Goal: Task Accomplishment & Management: Complete application form

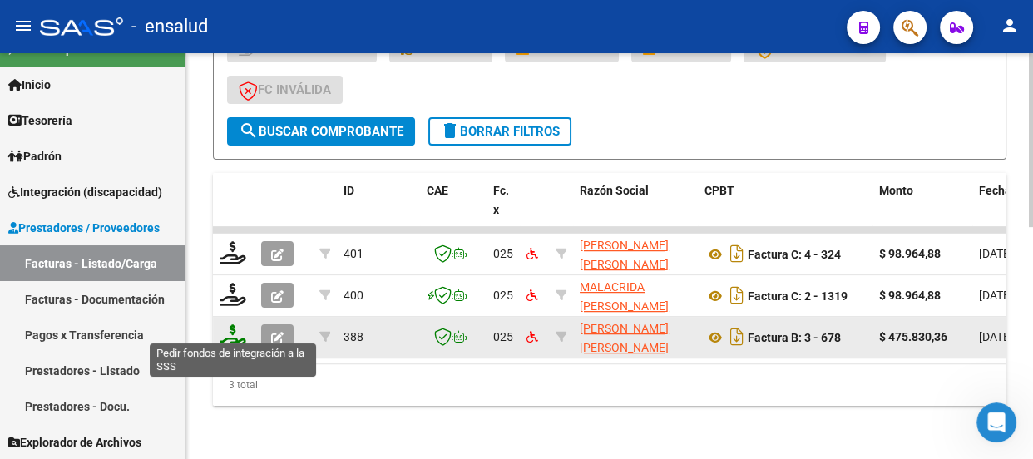
click at [225, 333] on icon at bounding box center [233, 335] width 27 height 23
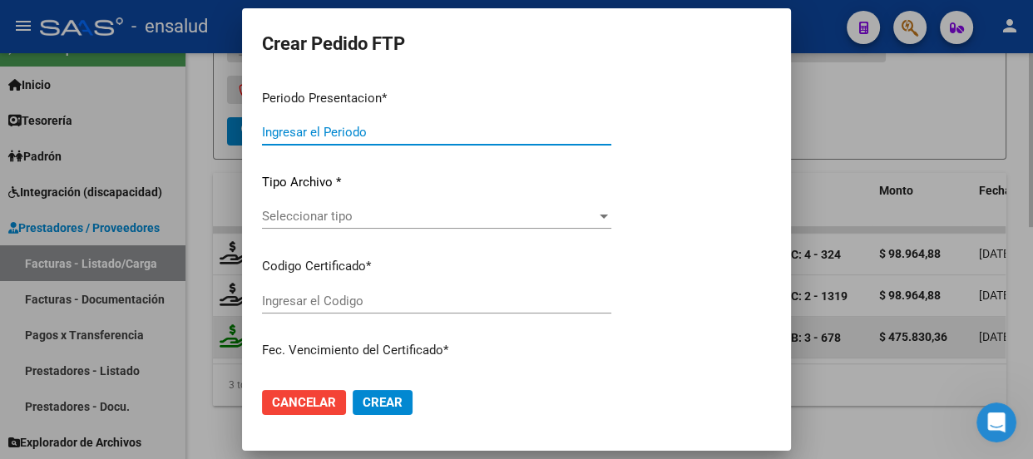
type input "202508"
type input "$ 475.830,36"
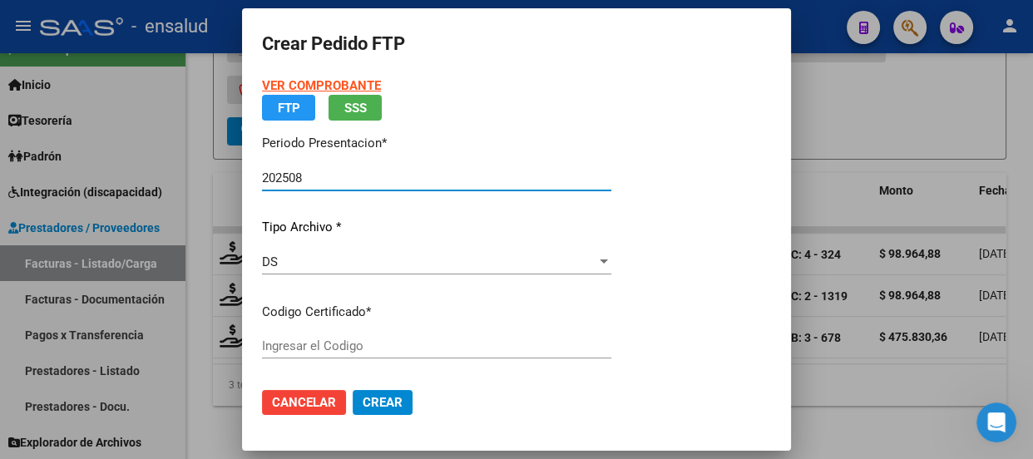
type input "ARG02000564773592024022220290222CBA536"
type input "[DATE]"
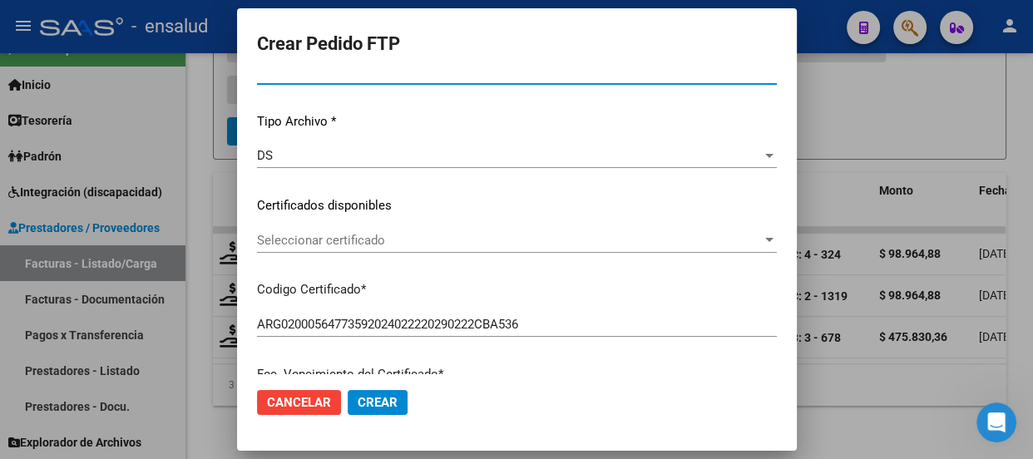
scroll to position [150, 0]
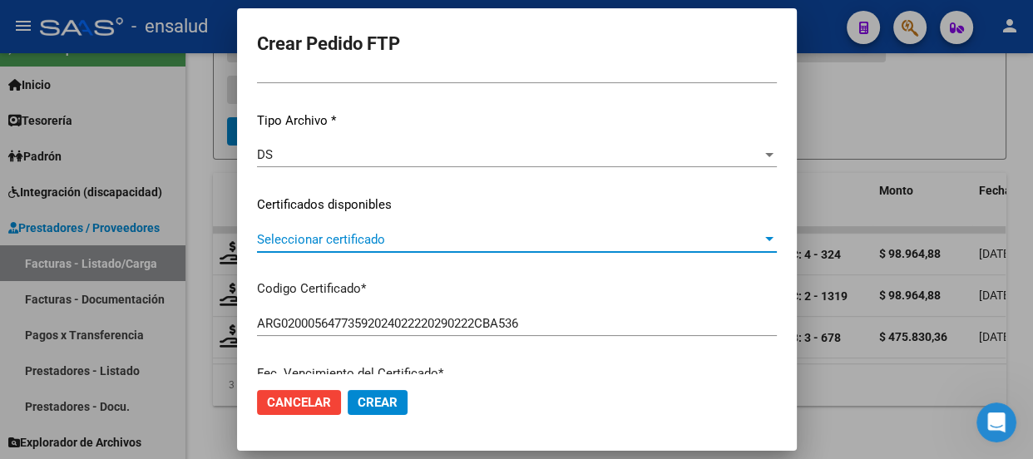
click at [499, 240] on span "Seleccionar certificado" at bounding box center [509, 239] width 505 height 15
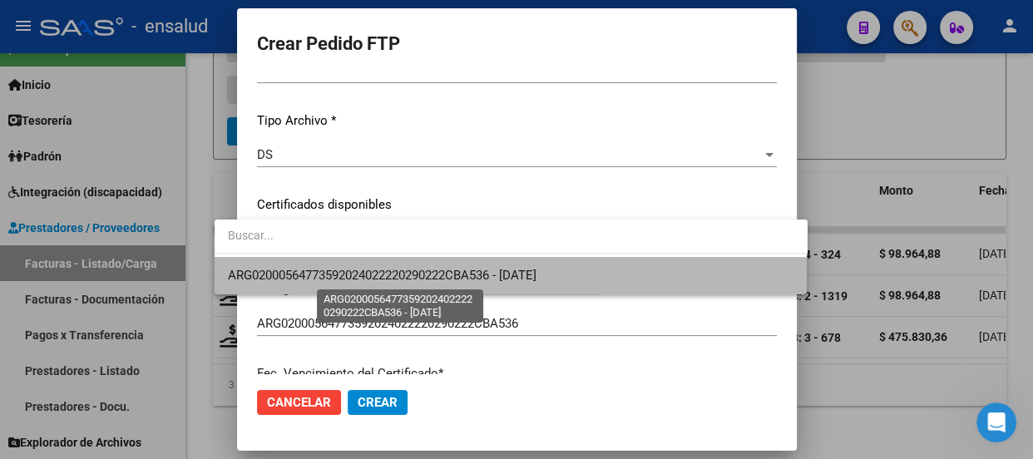
click at [491, 272] on span "ARG02000564773592024022220290222CBA536 - [DATE]" at bounding box center [382, 275] width 308 height 15
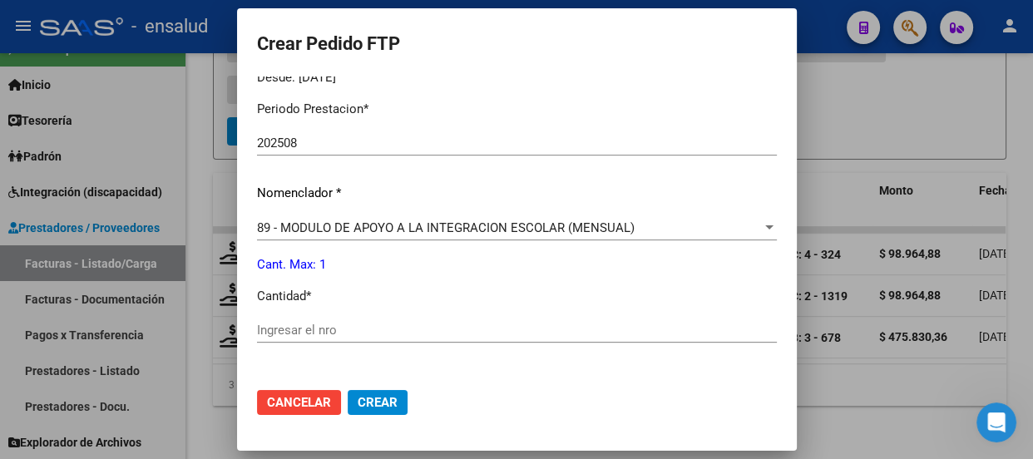
scroll to position [529, 0]
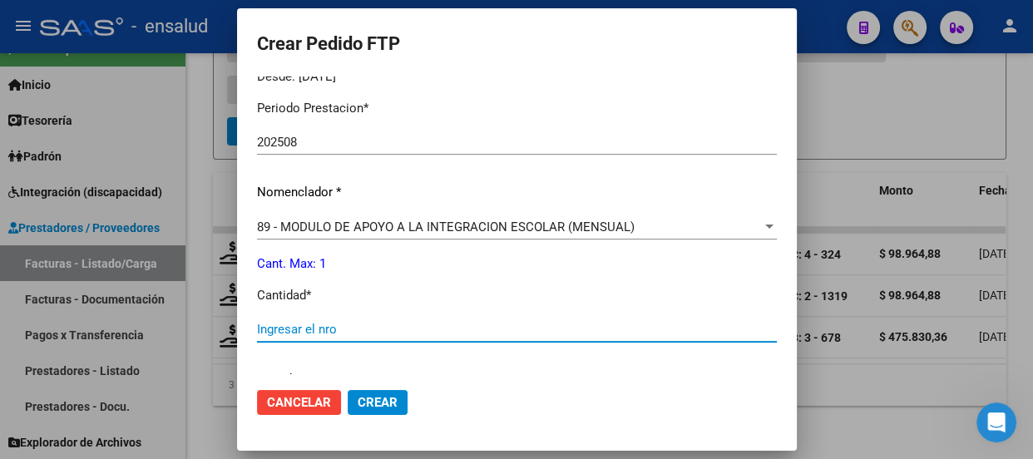
click at [257, 333] on input "Ingresar el nro" at bounding box center [517, 329] width 520 height 15
type input "1"
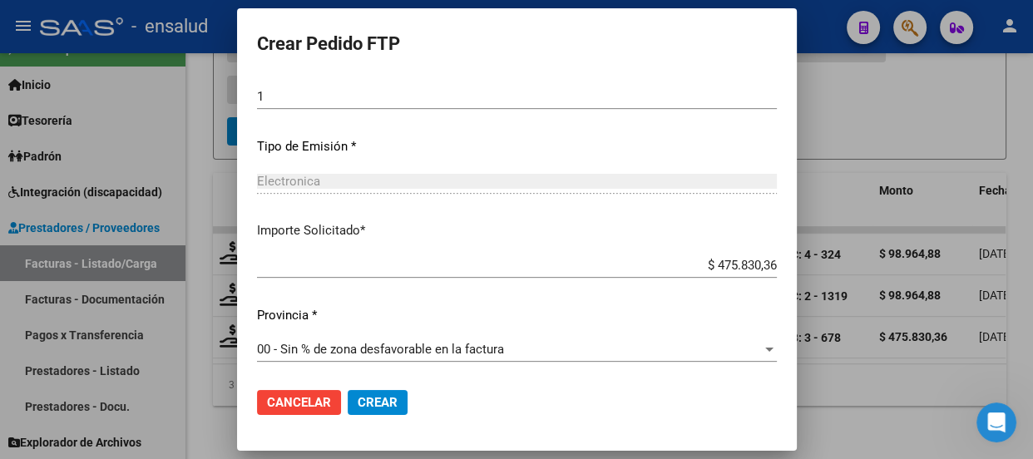
scroll to position [764, 0]
click at [358, 407] on span "Crear" at bounding box center [378, 402] width 40 height 15
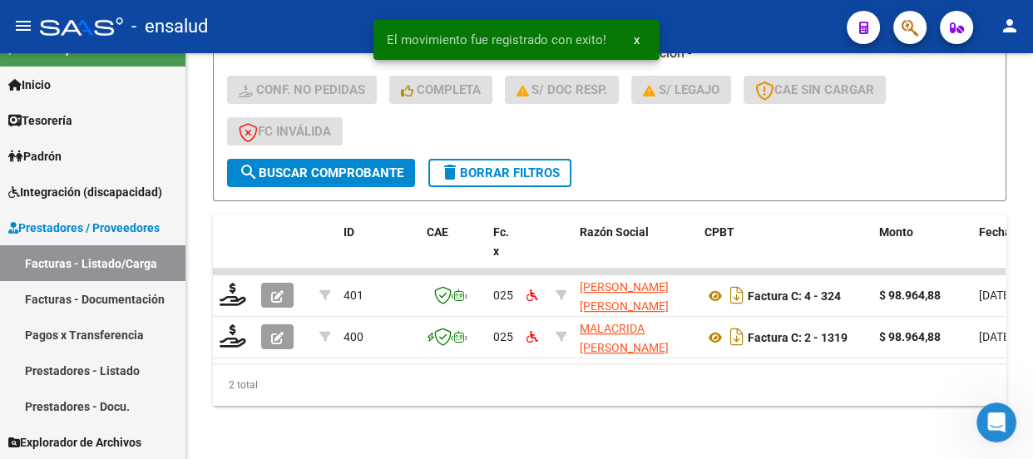
scroll to position [501, 0]
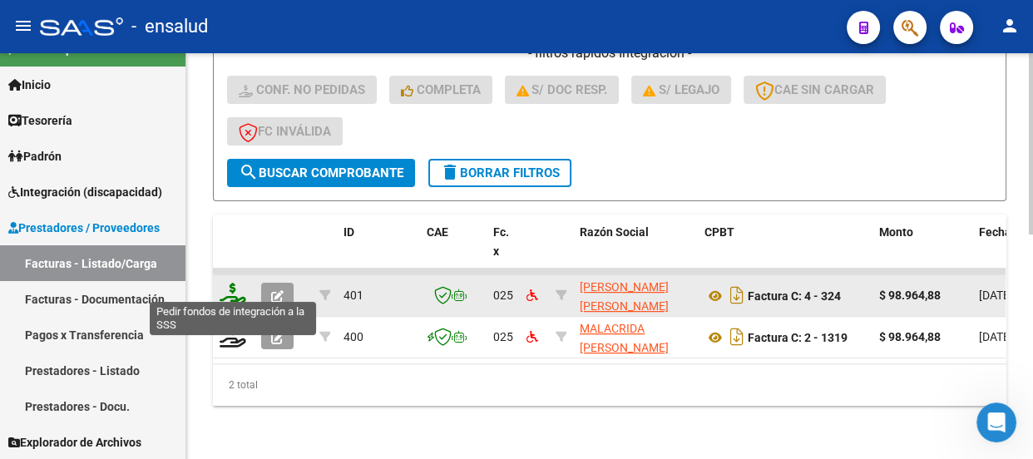
click at [234, 288] on icon at bounding box center [233, 294] width 27 height 23
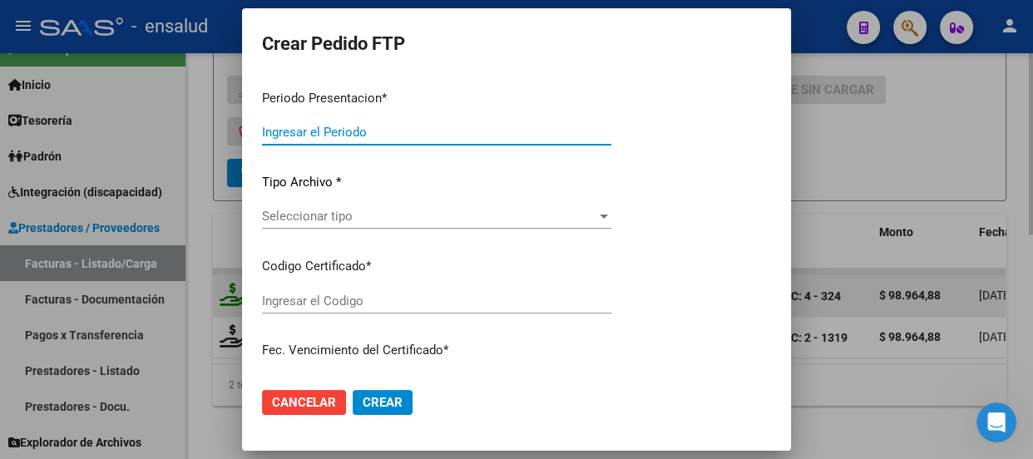
type input "202508"
type input "$ 98.964,88"
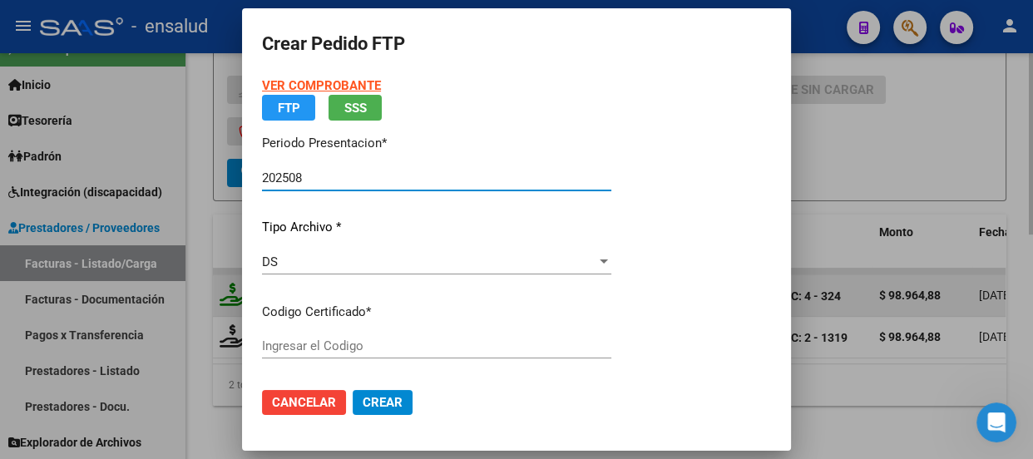
type input "ARG02000564773592024022220290222CBA536"
type input "[DATE]"
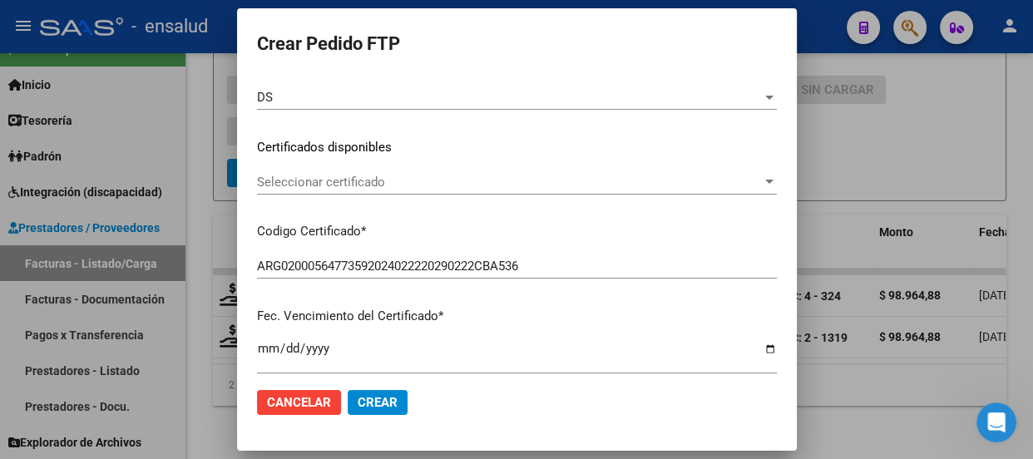
scroll to position [226, 0]
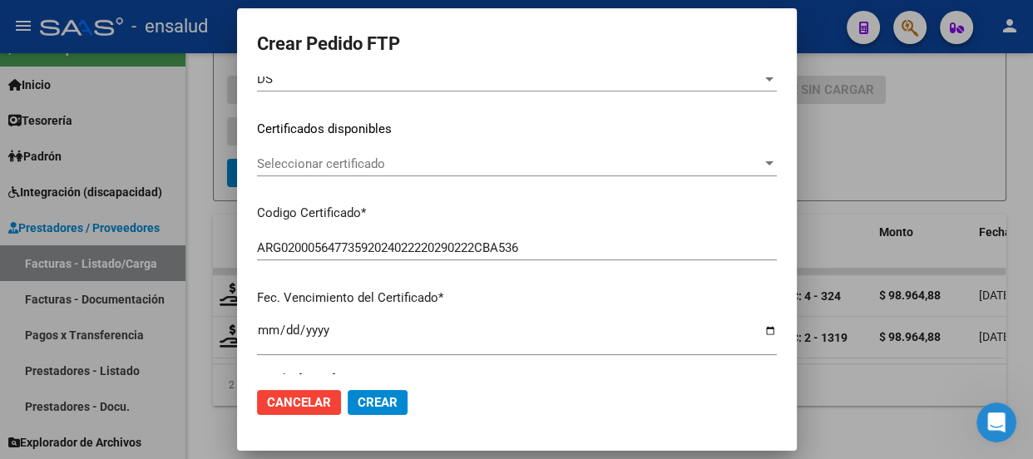
click at [506, 157] on span "Seleccionar certificado" at bounding box center [509, 163] width 505 height 15
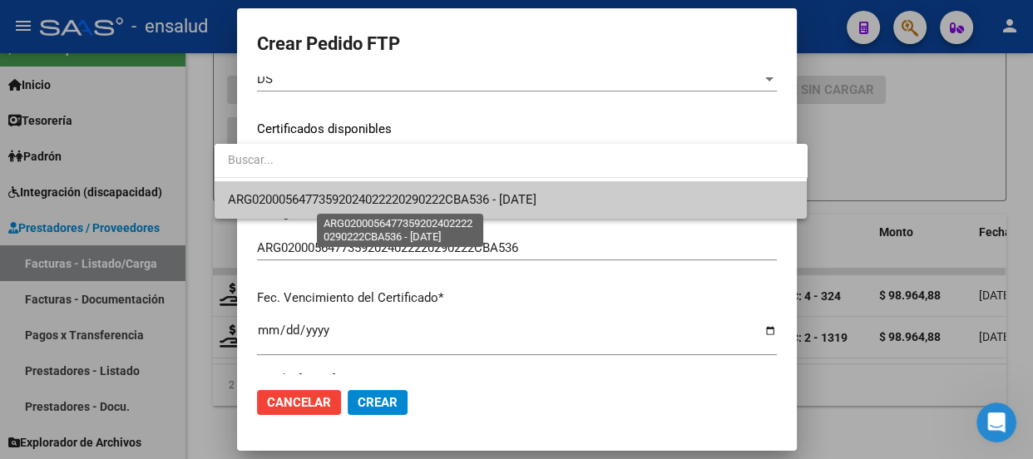
click at [479, 203] on span "ARG02000564773592024022220290222CBA536 - [DATE]" at bounding box center [382, 199] width 308 height 15
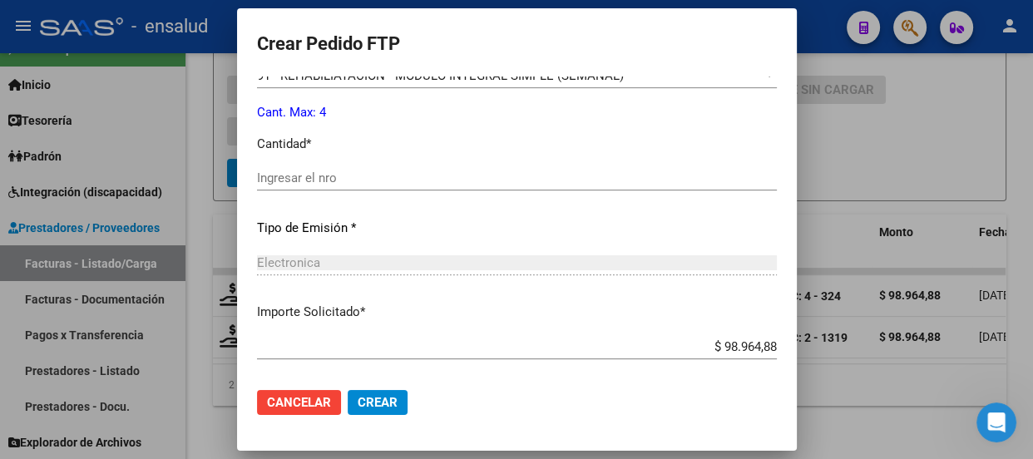
scroll to position [604, 0]
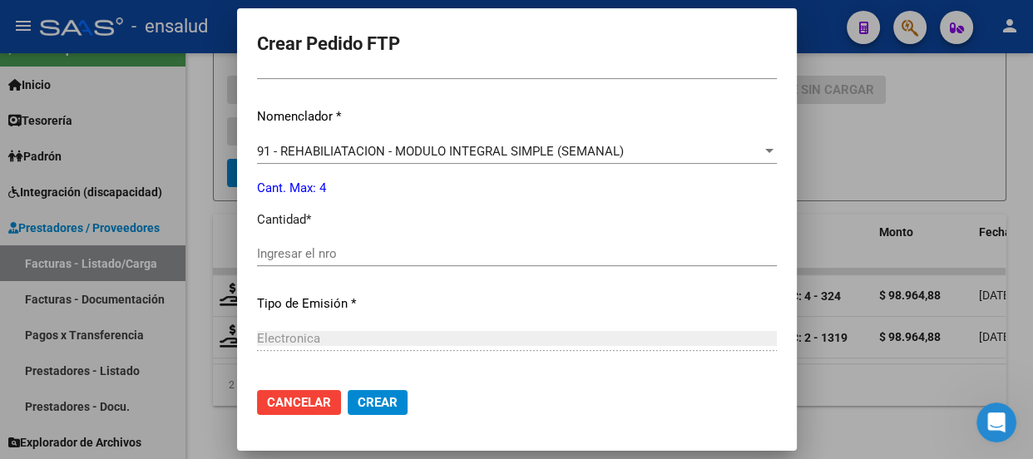
click at [257, 252] on input "Ingresar el nro" at bounding box center [517, 253] width 520 height 15
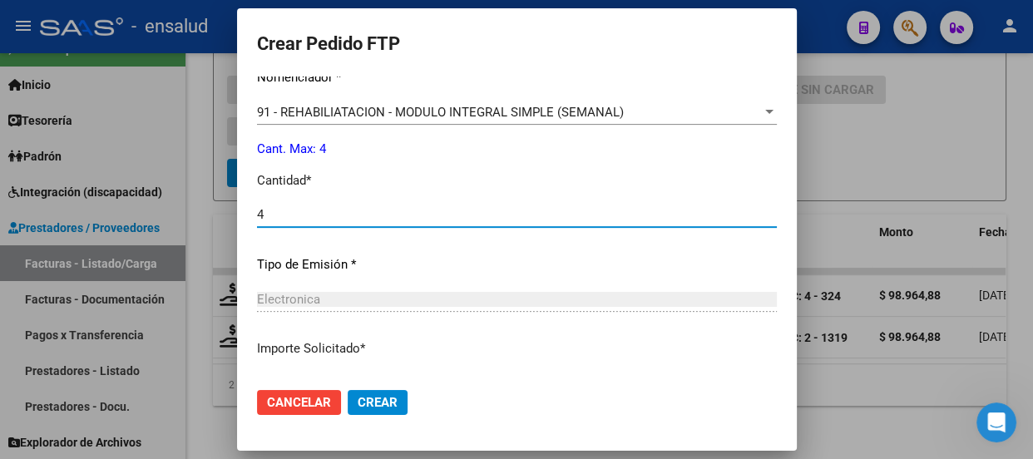
scroll to position [680, 0]
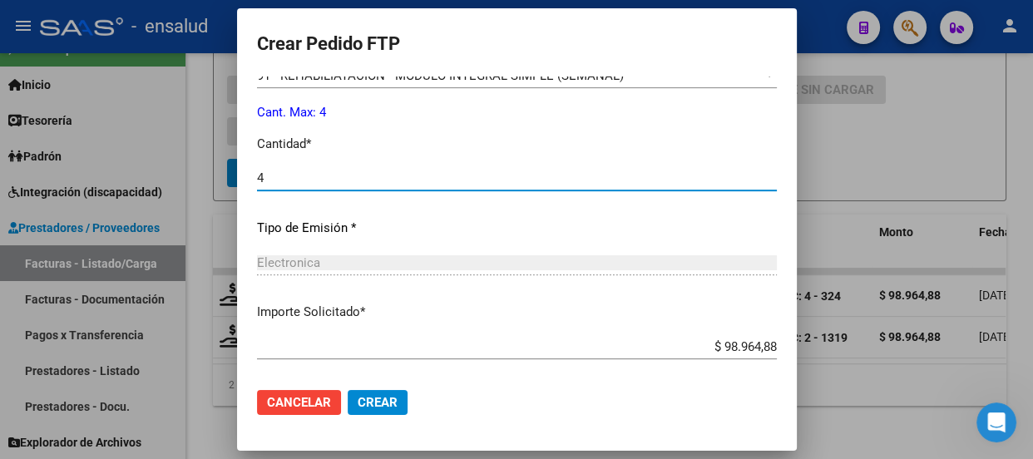
type input "4"
click at [348, 414] on button "Crear" at bounding box center [378, 402] width 60 height 25
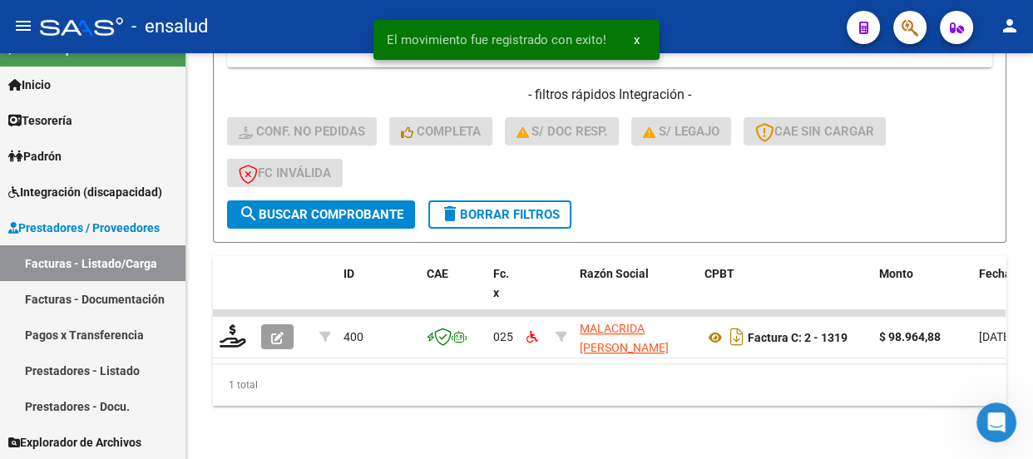
scroll to position [460, 0]
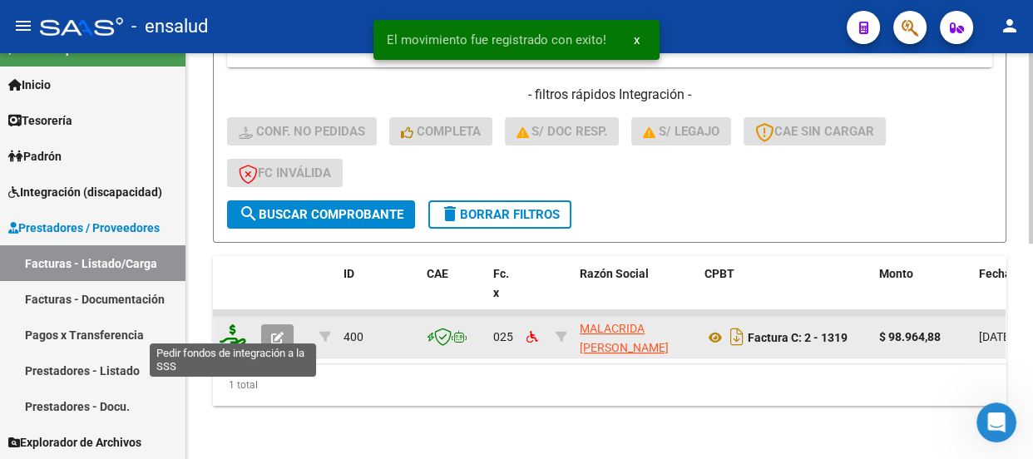
click at [241, 331] on icon at bounding box center [233, 335] width 27 height 23
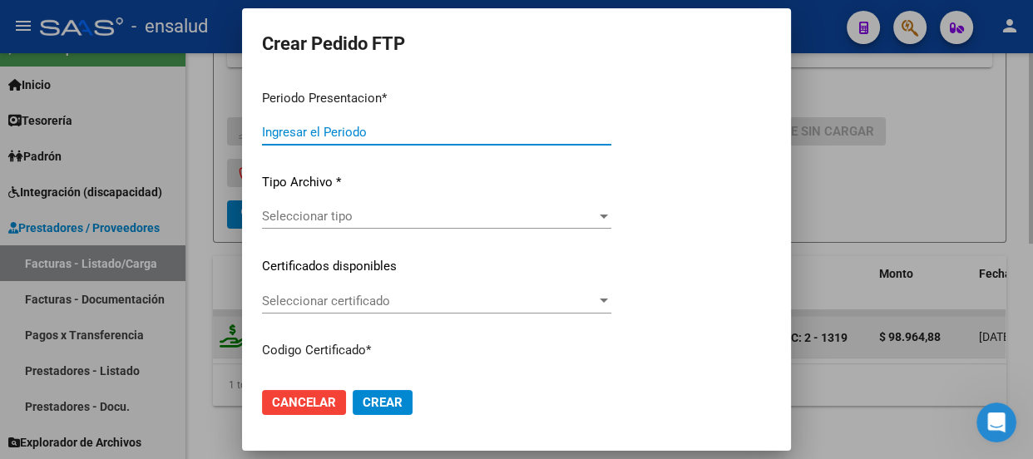
type input "202508"
type input "$ 98.964,88"
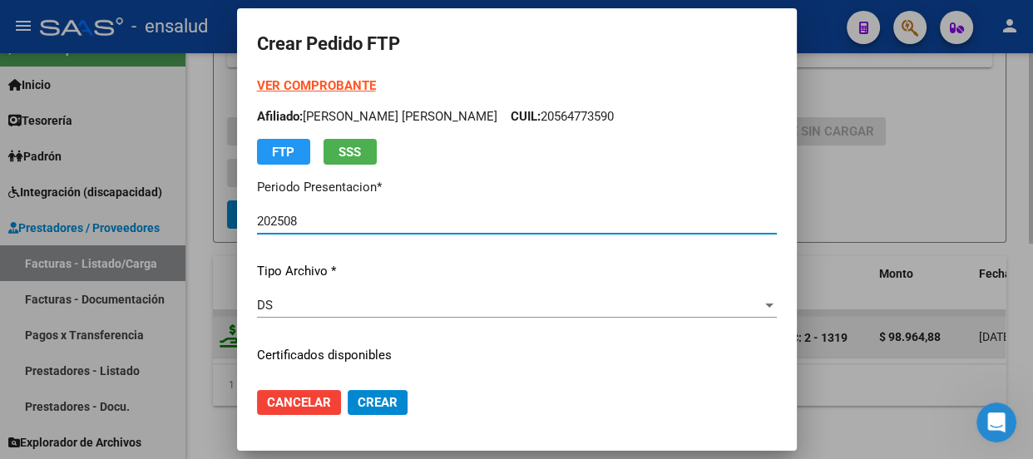
type input "ARG02000564773592024022220290222CBA536"
type input "[DATE]"
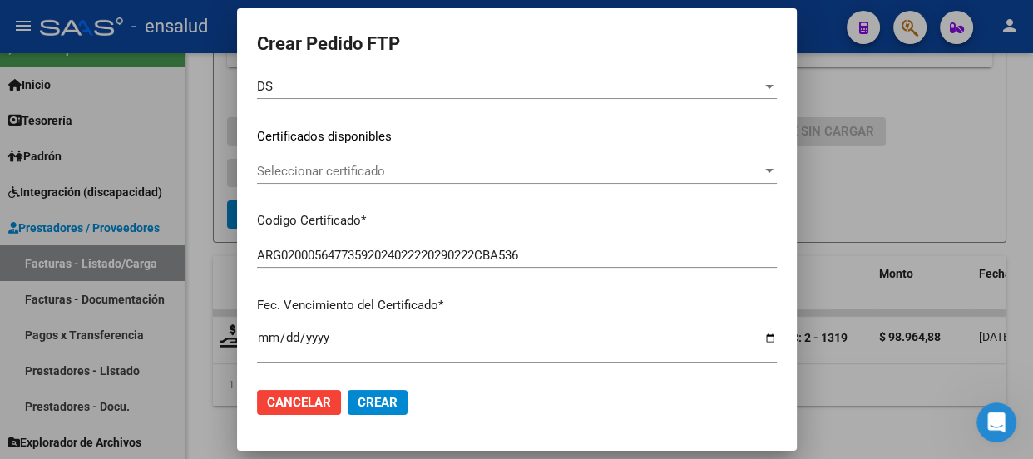
scroll to position [226, 0]
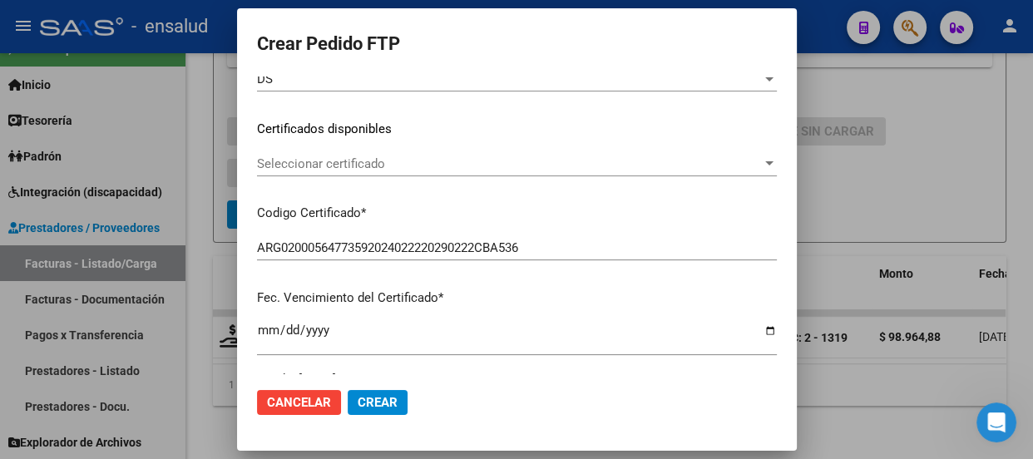
click at [504, 153] on div "Seleccionar certificado Seleccionar certificado" at bounding box center [517, 163] width 520 height 25
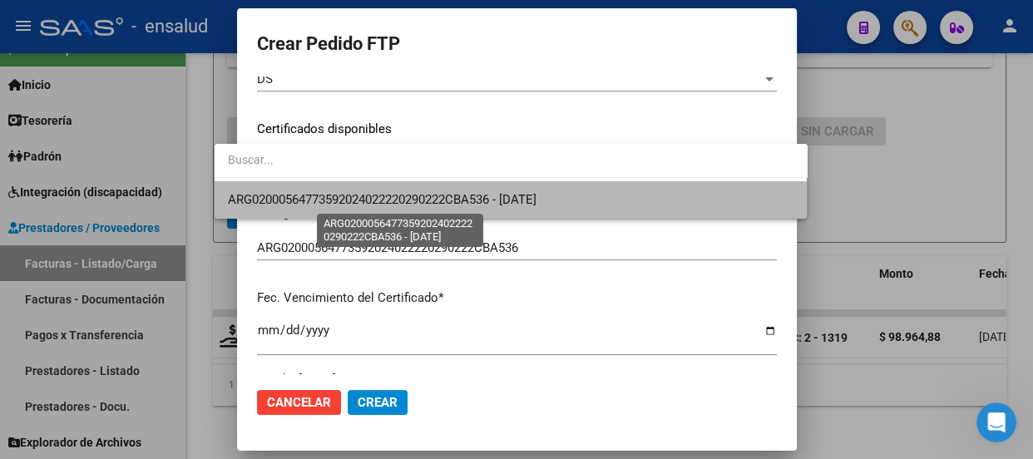
click at [485, 198] on span "ARG02000564773592024022220290222CBA536 - [DATE]" at bounding box center [382, 199] width 308 height 15
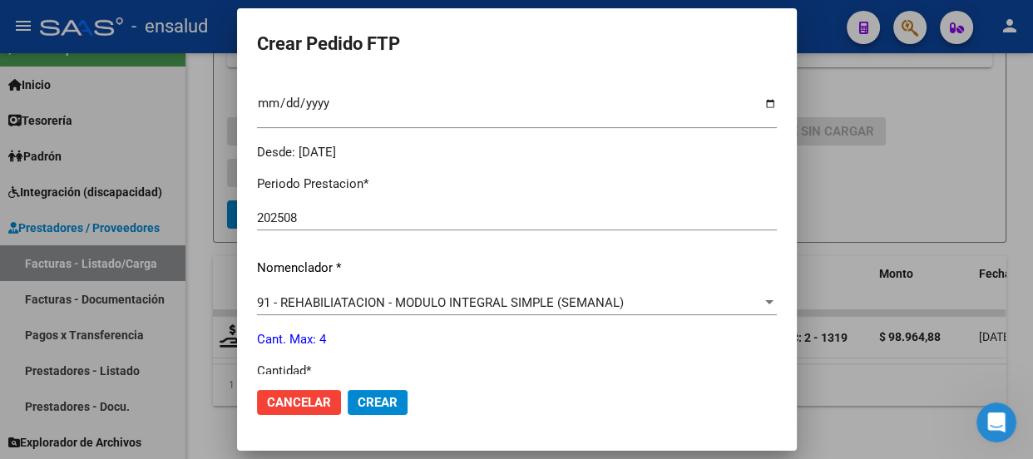
scroll to position [529, 0]
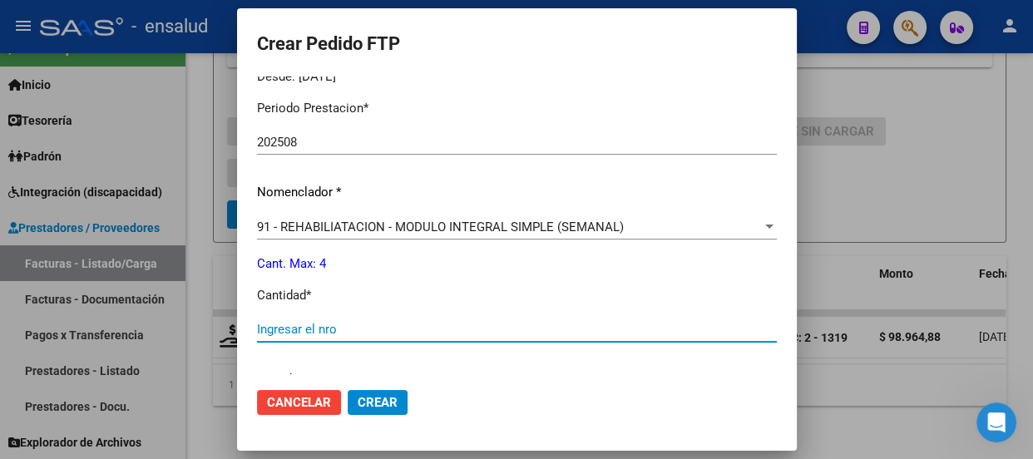
click at [269, 327] on input "Ingresar el nro" at bounding box center [517, 329] width 520 height 15
type input "4"
click at [362, 401] on span "Crear" at bounding box center [378, 402] width 40 height 15
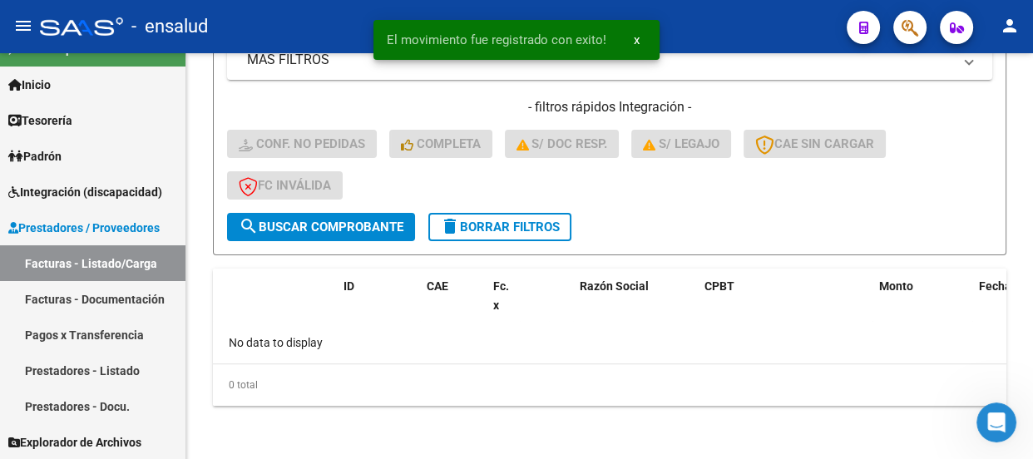
scroll to position [436, 0]
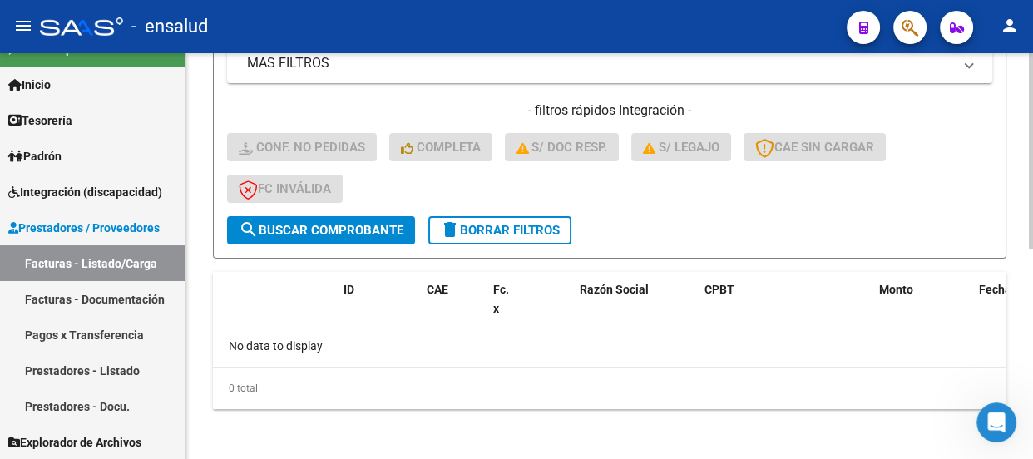
click at [520, 230] on span "delete Borrar Filtros" at bounding box center [500, 230] width 120 height 15
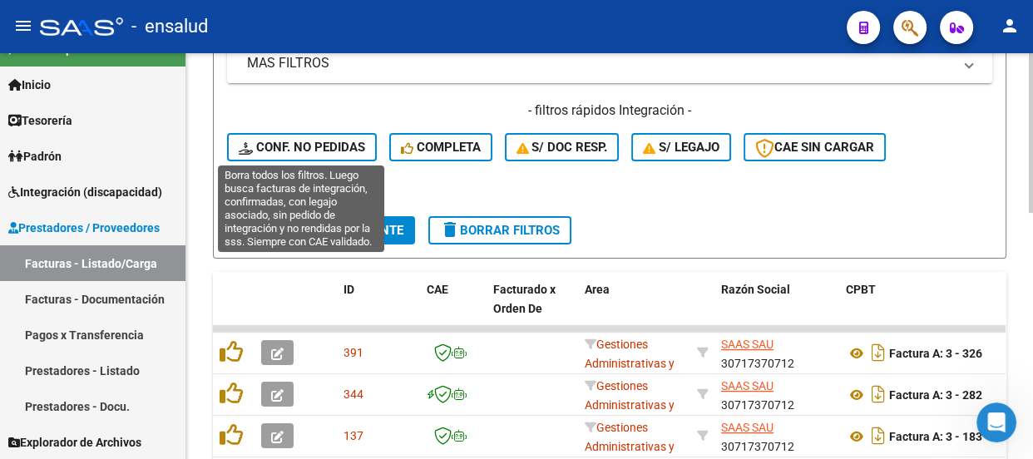
click at [308, 148] on span "Conf. no pedidas" at bounding box center [302, 147] width 126 height 15
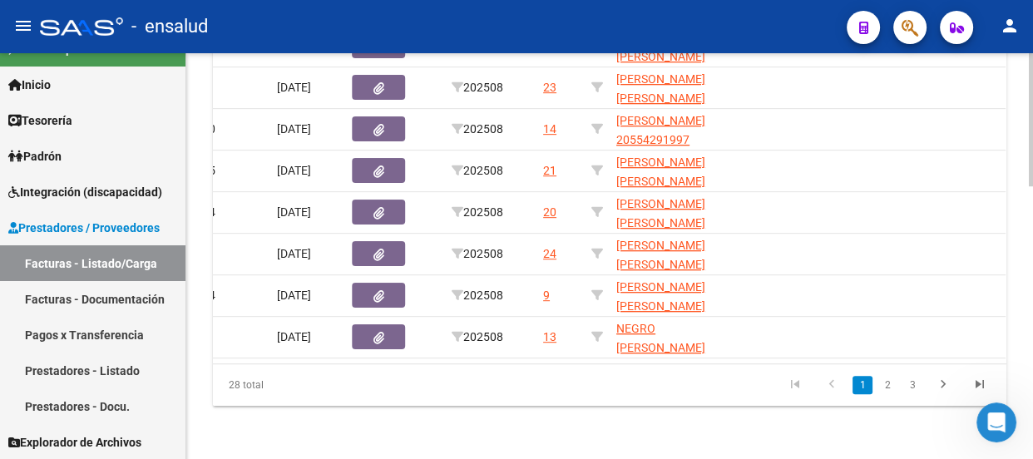
scroll to position [0, 912]
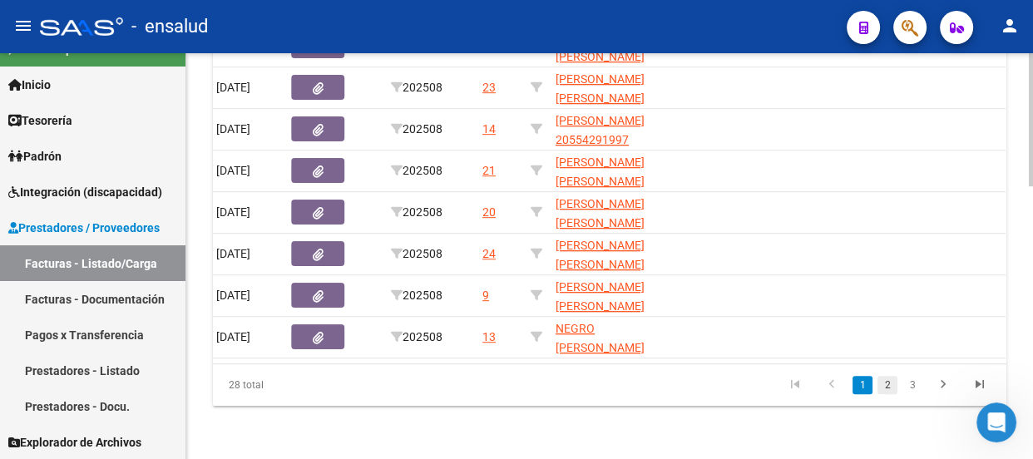
click at [888, 383] on link "2" at bounding box center [887, 385] width 20 height 18
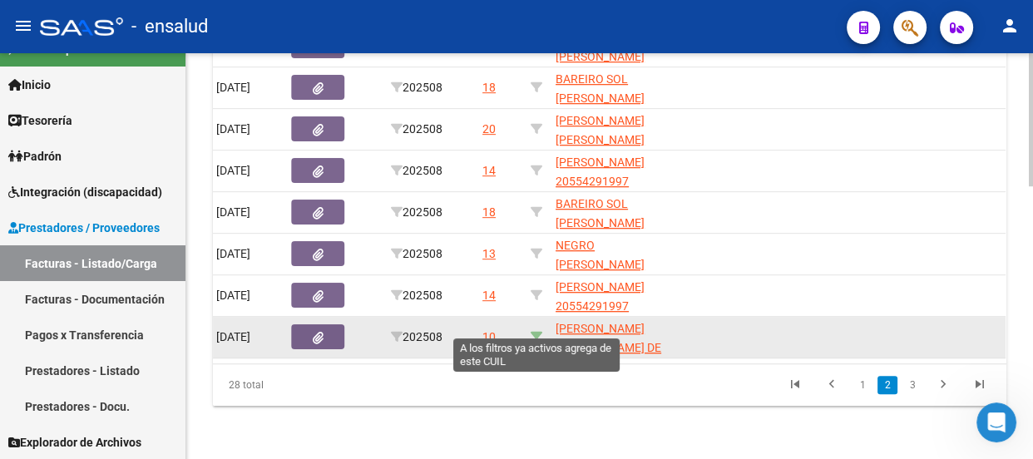
click at [532, 331] on icon at bounding box center [536, 337] width 12 height 12
type input "20574260362"
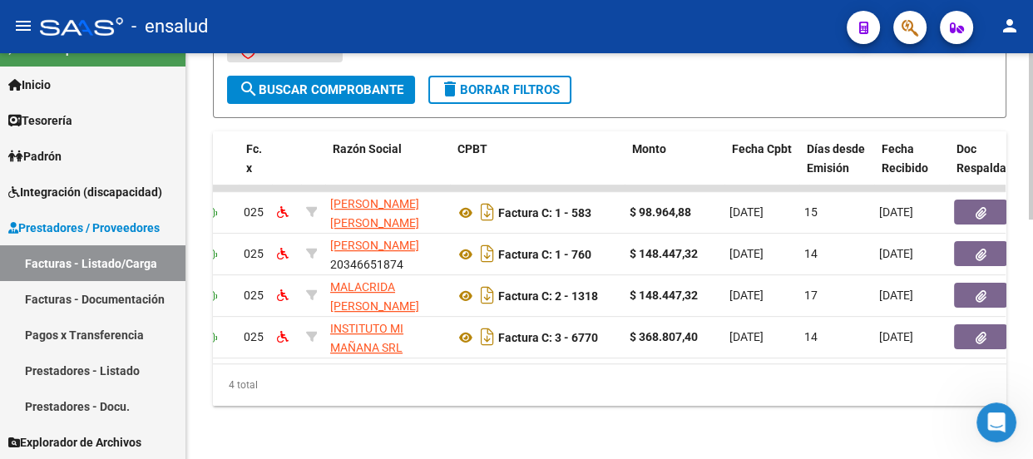
scroll to position [0, 0]
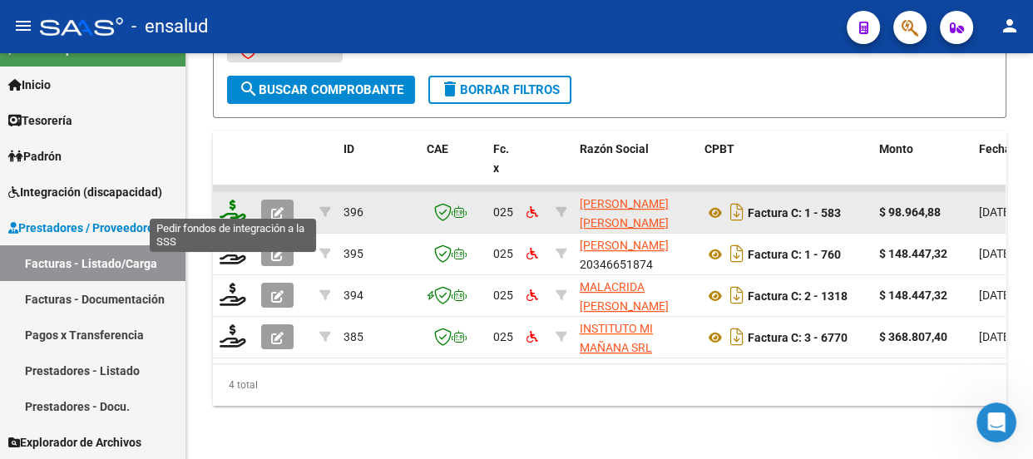
click at [231, 202] on icon at bounding box center [233, 211] width 27 height 23
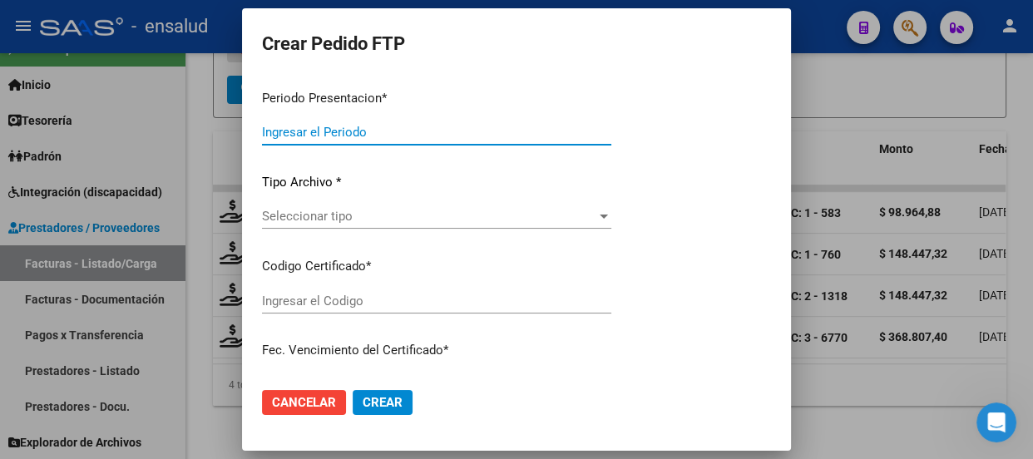
type input "202508"
type input "$ 98.964,88"
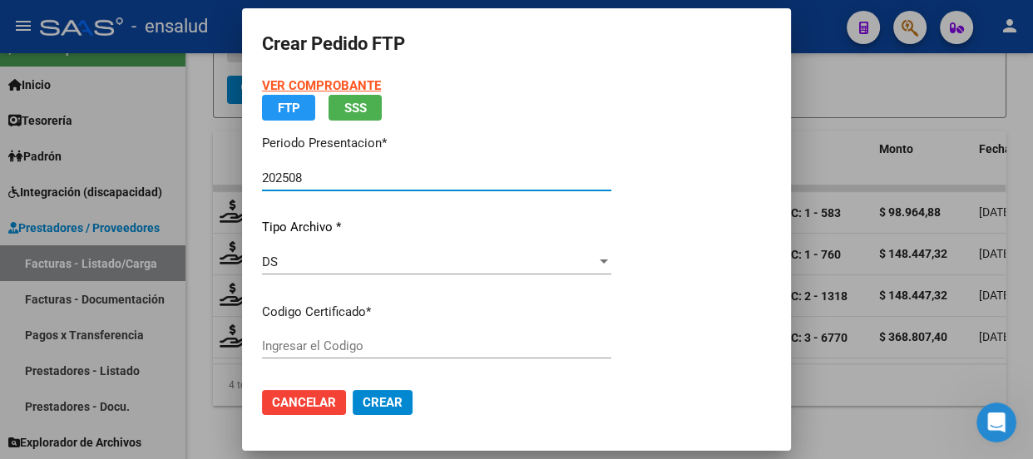
type input "ARG02000574260362022062420270624CBA536"
type input "[DATE]"
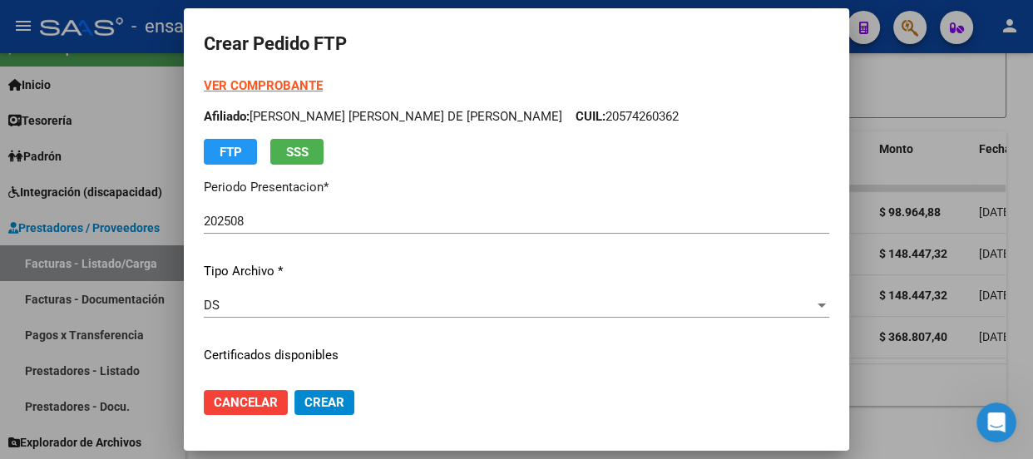
click at [908, 75] on div at bounding box center [516, 229] width 1033 height 459
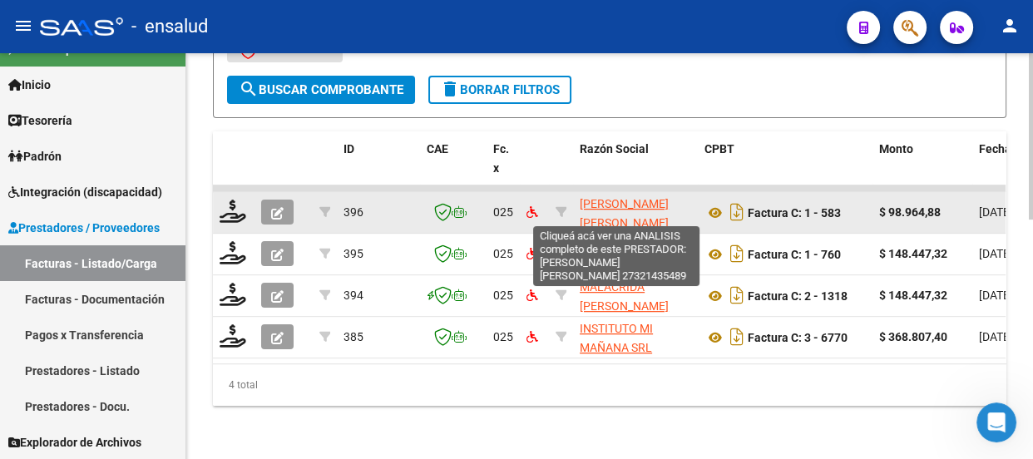
click at [609, 199] on span "[PERSON_NAME] [PERSON_NAME]" at bounding box center [624, 213] width 89 height 32
type textarea "27321435489"
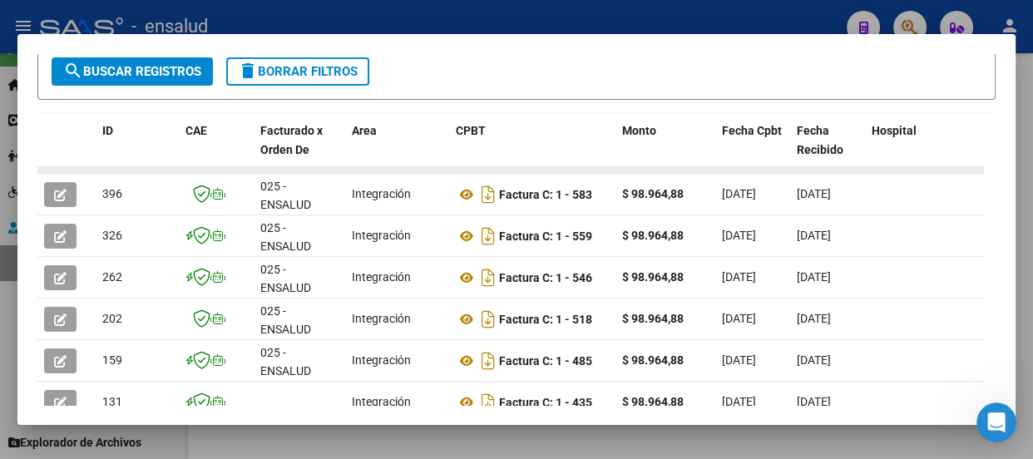
scroll to position [400, 0]
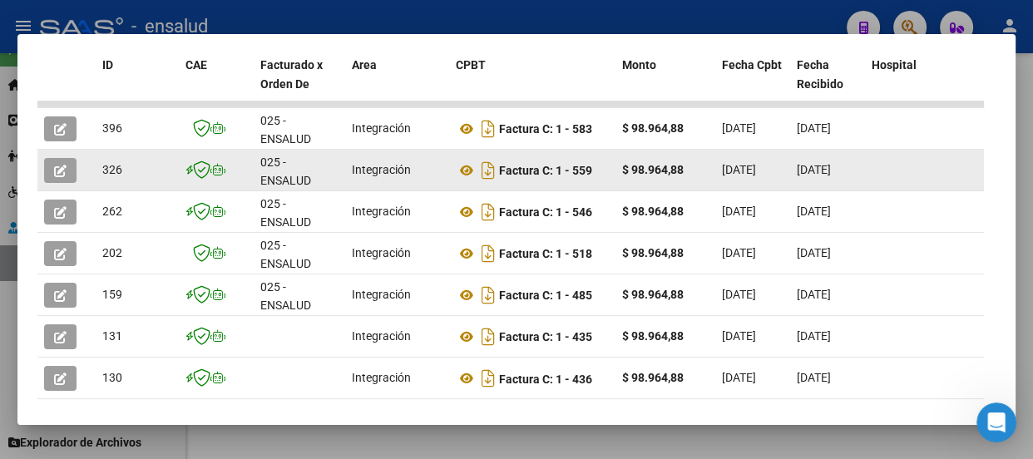
click at [61, 175] on button "button" at bounding box center [60, 170] width 32 height 25
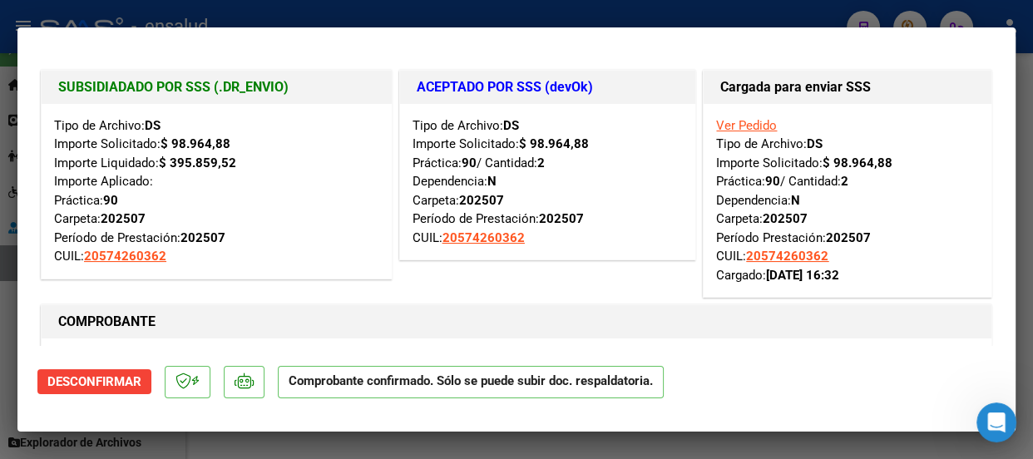
click at [550, 11] on div at bounding box center [516, 229] width 1033 height 459
type input "$ 0,00"
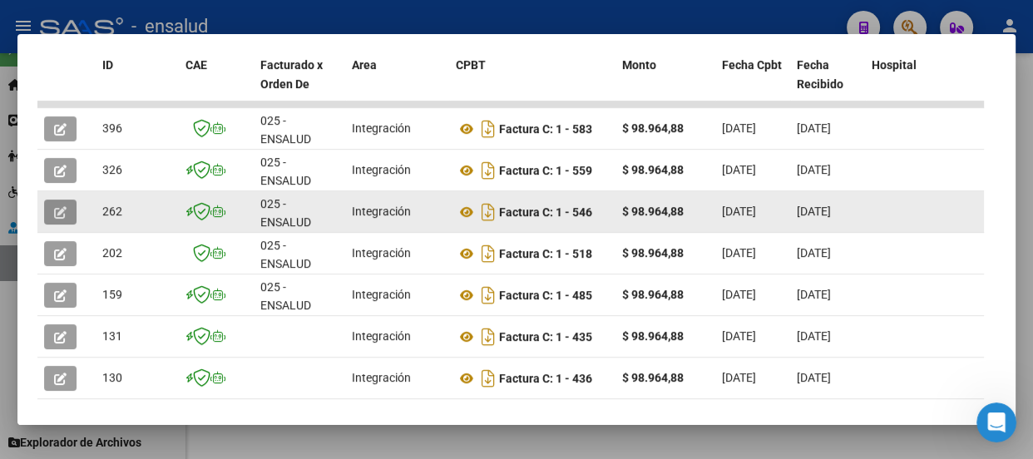
click at [54, 213] on icon "button" at bounding box center [60, 212] width 12 height 12
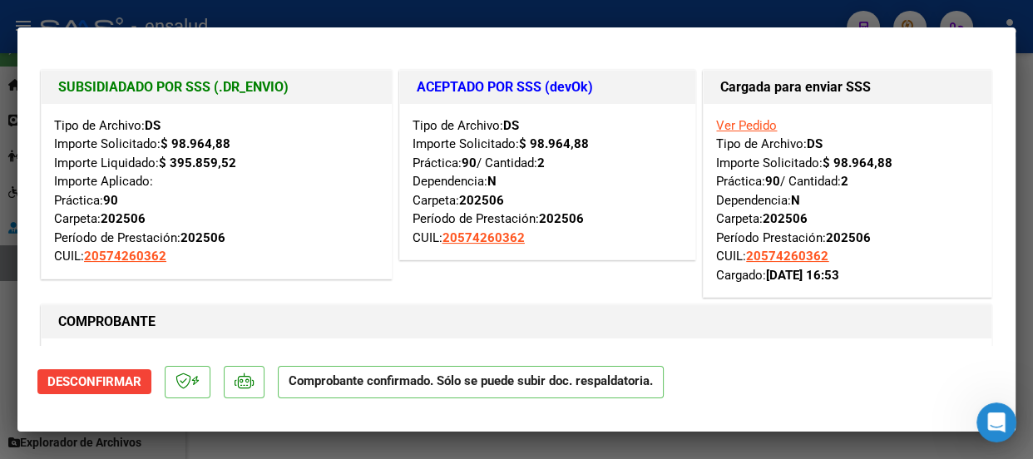
click at [748, 21] on div at bounding box center [516, 229] width 1033 height 459
type input "$ 0,00"
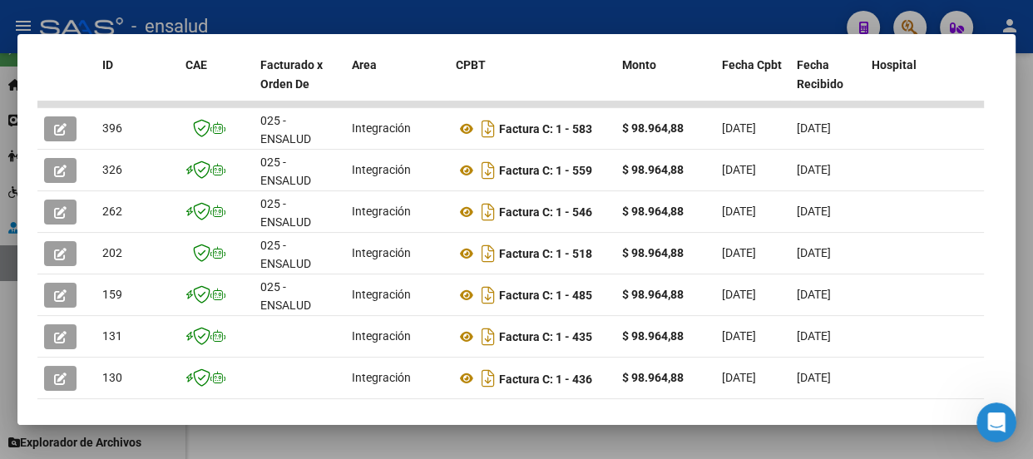
click at [367, 14] on div at bounding box center [516, 229] width 1033 height 459
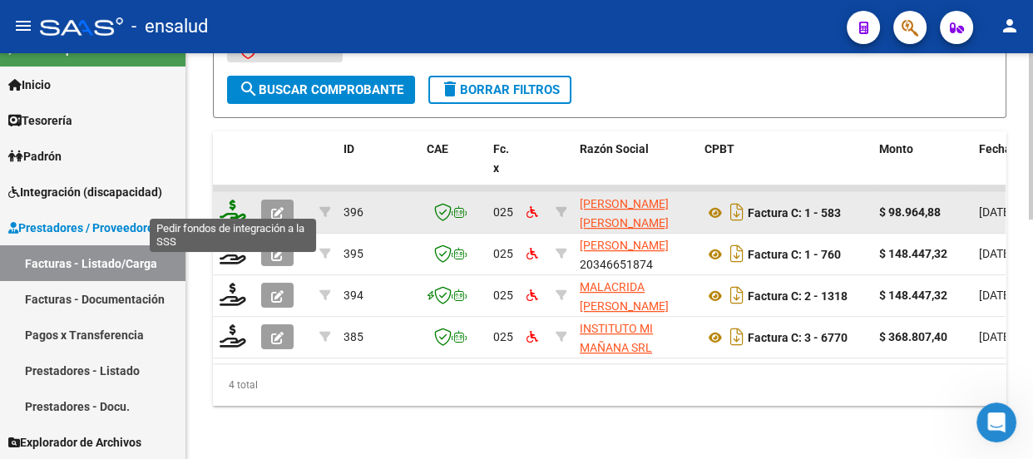
click at [234, 207] on icon at bounding box center [233, 211] width 27 height 23
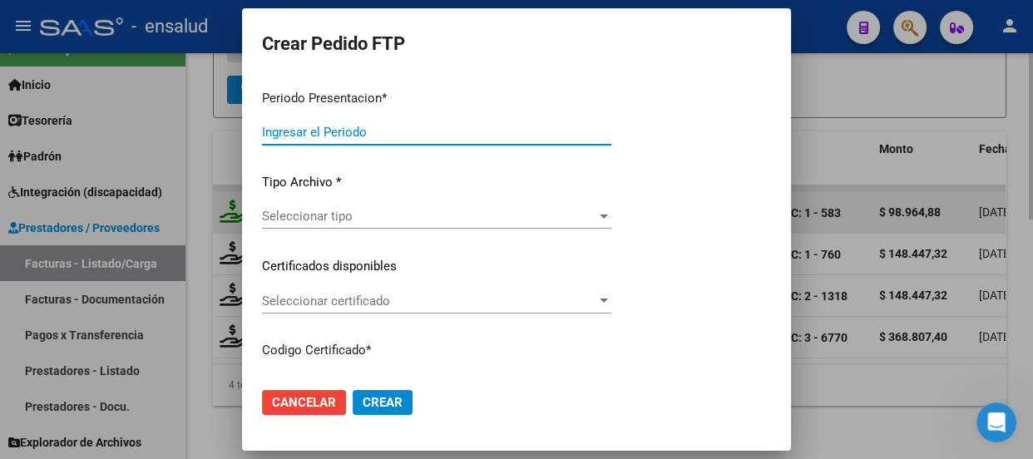
type input "202508"
type input "$ 98.964,88"
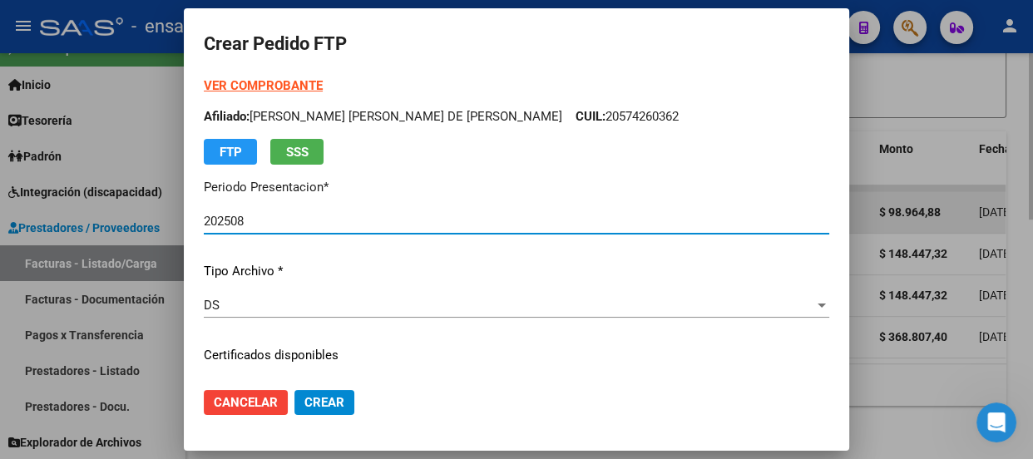
type input "ARG02000574260362022062420270624CBA536"
type input "[DATE]"
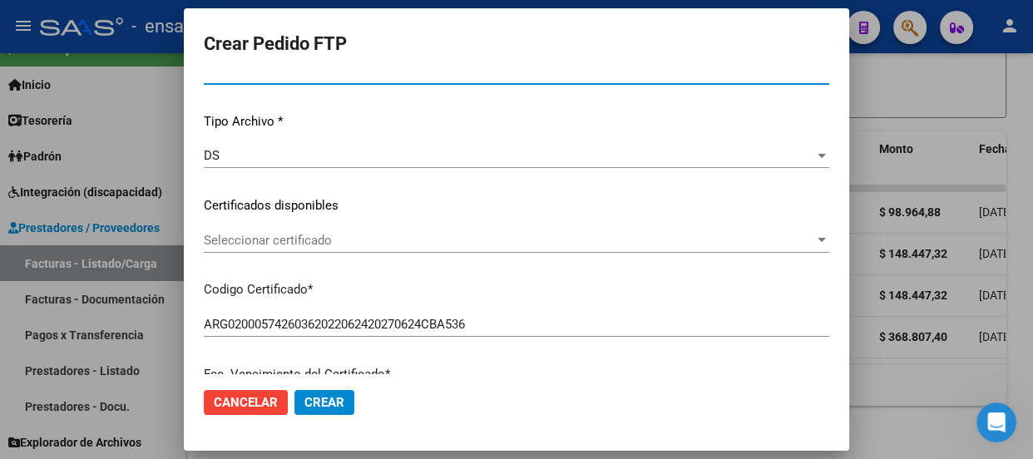
scroll to position [150, 0]
click at [525, 247] on div "Seleccionar certificado Seleccionar certificado" at bounding box center [516, 239] width 625 height 25
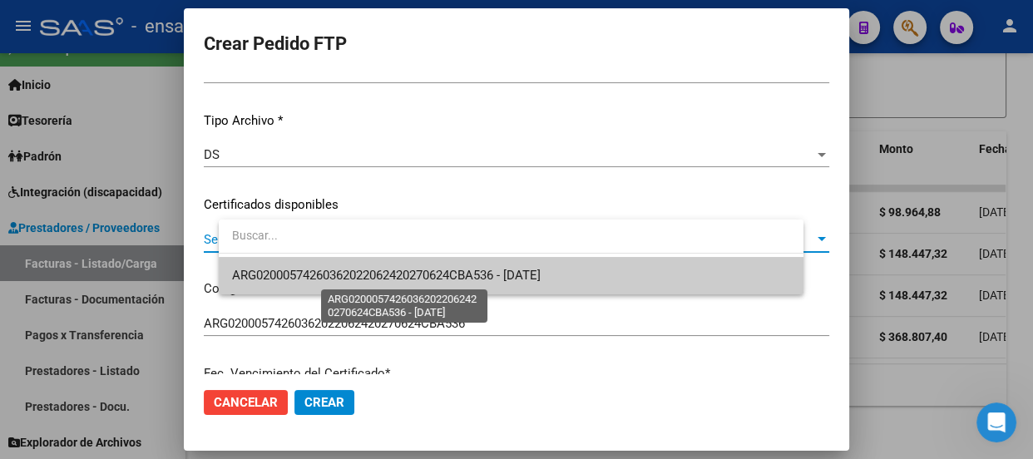
click at [518, 273] on span "ARG02000574260362022062420270624CBA536 - [DATE]" at bounding box center [386, 275] width 308 height 15
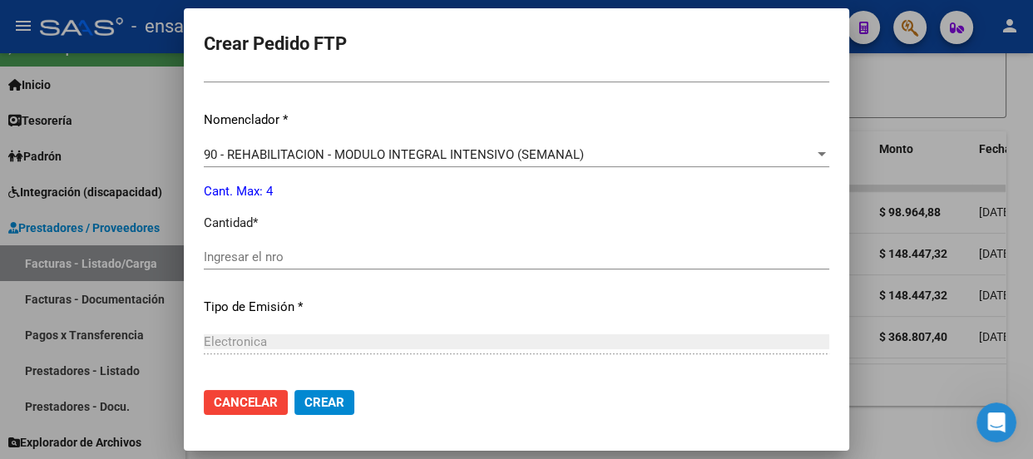
scroll to position [604, 0]
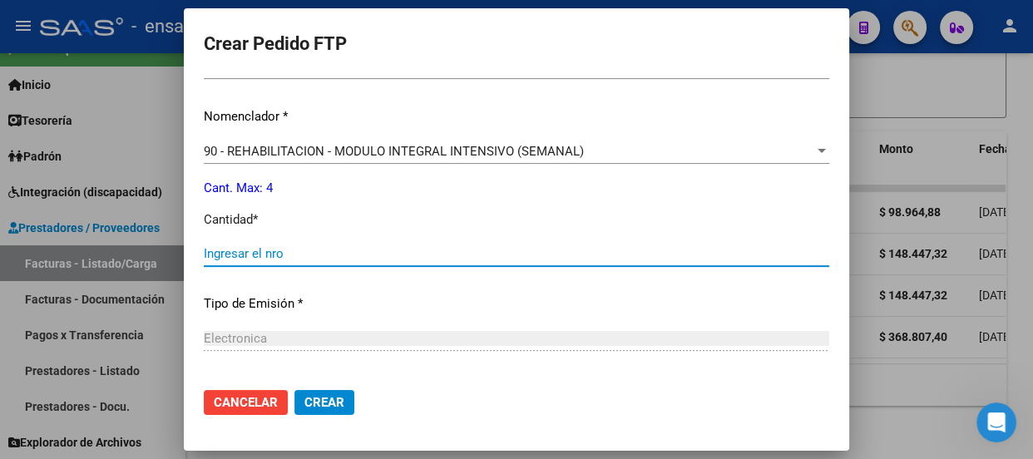
click at [273, 247] on input "Ingresar el nro" at bounding box center [516, 253] width 625 height 15
type input "2"
click at [344, 402] on span "Crear" at bounding box center [324, 402] width 40 height 15
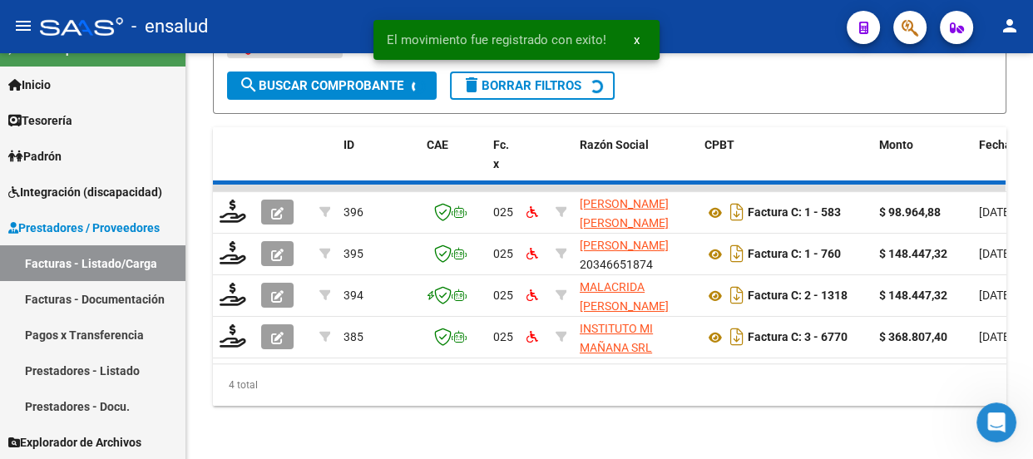
scroll to position [543, 0]
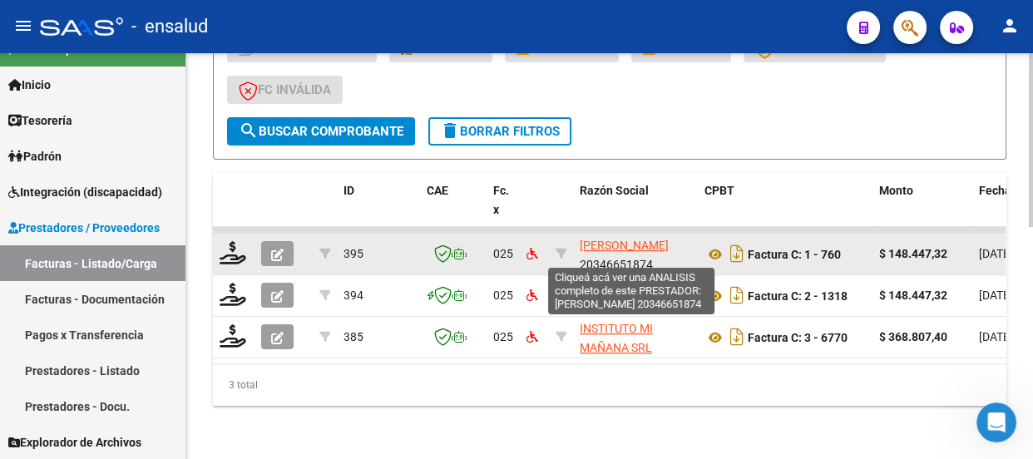
click at [613, 241] on span "[PERSON_NAME]" at bounding box center [624, 245] width 89 height 13
type textarea "20346651874"
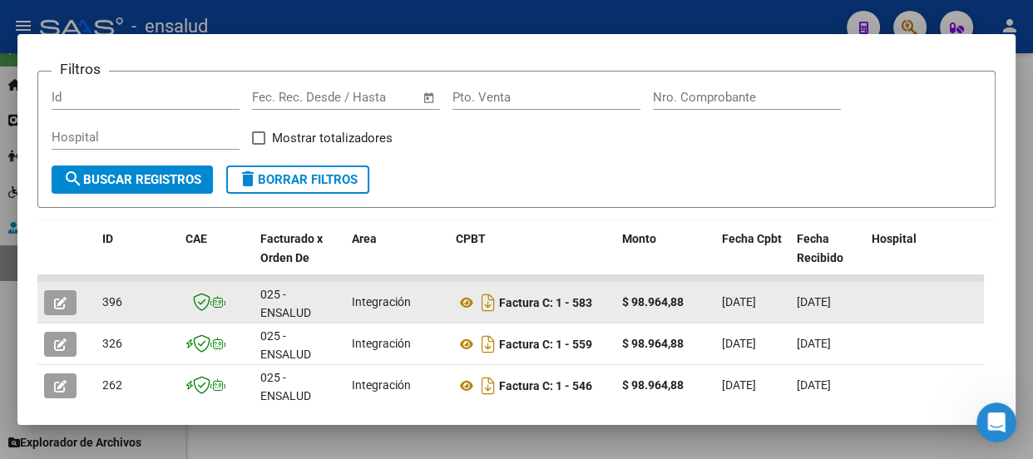
scroll to position [2, 0]
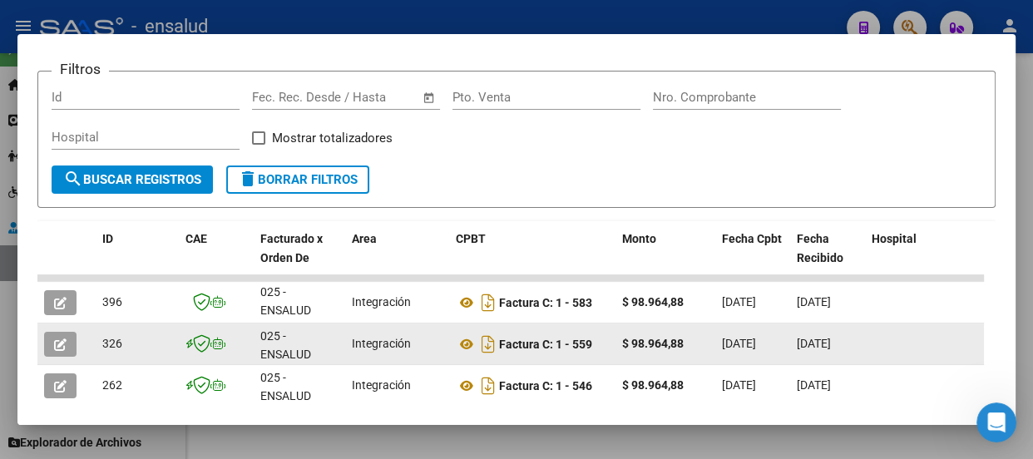
click at [65, 339] on icon "button" at bounding box center [60, 344] width 12 height 12
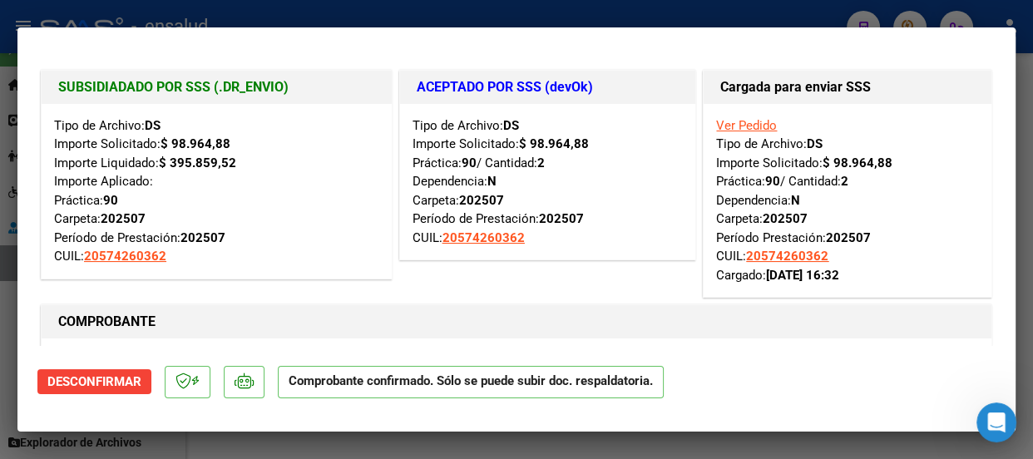
click at [571, 14] on div at bounding box center [516, 229] width 1033 height 459
type input "$ 0,00"
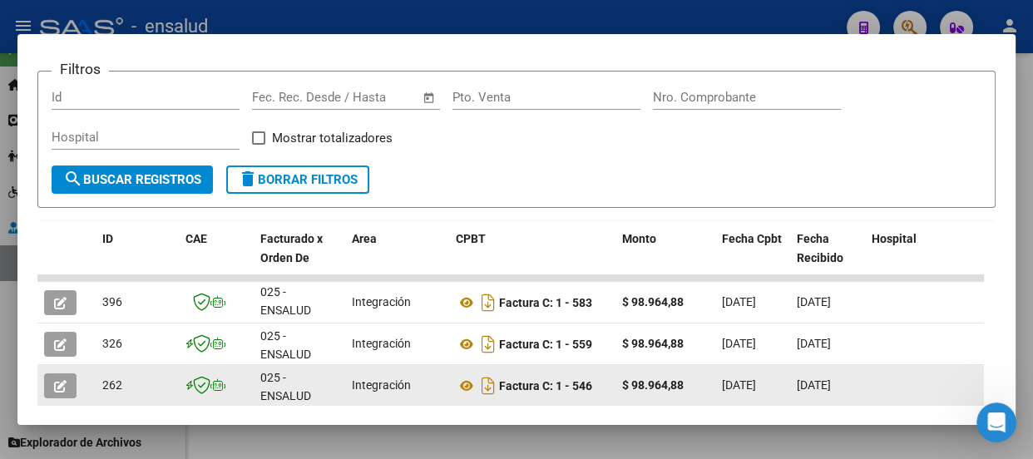
click at [58, 382] on icon "button" at bounding box center [60, 386] width 12 height 12
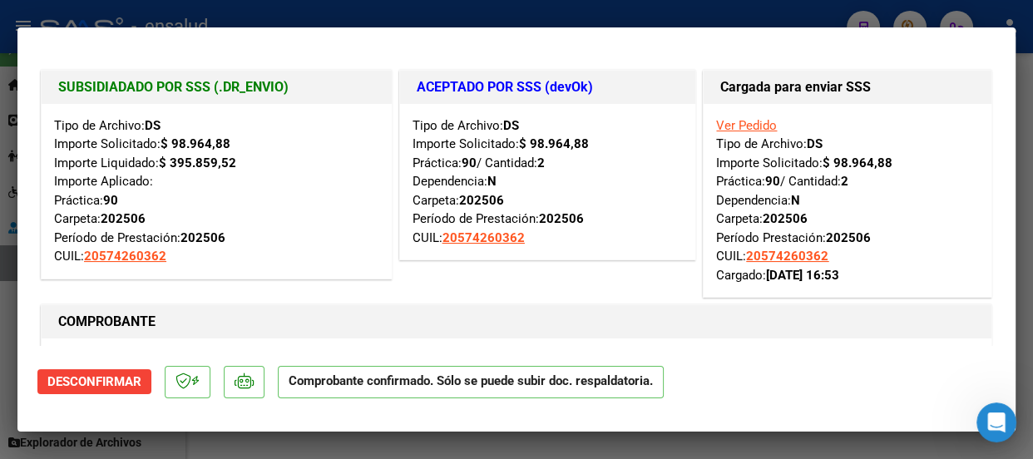
click at [560, 0] on div at bounding box center [516, 229] width 1033 height 459
type input "$ 0,00"
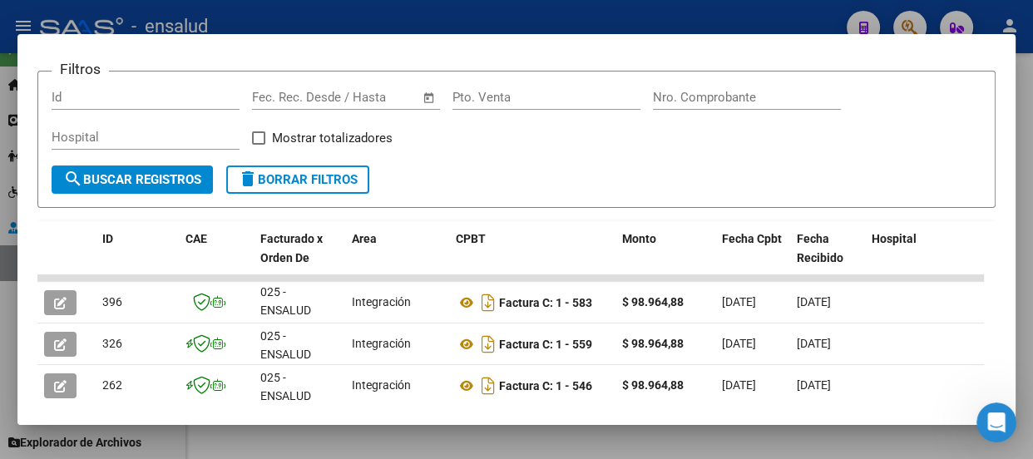
click at [407, 17] on div at bounding box center [516, 229] width 1033 height 459
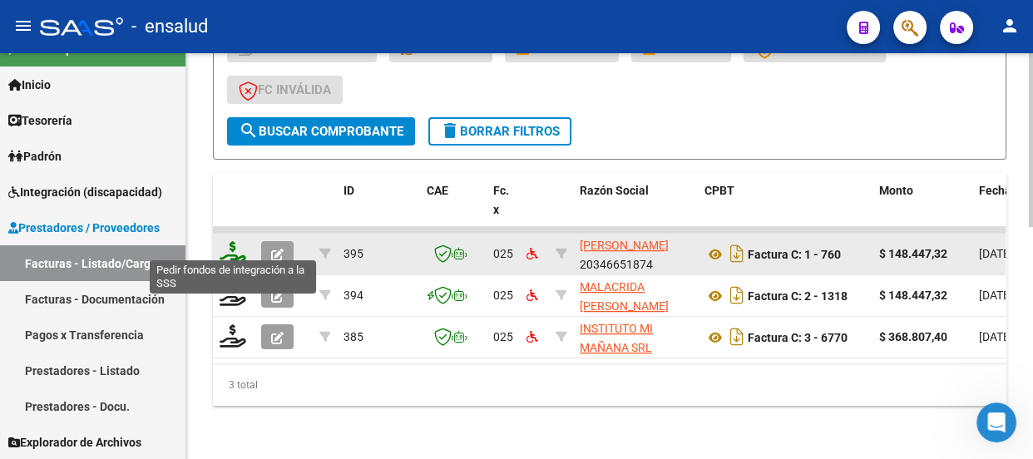
click at [233, 241] on icon at bounding box center [233, 252] width 27 height 23
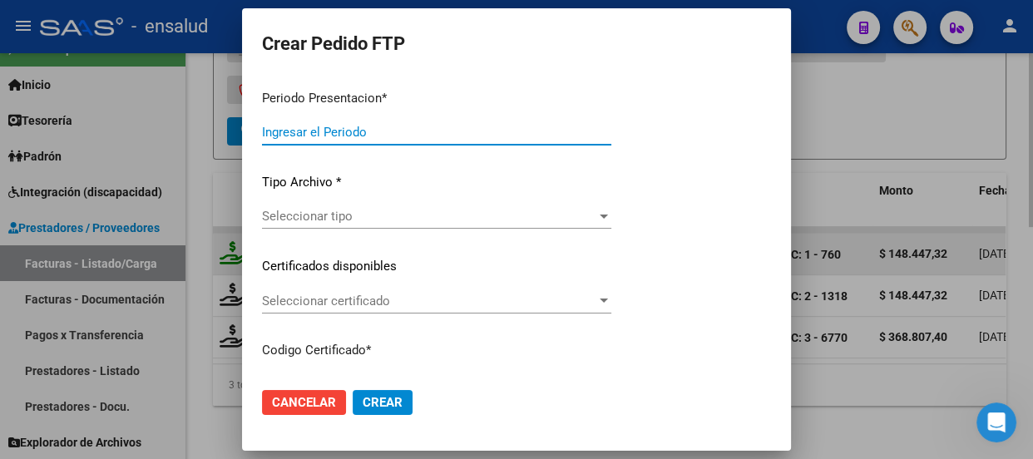
type input "202508"
type input "$ 148.447,32"
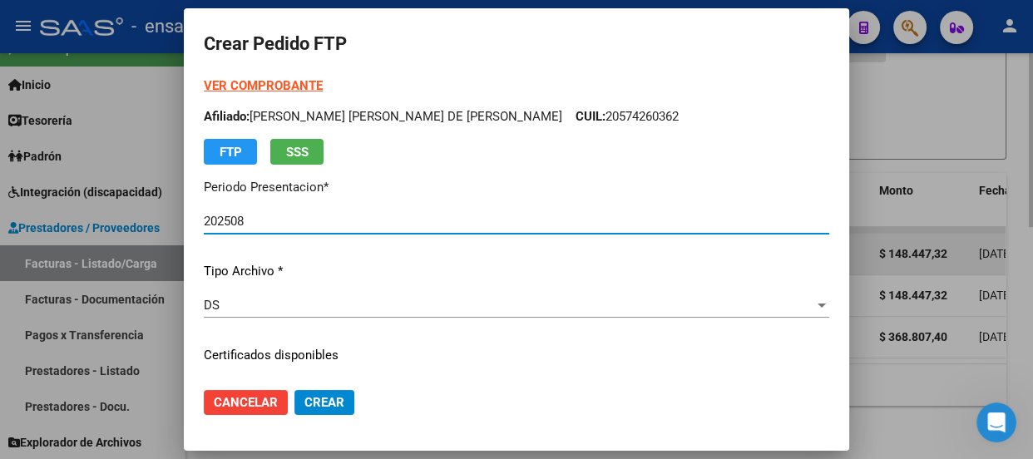
type input "ARG02000574260362022062420270624CBA536"
type input "[DATE]"
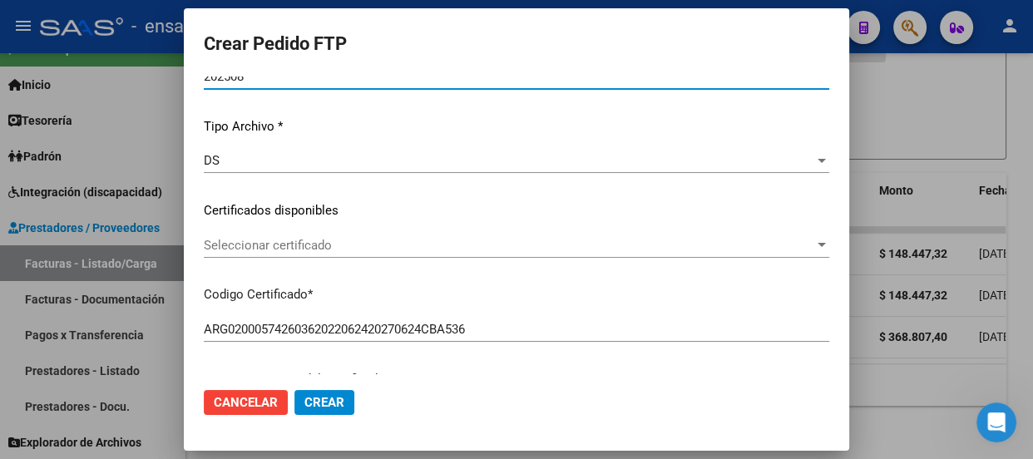
scroll to position [150, 0]
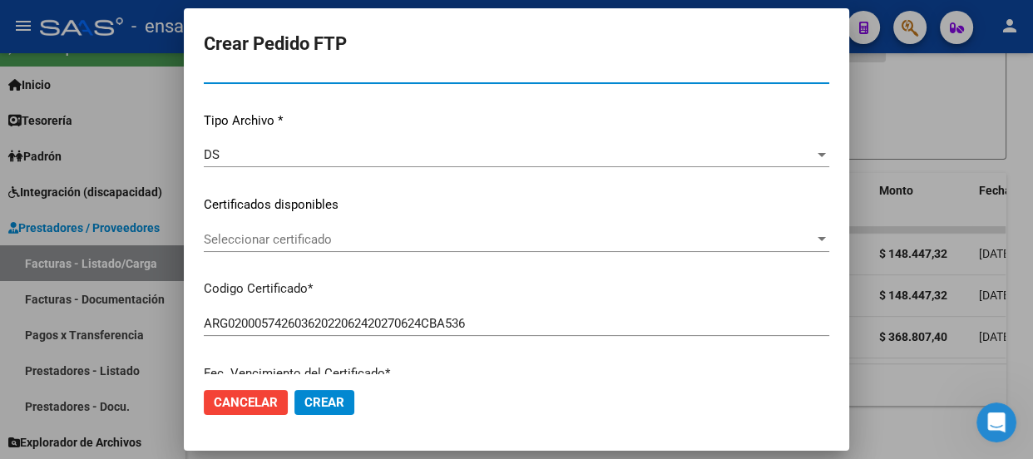
click at [427, 244] on span "Seleccionar certificado" at bounding box center [509, 239] width 610 height 15
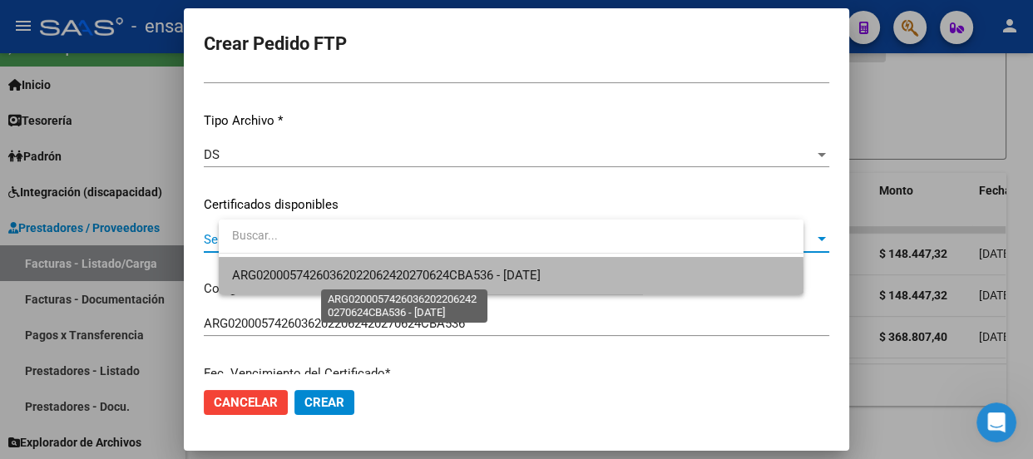
click at [406, 278] on span "ARG02000574260362022062420270624CBA536 - [DATE]" at bounding box center [386, 275] width 308 height 15
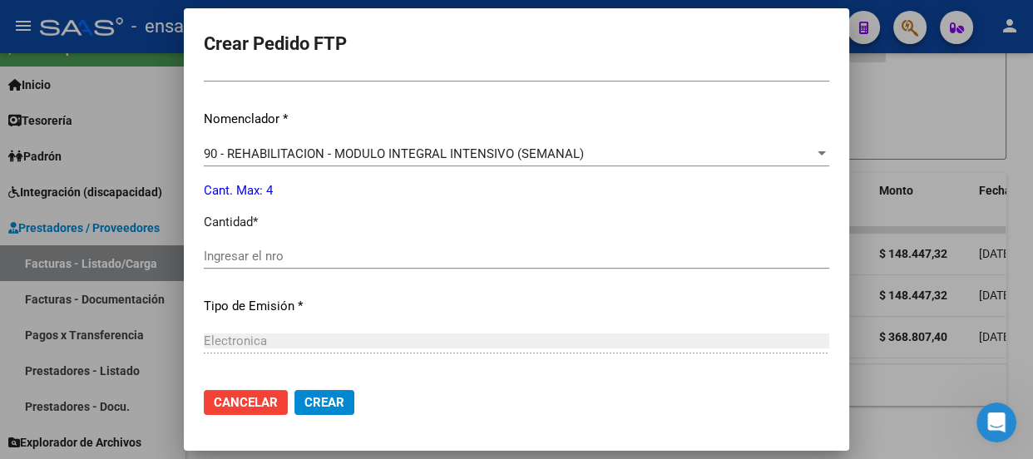
scroll to position [604, 0]
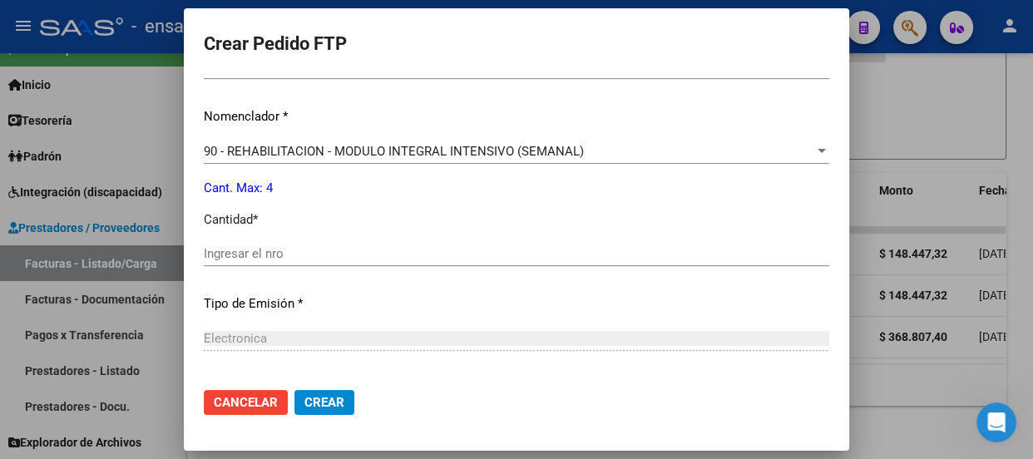
click at [282, 253] on input "Ingresar el nro" at bounding box center [516, 253] width 625 height 15
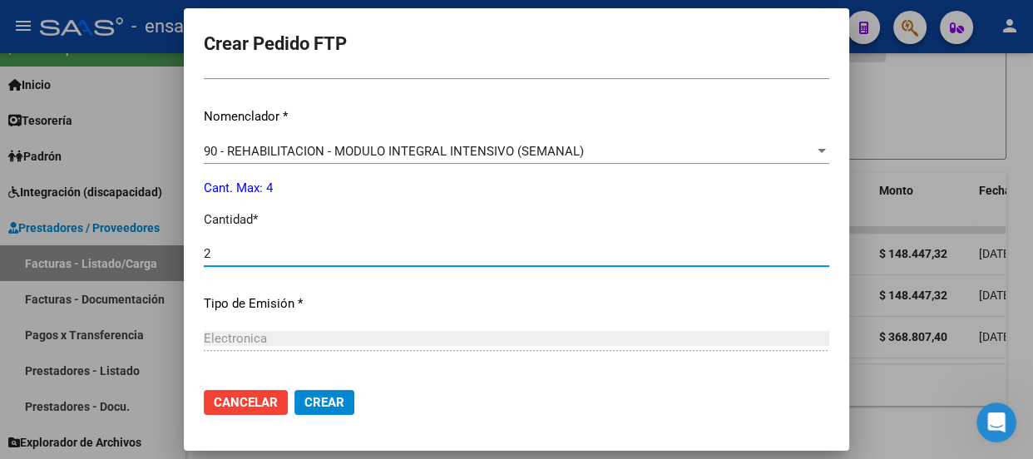
type input "2"
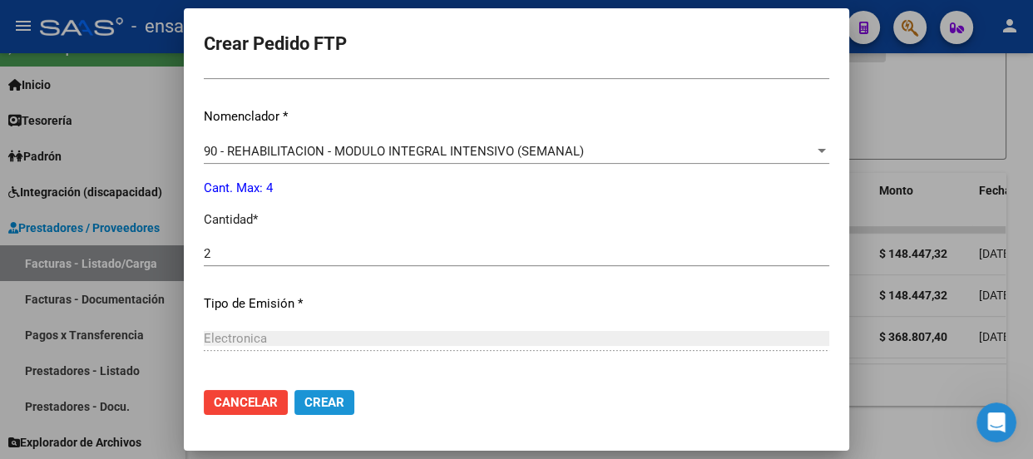
click at [354, 405] on button "Crear" at bounding box center [324, 402] width 60 height 25
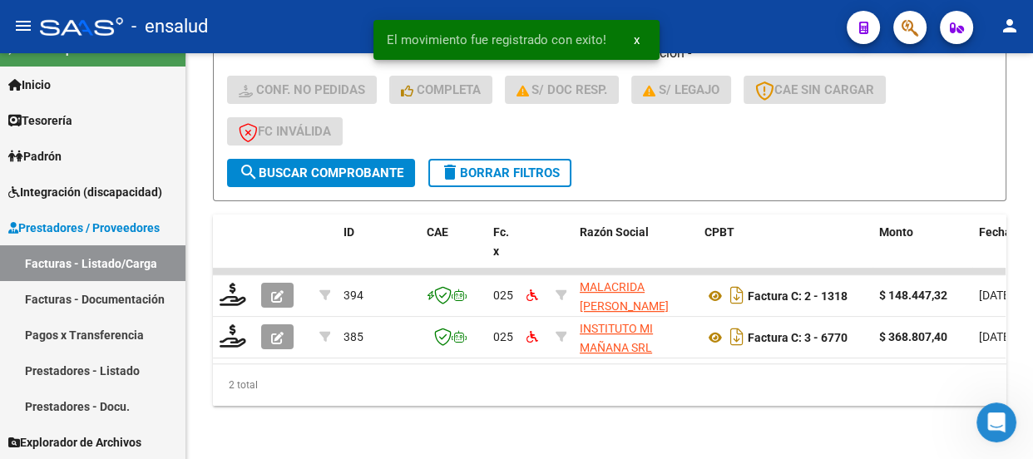
scroll to position [501, 0]
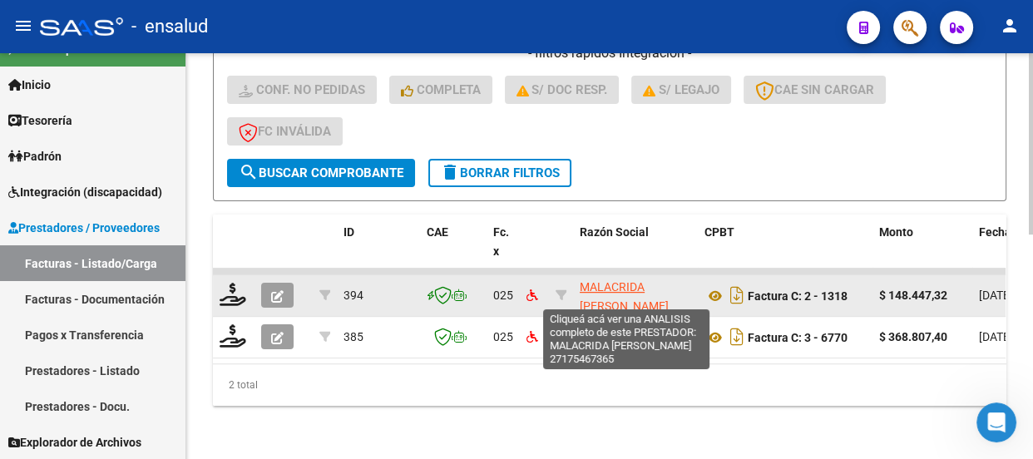
click at [626, 281] on span "MALACRIDA [PERSON_NAME]" at bounding box center [624, 296] width 89 height 32
type textarea "27175467365"
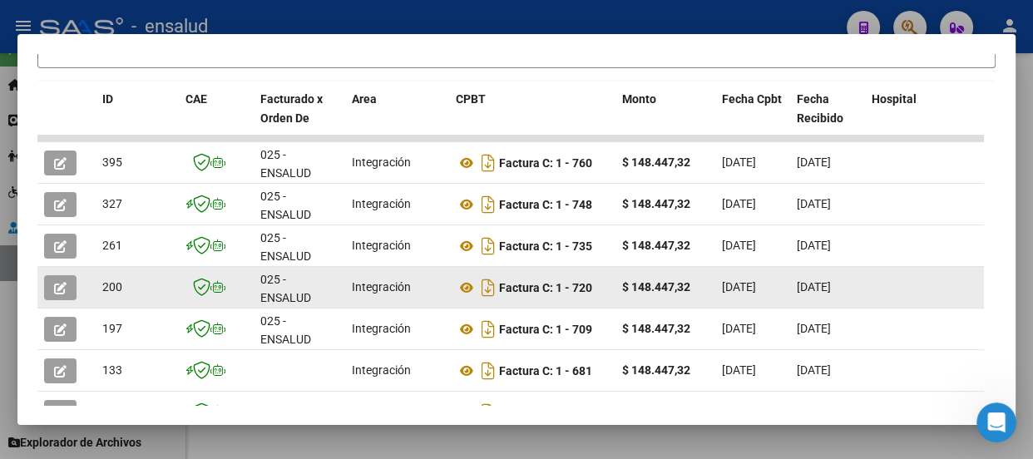
scroll to position [377, 0]
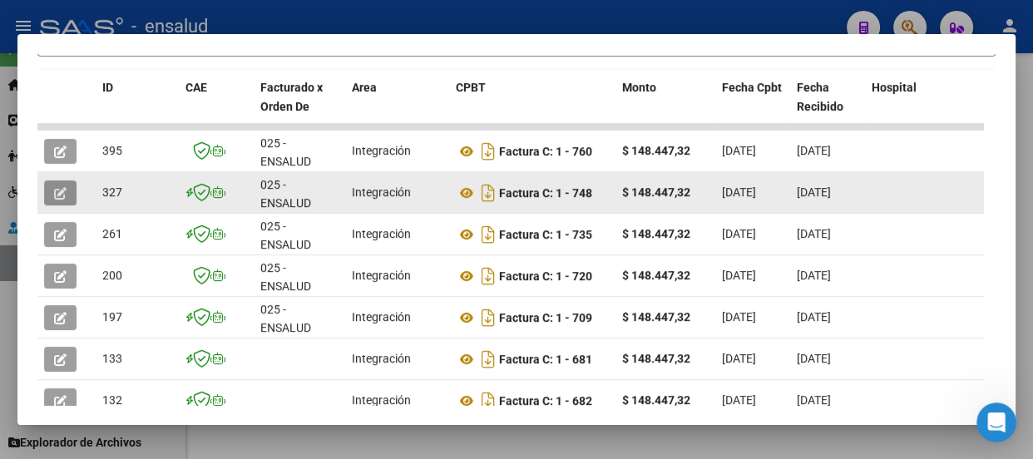
click at [56, 190] on icon "button" at bounding box center [60, 193] width 12 height 12
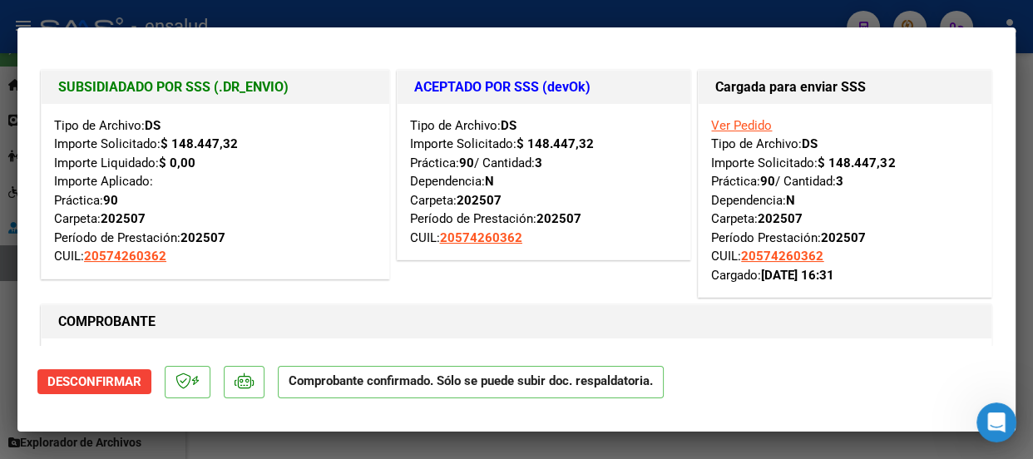
click at [449, 8] on div at bounding box center [516, 229] width 1033 height 459
type input "$ 0,00"
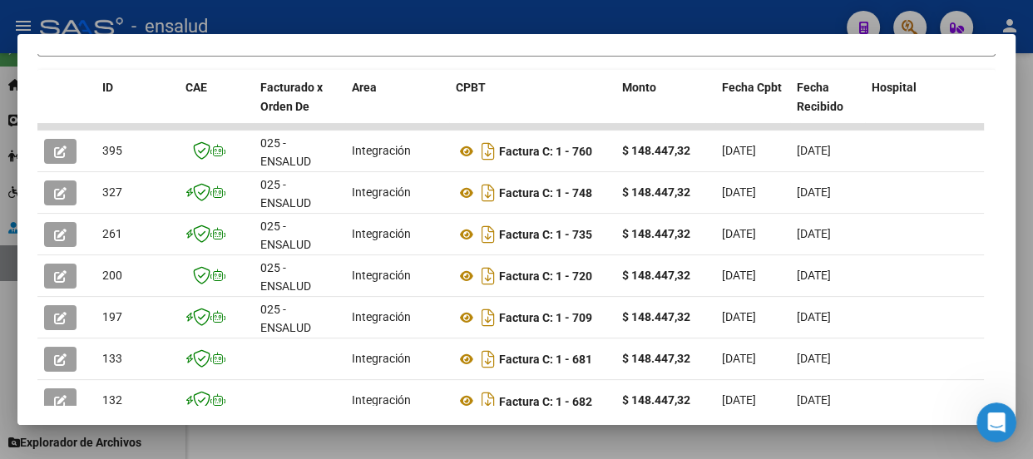
click at [478, 15] on div at bounding box center [516, 229] width 1033 height 459
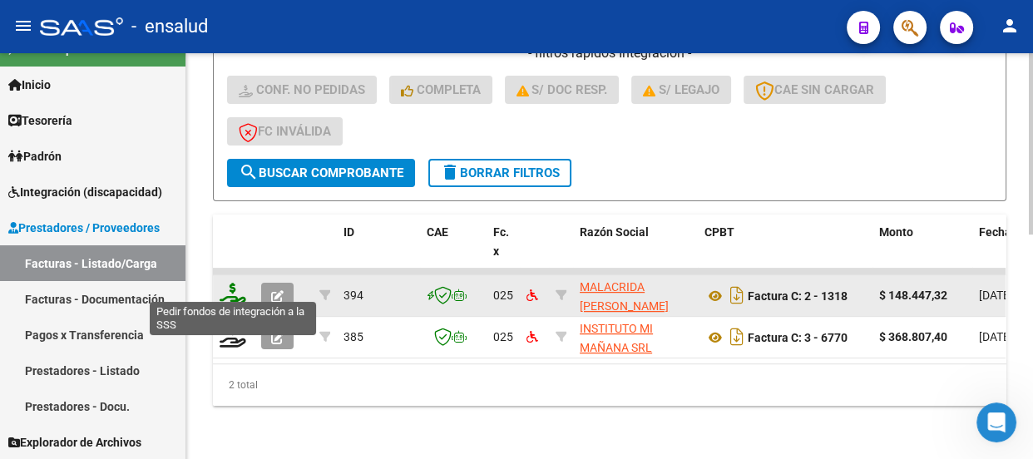
click at [230, 285] on icon at bounding box center [233, 294] width 27 height 23
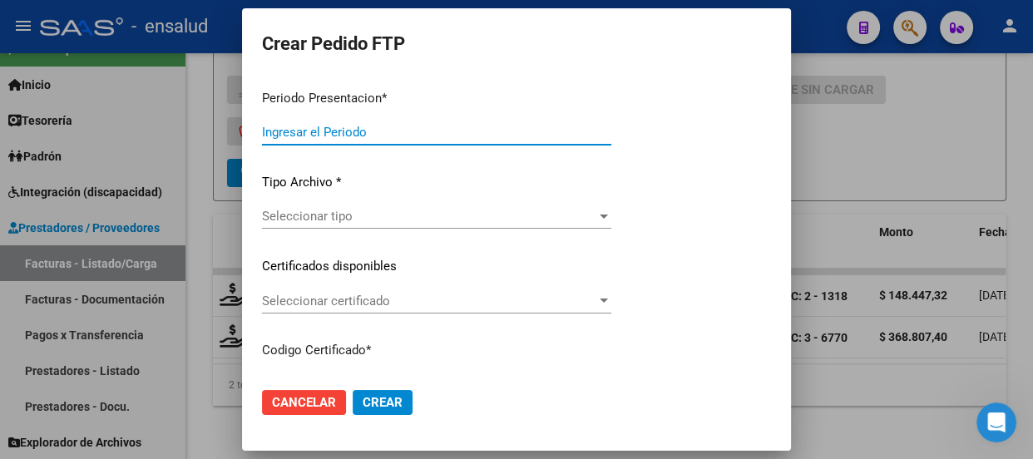
type input "202508"
type input "$ 148.447,32"
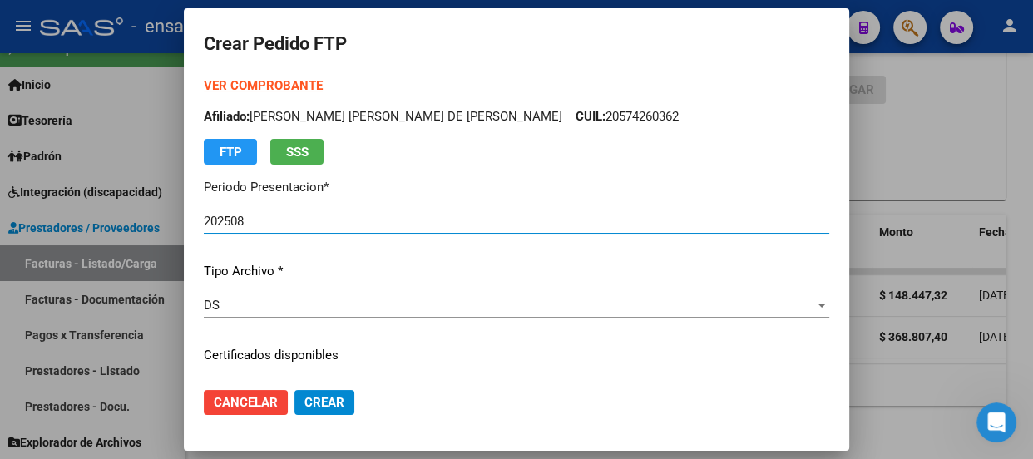
type input "ARG02000574260362022062420270624CBA536"
type input "[DATE]"
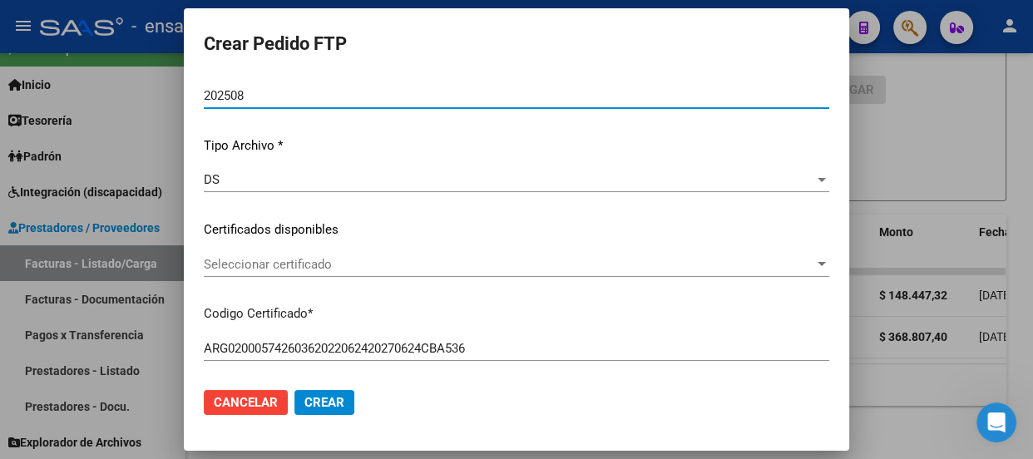
scroll to position [226, 0]
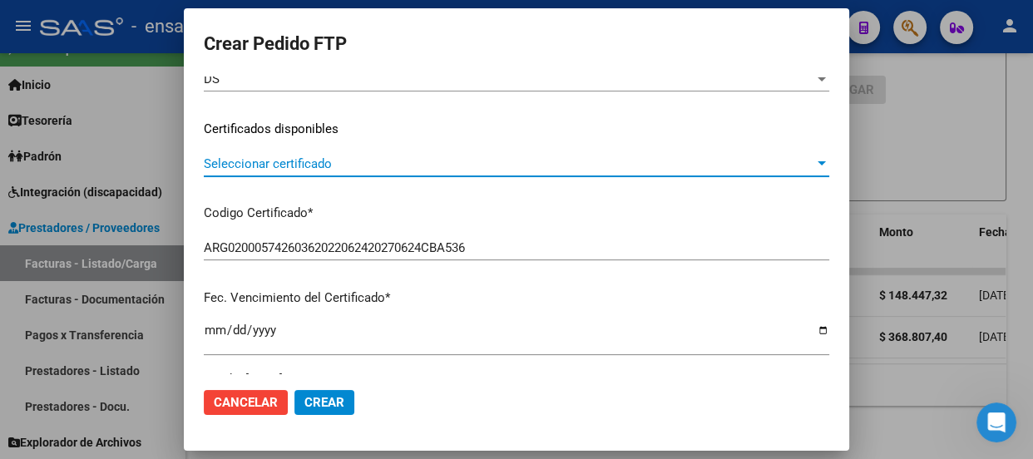
click at [471, 167] on span "Seleccionar certificado" at bounding box center [509, 163] width 610 height 15
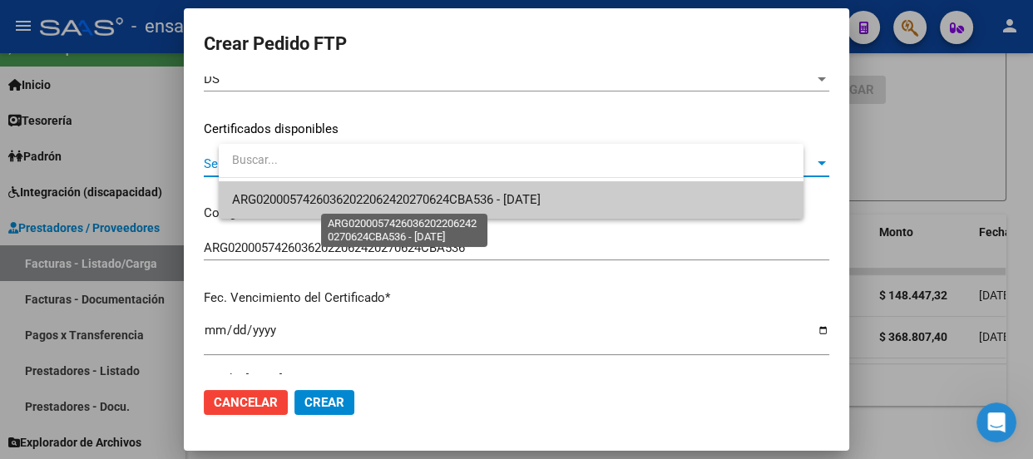
click at [449, 198] on span "ARG02000574260362022062420270624CBA536 - [DATE]" at bounding box center [386, 199] width 308 height 15
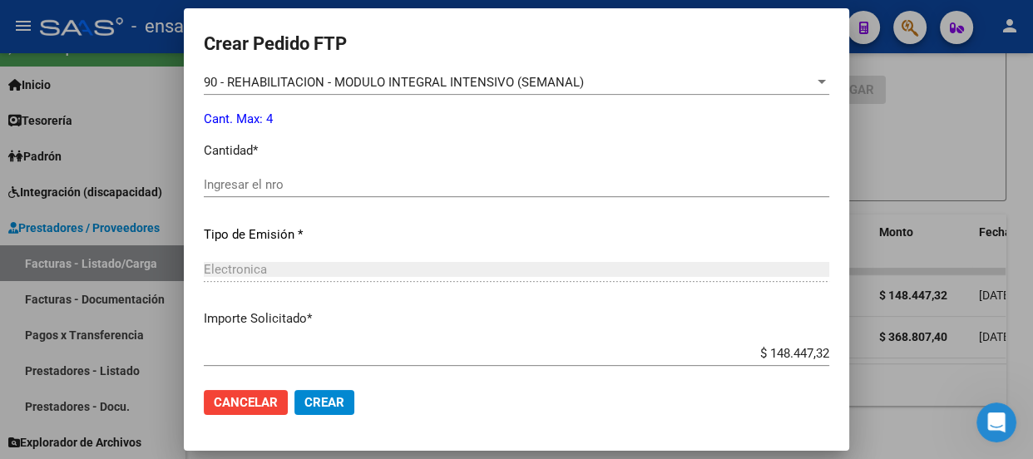
scroll to position [680, 0]
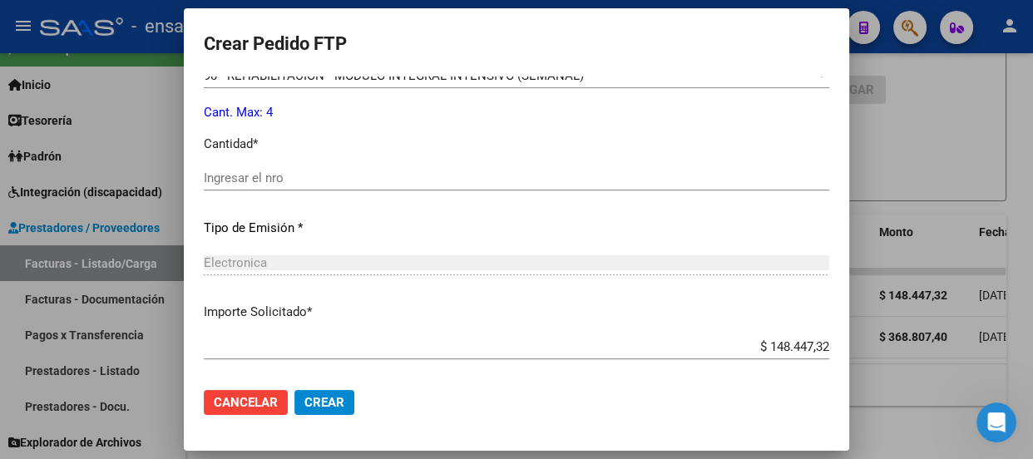
click at [284, 175] on input "Ingresar el nro" at bounding box center [516, 177] width 625 height 15
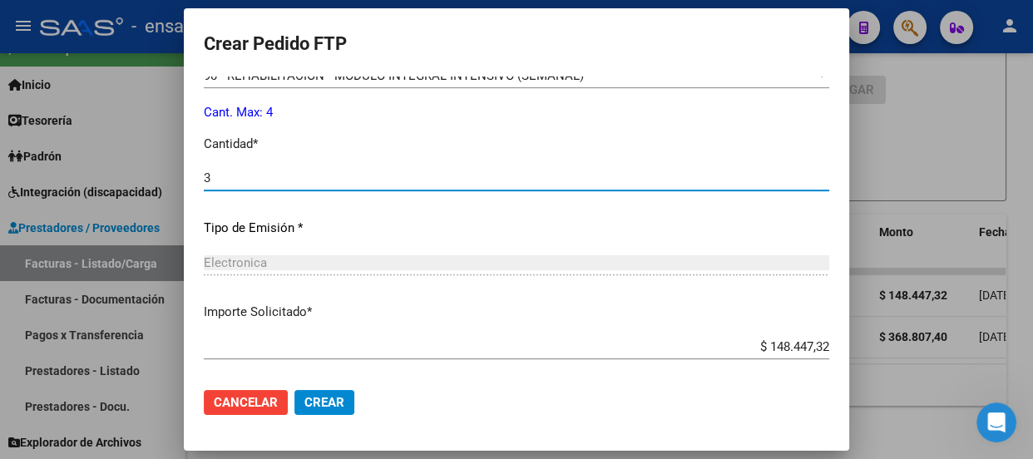
type input "3"
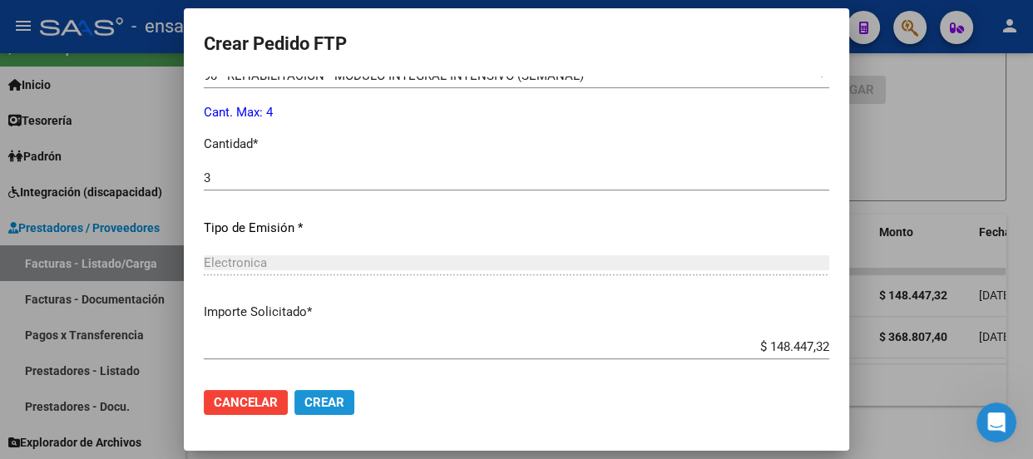
click at [344, 403] on span "Crear" at bounding box center [324, 402] width 40 height 15
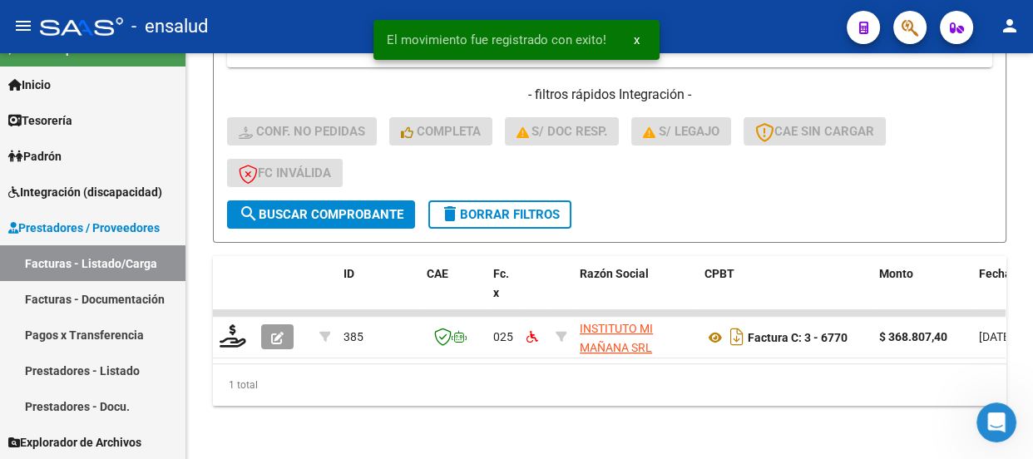
scroll to position [460, 0]
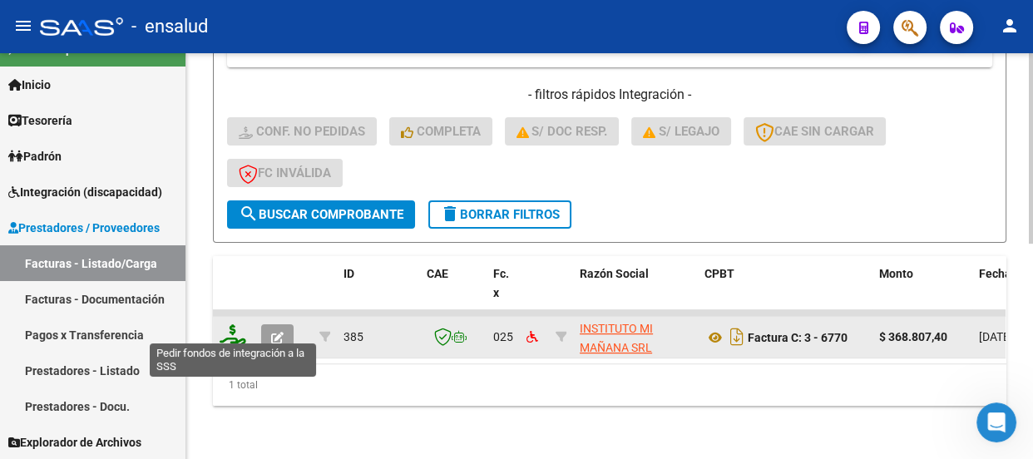
click at [233, 327] on icon at bounding box center [233, 335] width 27 height 23
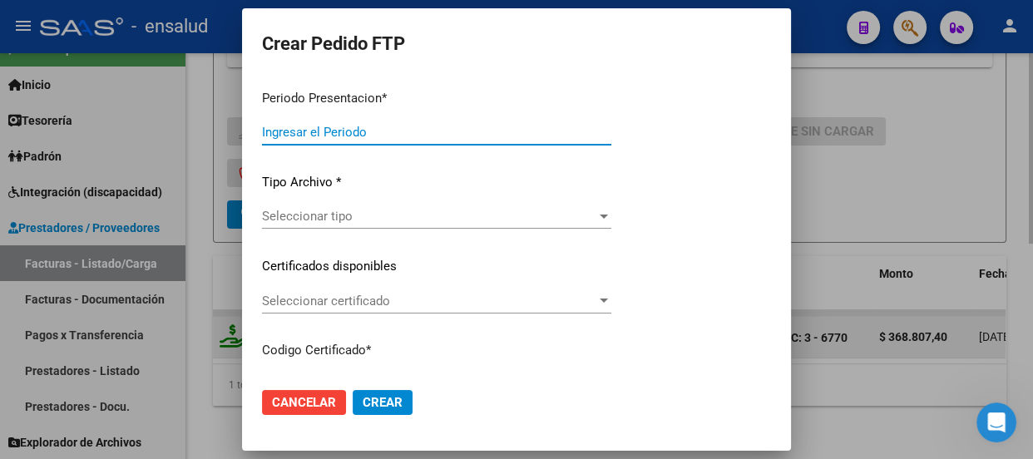
type input "202508"
type input "$ 368.807,40"
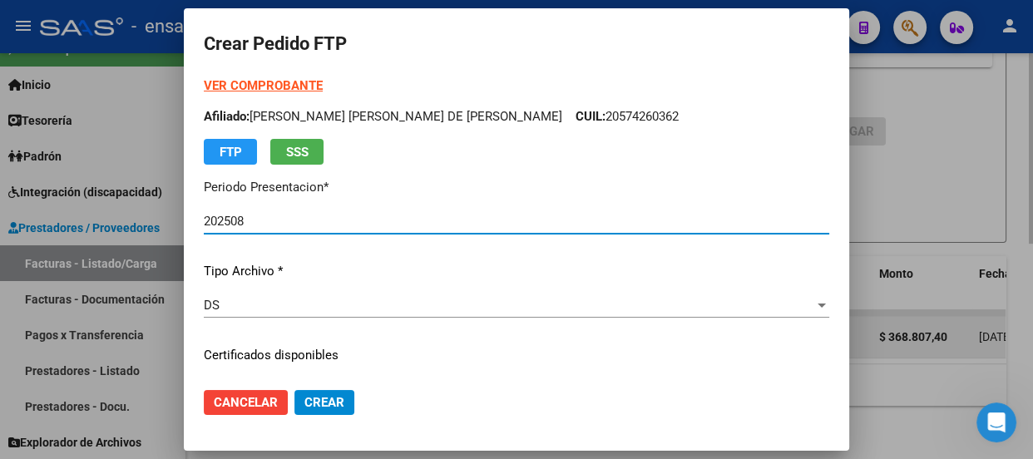
type input "ARG02000574260362022062420270624CBA536"
type input "[DATE]"
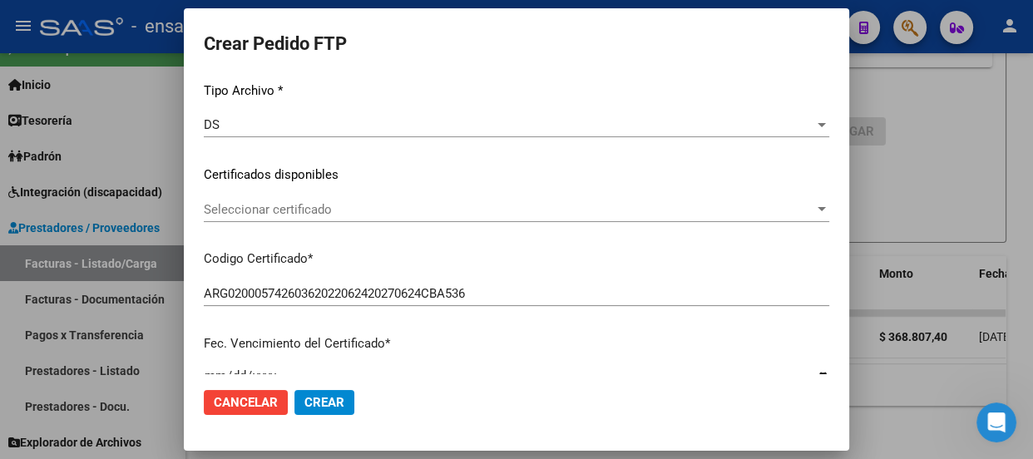
scroll to position [226, 0]
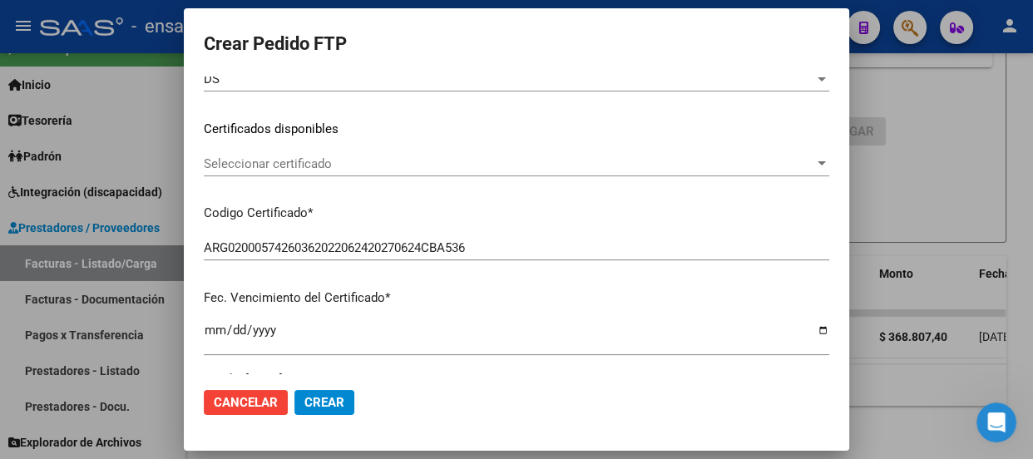
click at [571, 165] on span "Seleccionar certificado" at bounding box center [509, 163] width 610 height 15
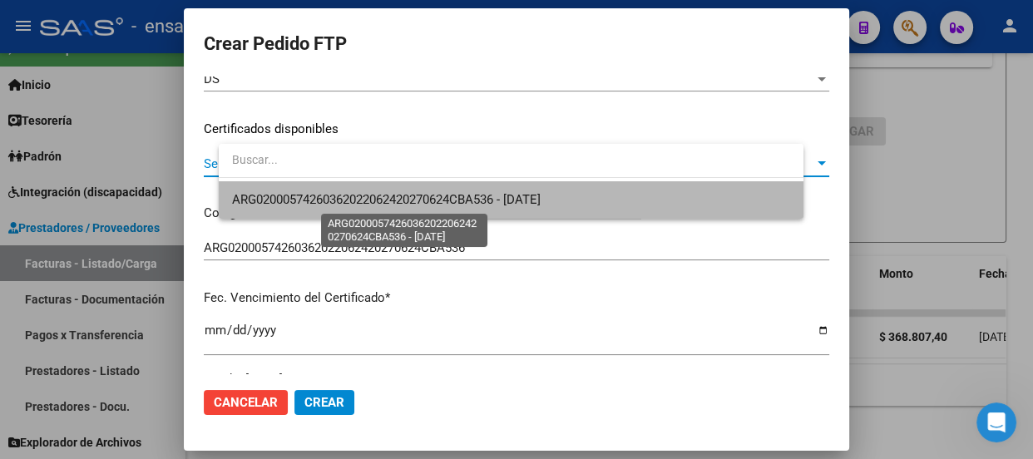
click at [540, 203] on span "ARG02000574260362022062420270624CBA536 - [DATE]" at bounding box center [386, 199] width 308 height 15
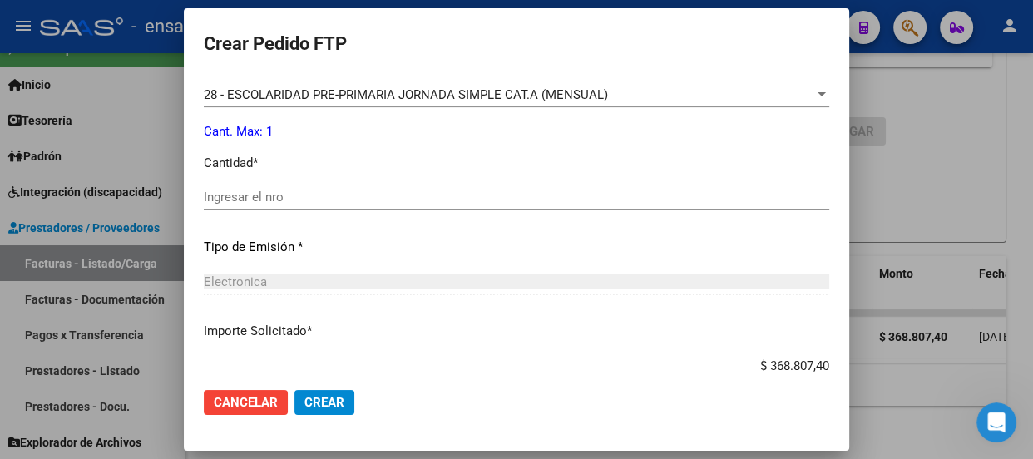
scroll to position [680, 0]
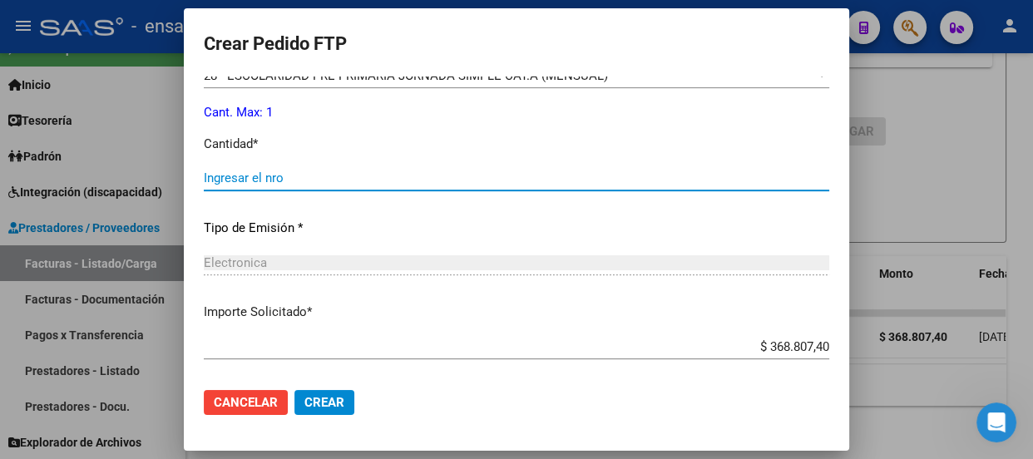
click at [271, 179] on input "Ingresar el nro" at bounding box center [516, 177] width 625 height 15
type input "1"
click at [344, 407] on span "Crear" at bounding box center [324, 402] width 40 height 15
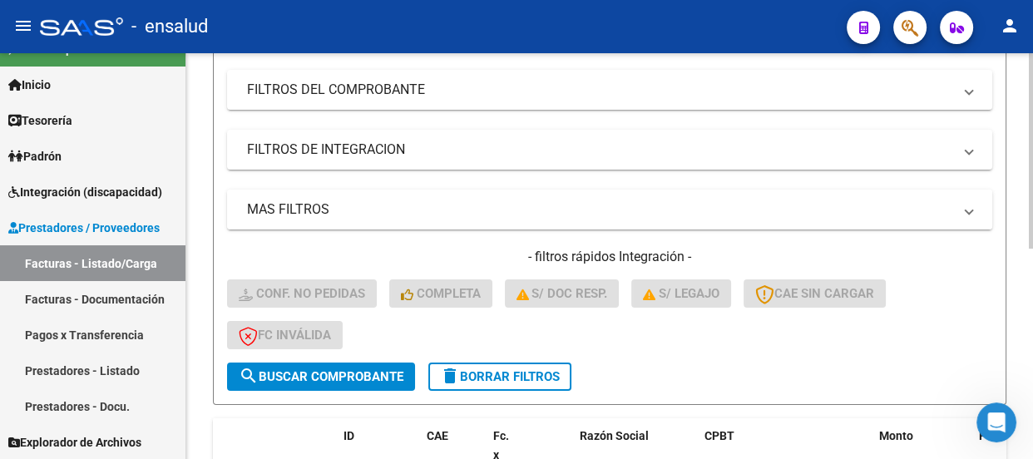
scroll to position [284, 0]
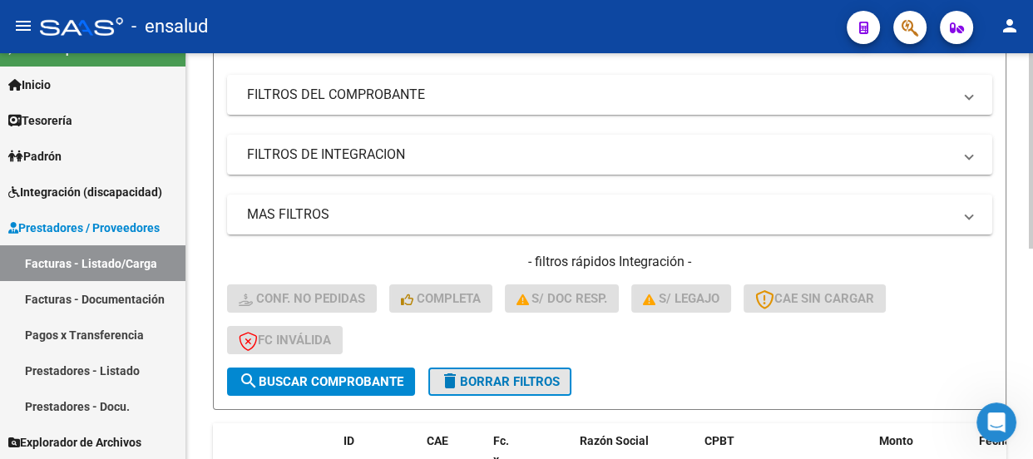
click at [504, 381] on span "delete Borrar Filtros" at bounding box center [500, 381] width 120 height 15
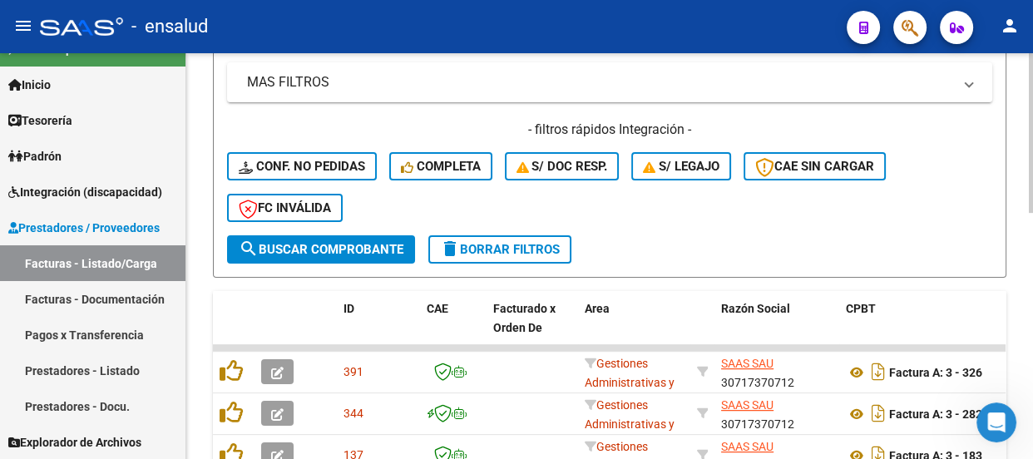
scroll to position [399, 0]
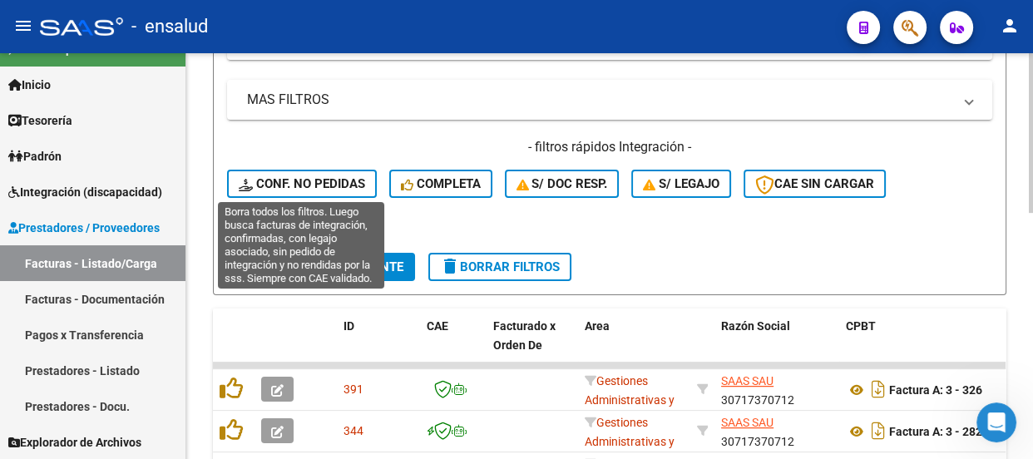
click at [308, 180] on span "Conf. no pedidas" at bounding box center [302, 183] width 126 height 15
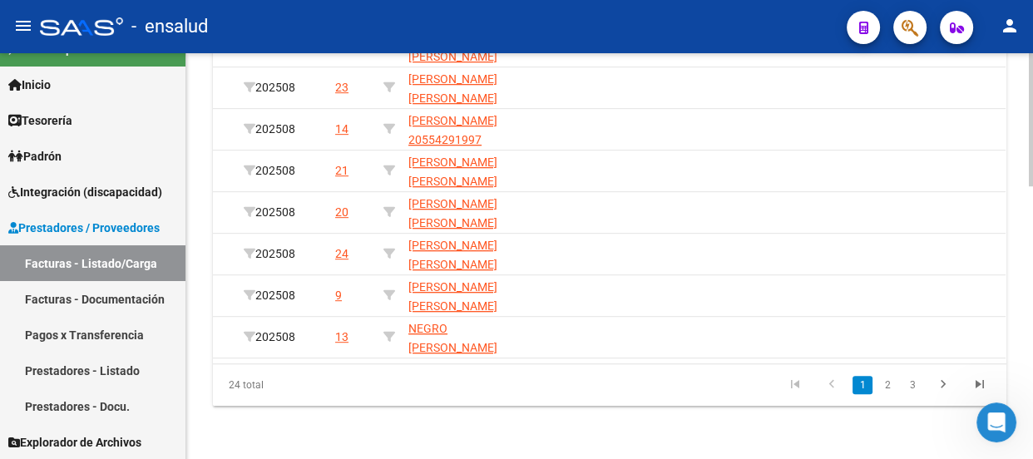
scroll to position [0, 1064]
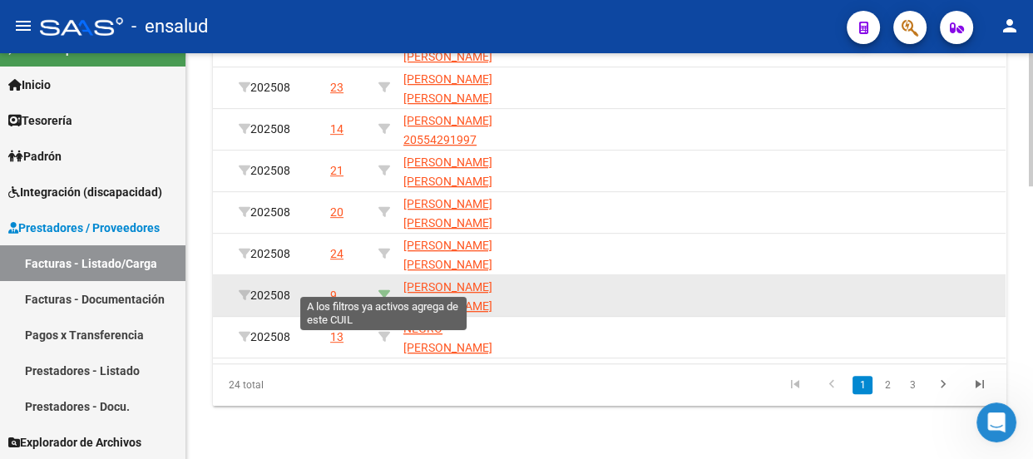
click at [384, 289] on icon at bounding box center [384, 295] width 12 height 12
type input "20578882244"
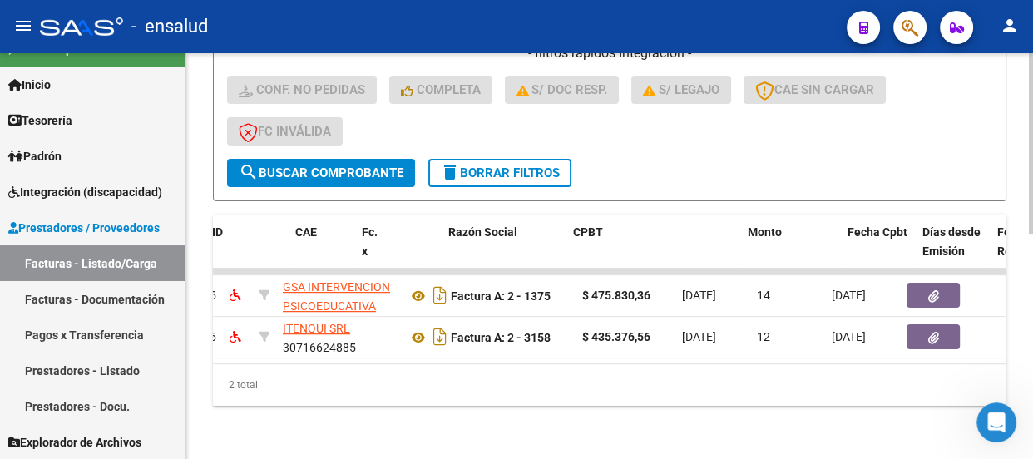
scroll to position [0, 0]
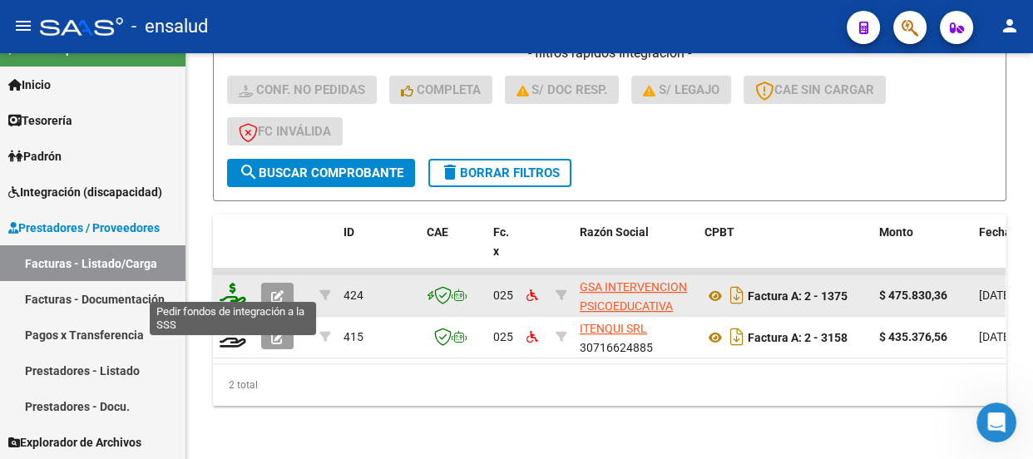
click at [234, 288] on icon at bounding box center [233, 294] width 27 height 23
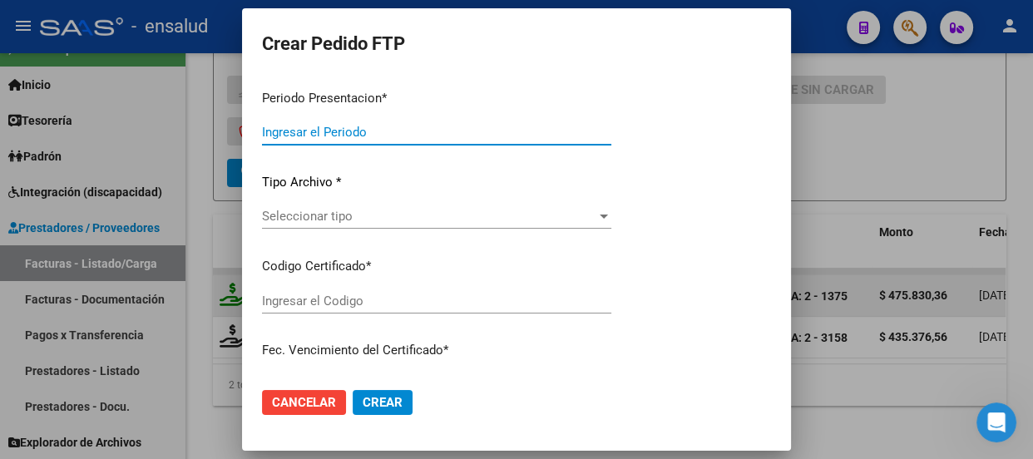
type input "202508"
type input "$ 475.830,36"
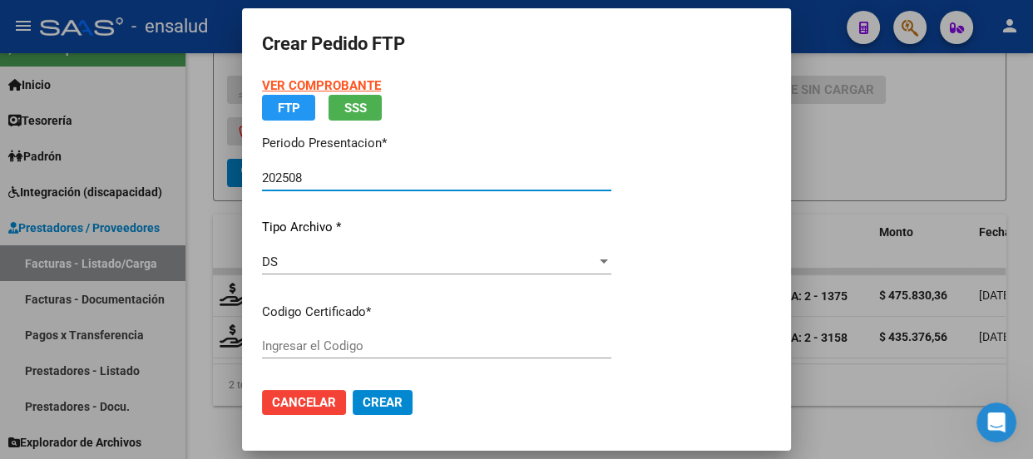
type input "ARG02000578882242021123120261231BS AS370"
type input "[DATE]"
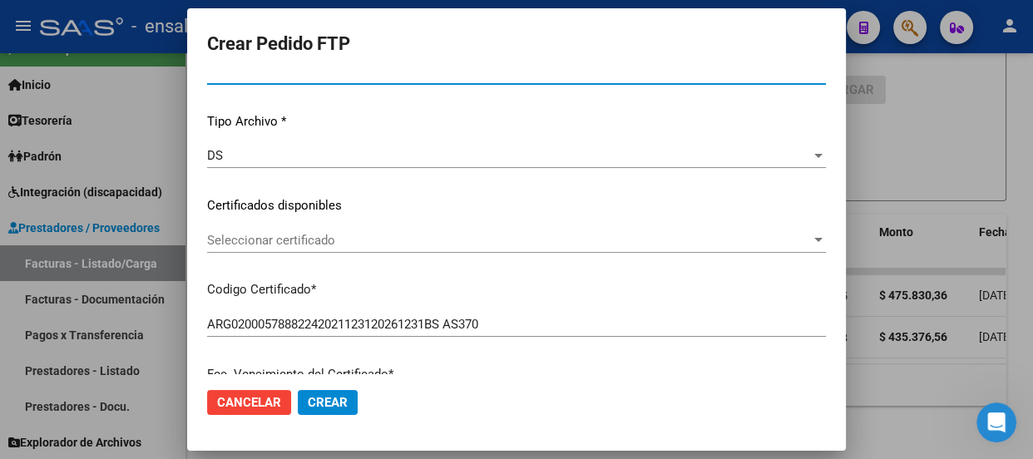
scroll to position [150, 0]
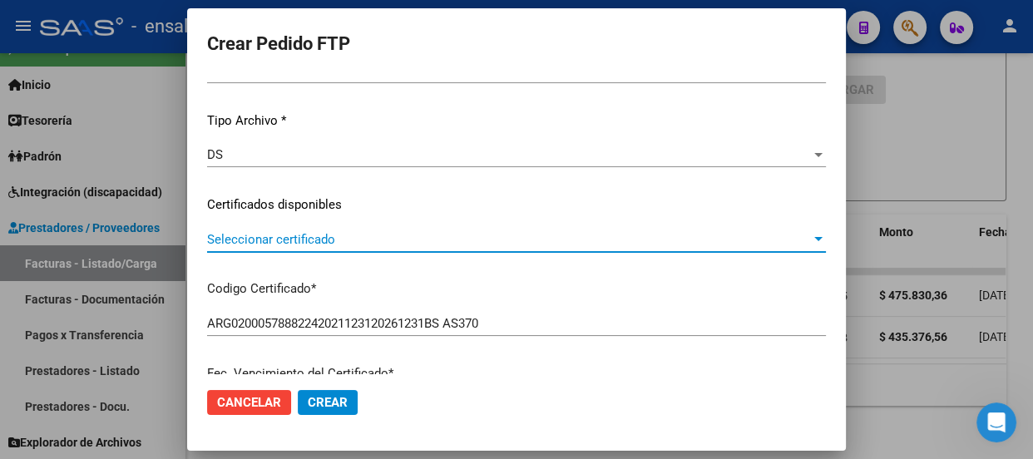
click at [497, 236] on span "Seleccionar certificado" at bounding box center [509, 239] width 604 height 15
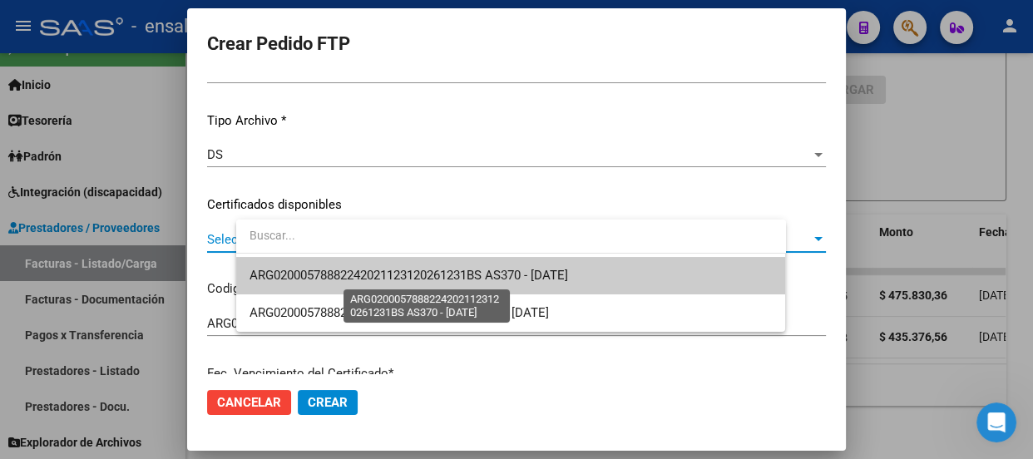
click at [487, 272] on span "ARG02000578882242021123120261231BS AS370 - [DATE]" at bounding box center [408, 275] width 318 height 15
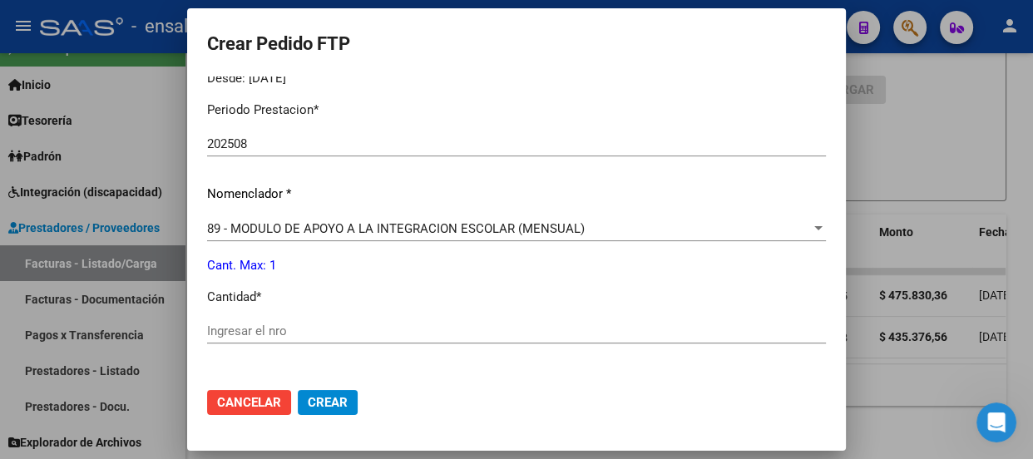
scroll to position [529, 0]
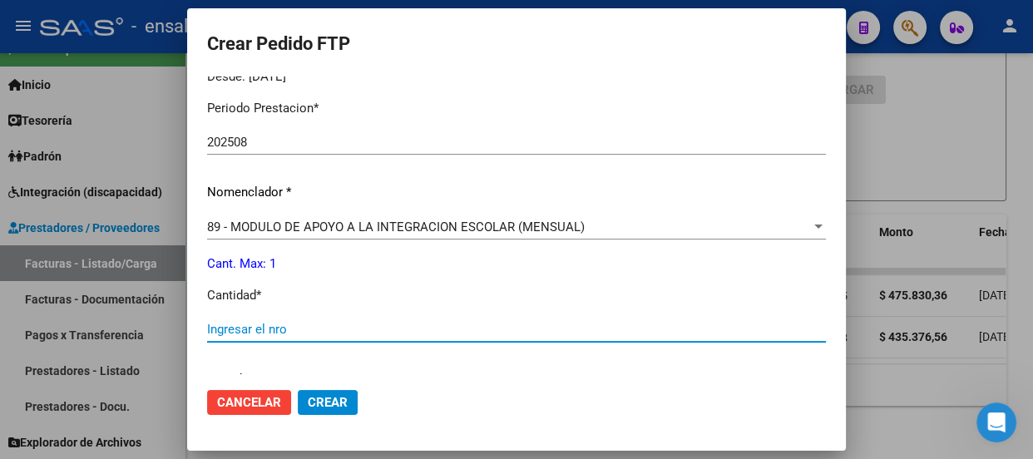
click at [284, 323] on input "Ingresar el nro" at bounding box center [516, 329] width 619 height 15
type input "1"
click at [348, 403] on span "Crear" at bounding box center [328, 402] width 40 height 15
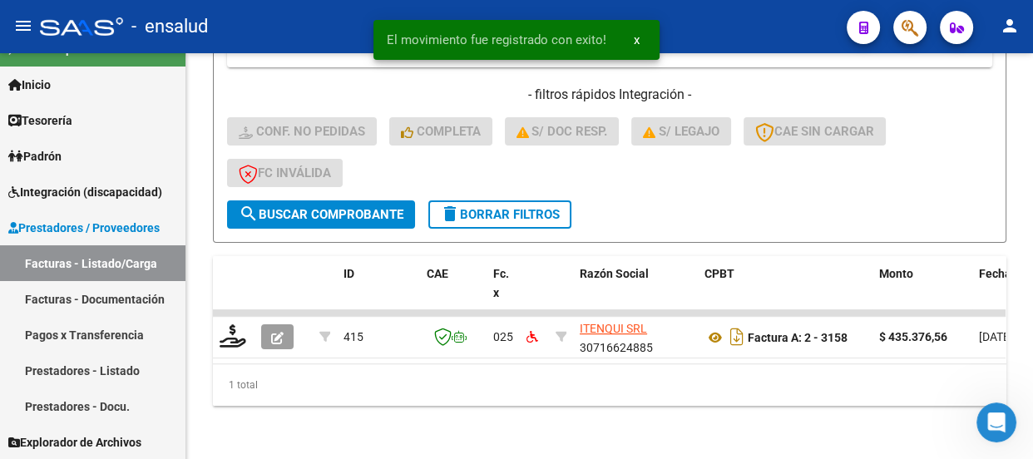
scroll to position [460, 0]
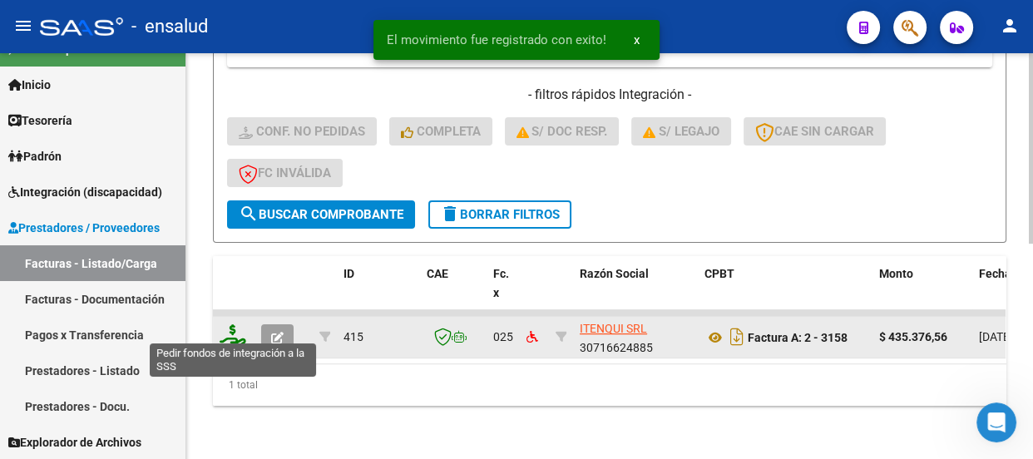
click at [236, 329] on icon at bounding box center [233, 335] width 27 height 23
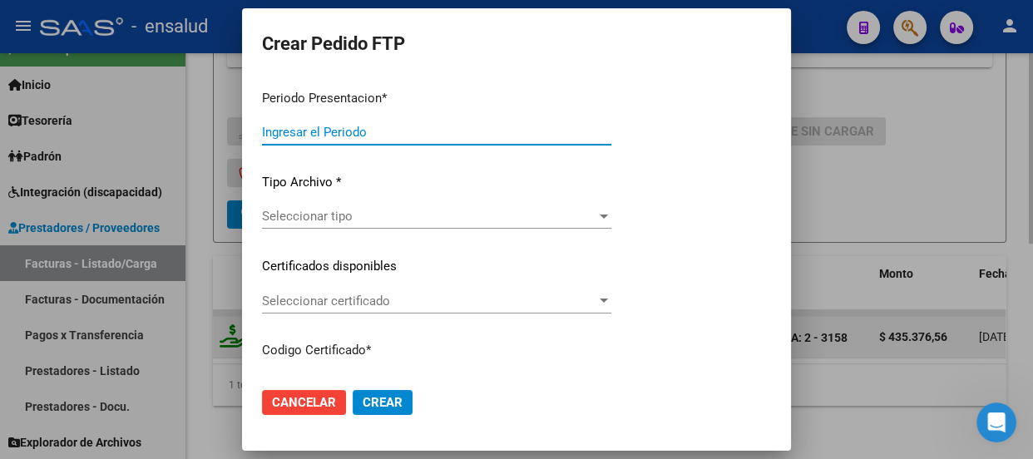
type input "202508"
type input "$ 435.376,56"
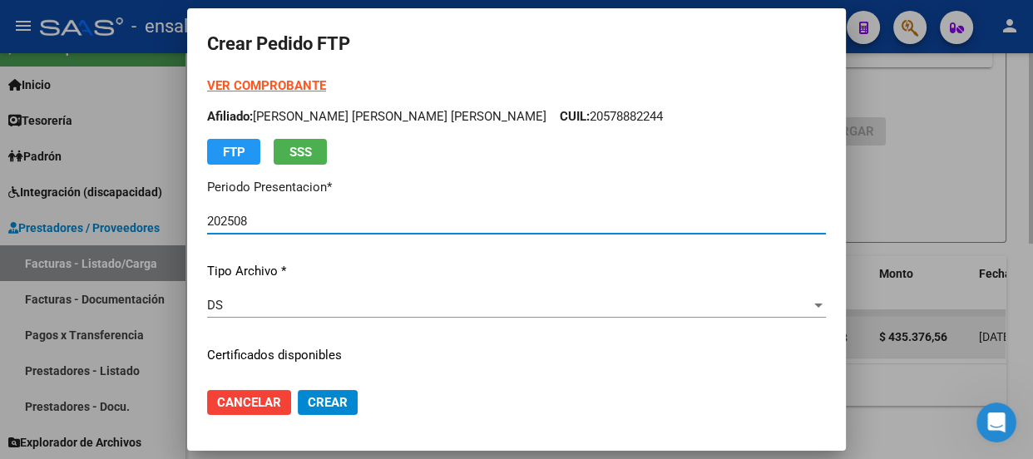
type input "ARG02000578882242021123120261231BS AS370"
type input "[DATE]"
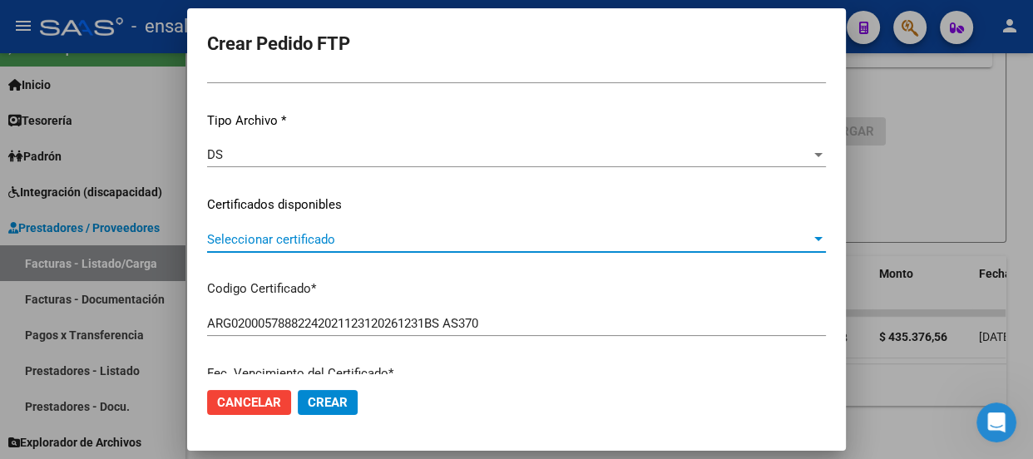
click at [387, 239] on span "Seleccionar certificado" at bounding box center [509, 239] width 604 height 15
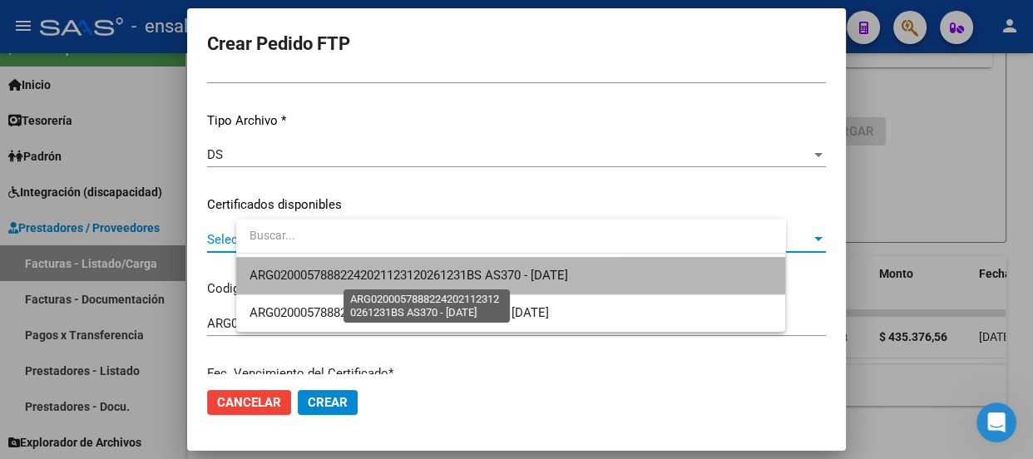
click at [387, 273] on span "ARG02000578882242021123120261231BS AS370 - [DATE]" at bounding box center [408, 275] width 318 height 15
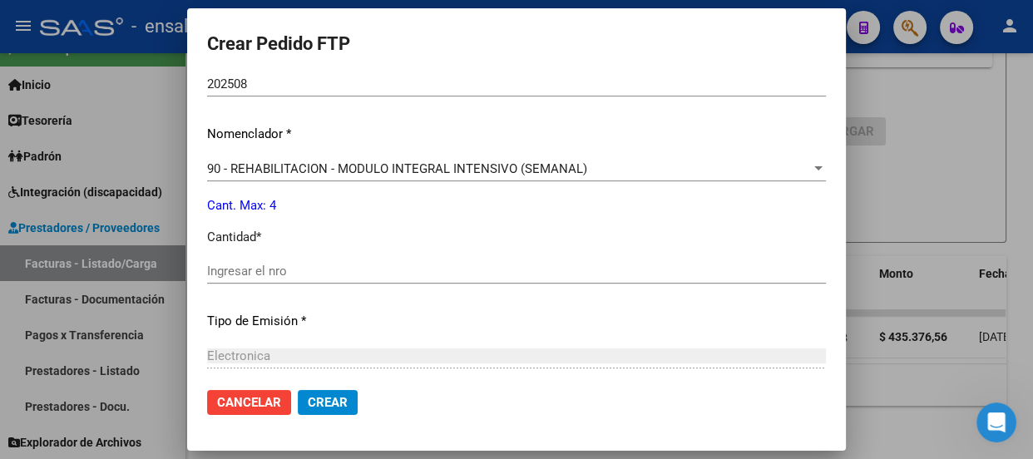
scroll to position [604, 0]
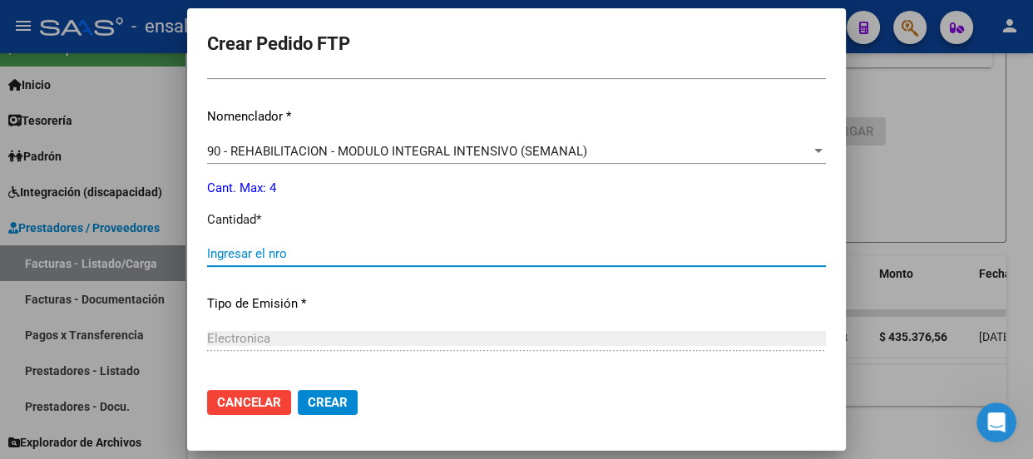
click at [279, 251] on input "Ingresar el nro" at bounding box center [516, 253] width 619 height 15
type input "4"
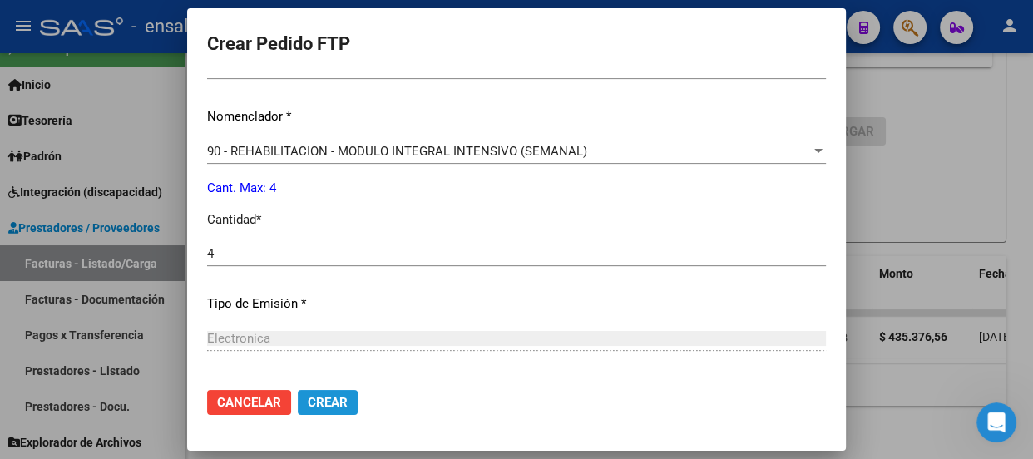
click at [348, 405] on span "Crear" at bounding box center [328, 402] width 40 height 15
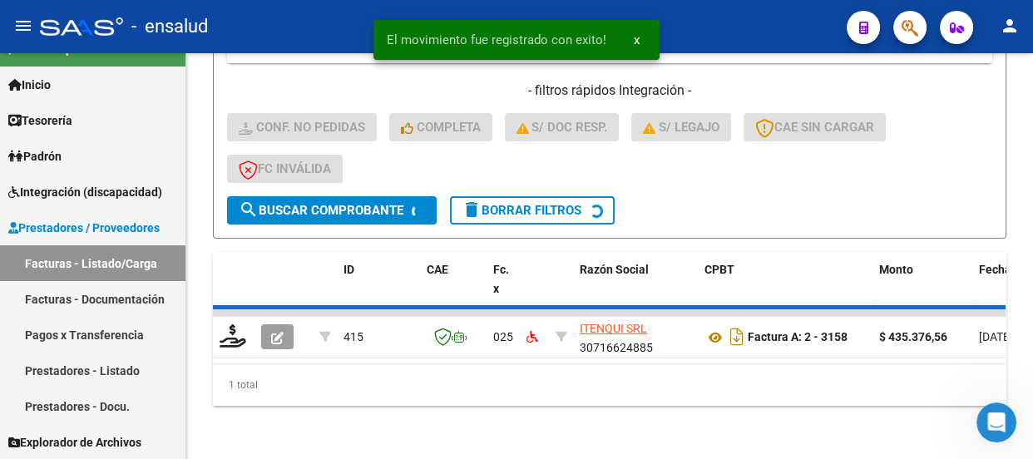
scroll to position [436, 0]
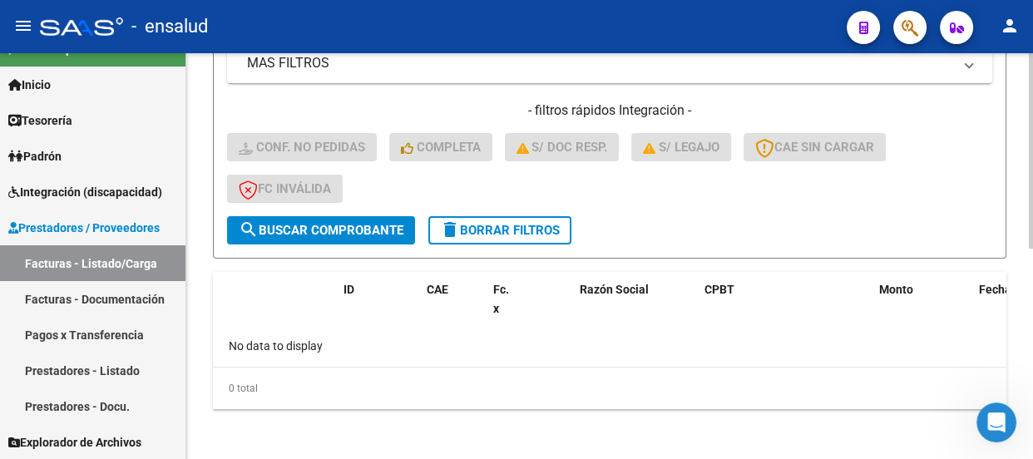
click at [536, 227] on span "delete Borrar Filtros" at bounding box center [500, 230] width 120 height 15
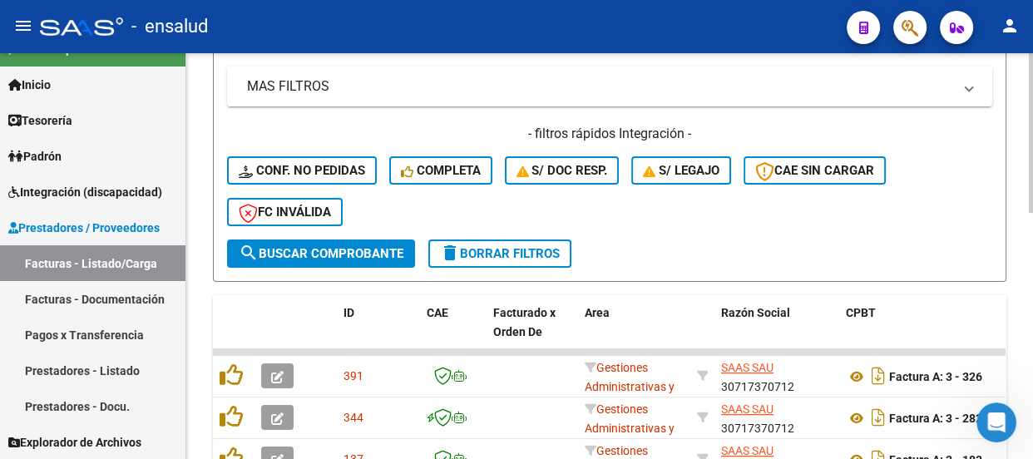
scroll to position [399, 0]
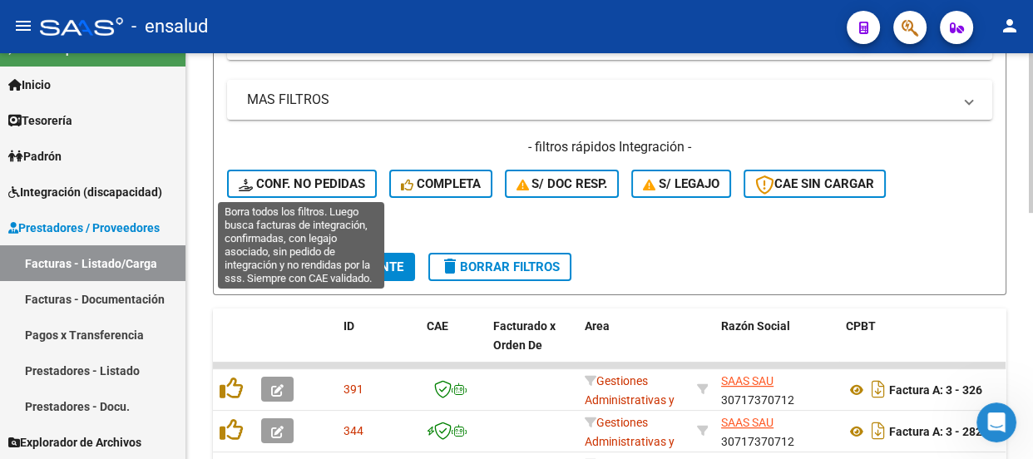
click at [315, 181] on span "Conf. no pedidas" at bounding box center [302, 183] width 126 height 15
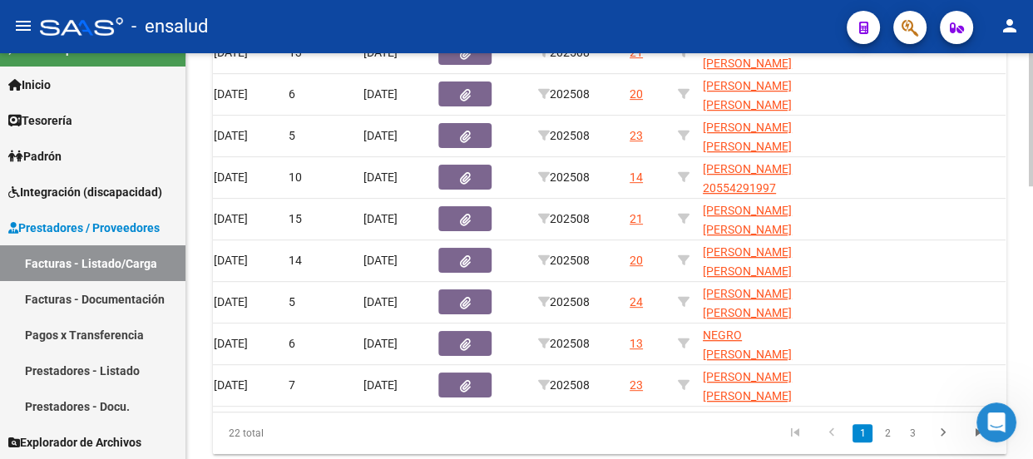
scroll to position [0, 915]
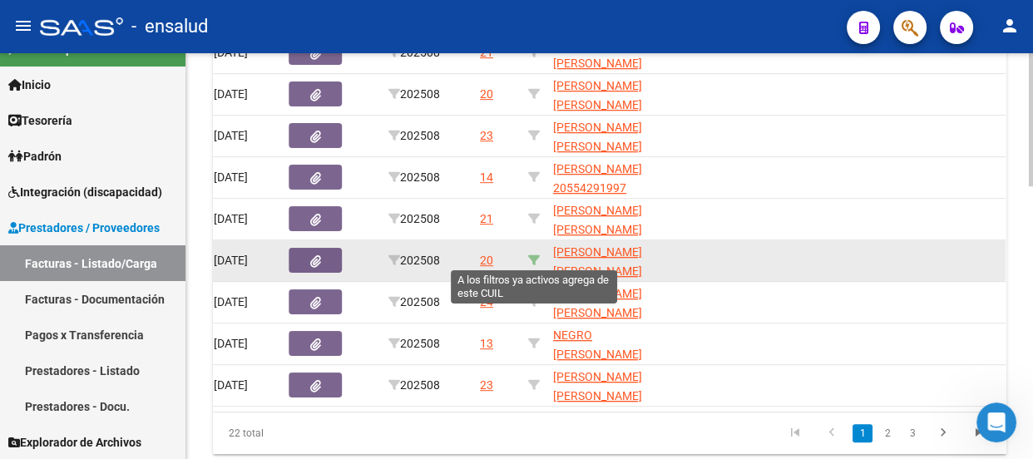
click at [530, 256] on icon at bounding box center [534, 260] width 12 height 12
type input "20590372146"
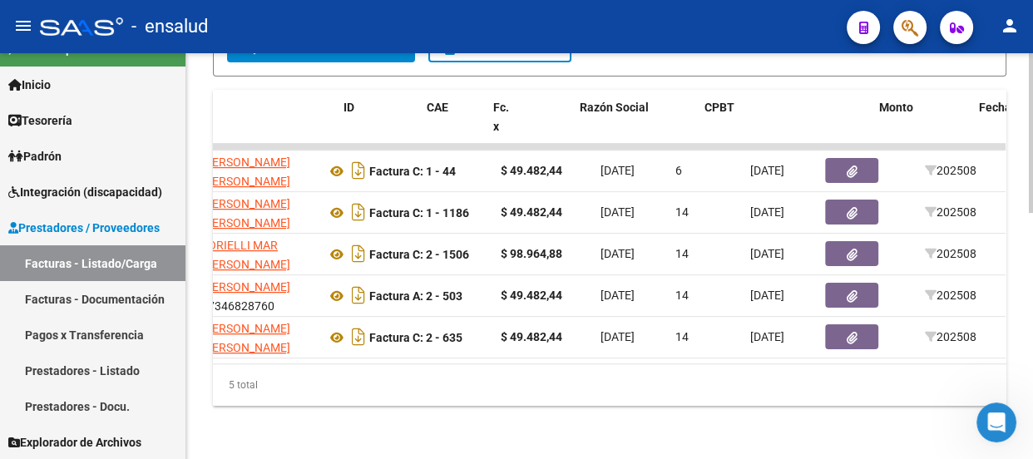
scroll to position [0, 0]
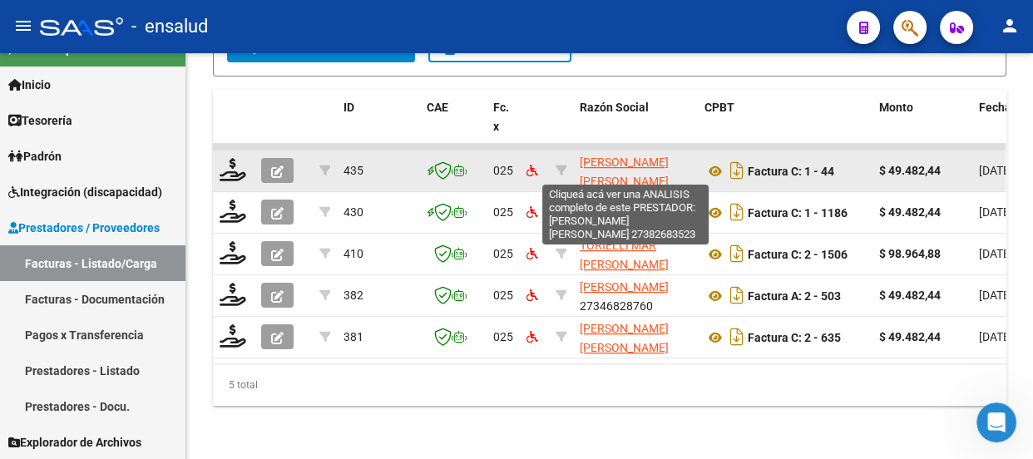
click at [621, 155] on span "[PERSON_NAME] [PERSON_NAME]" at bounding box center [624, 171] width 89 height 32
type textarea "27382683523"
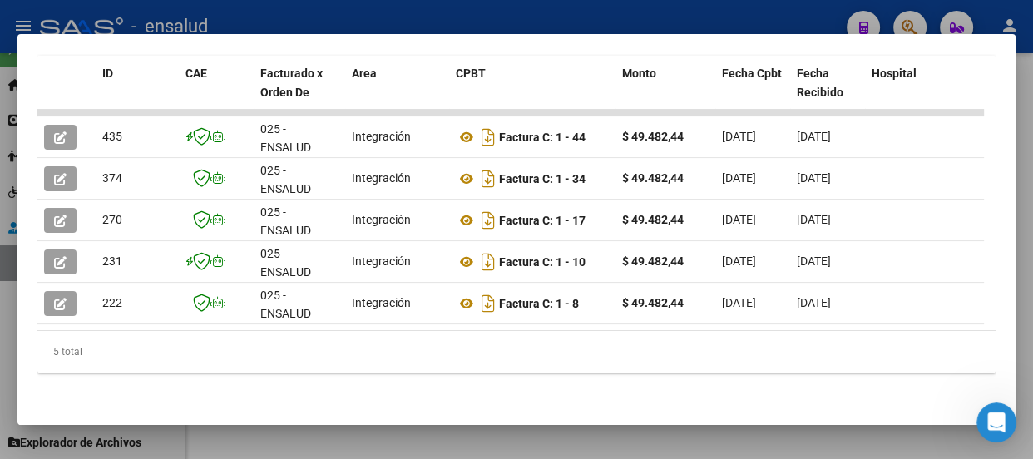
scroll to position [400, 0]
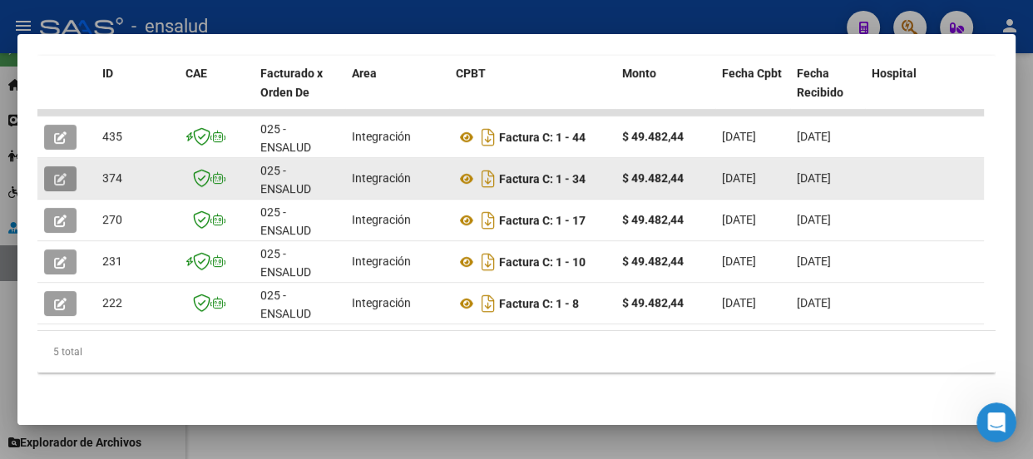
click at [59, 173] on icon "button" at bounding box center [60, 179] width 12 height 12
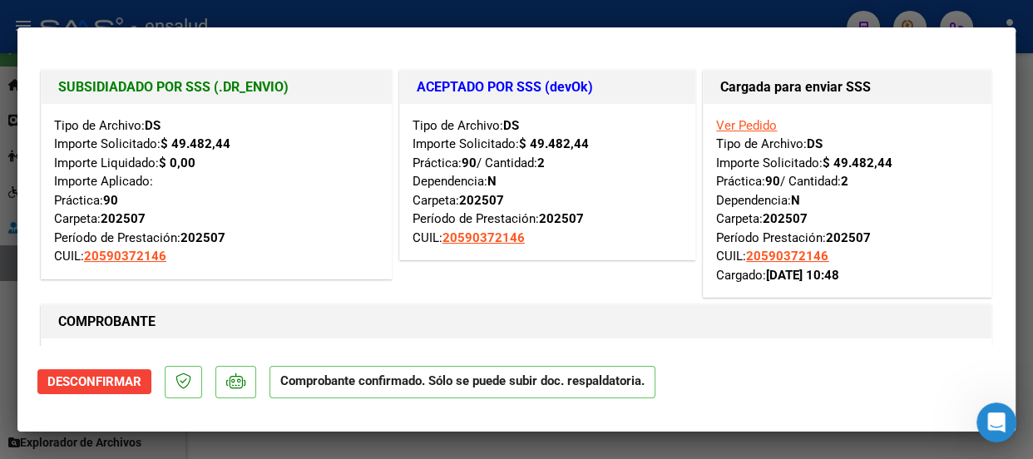
click at [591, 18] on div at bounding box center [516, 229] width 1033 height 459
type input "$ 0,00"
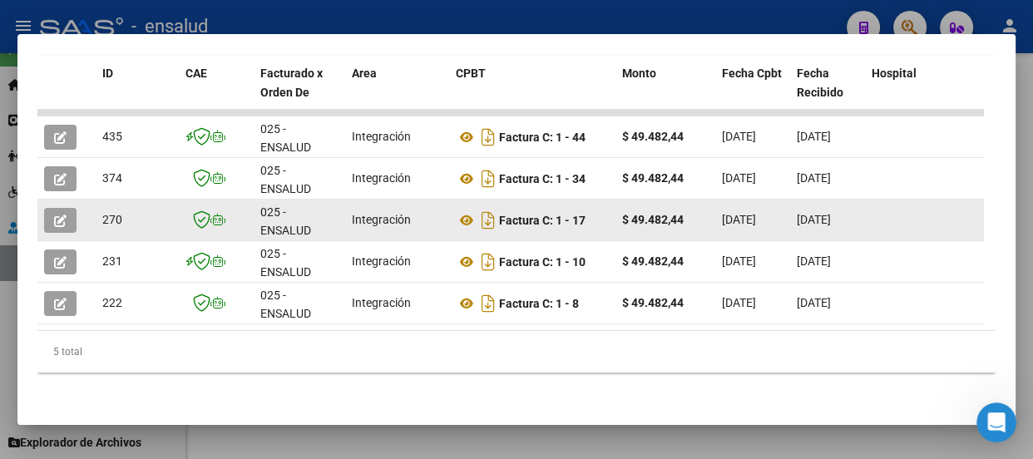
click at [64, 215] on icon "button" at bounding box center [60, 221] width 12 height 12
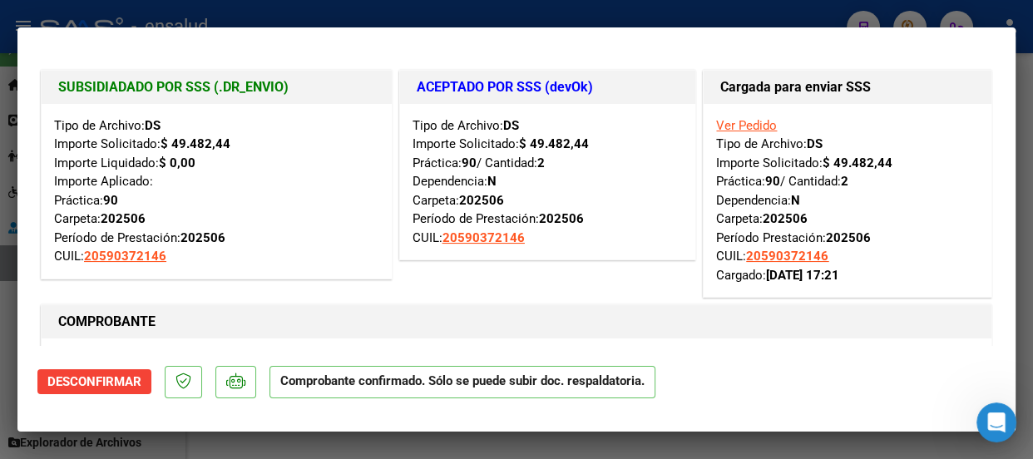
click at [563, 17] on div at bounding box center [516, 229] width 1033 height 459
type input "$ 0,00"
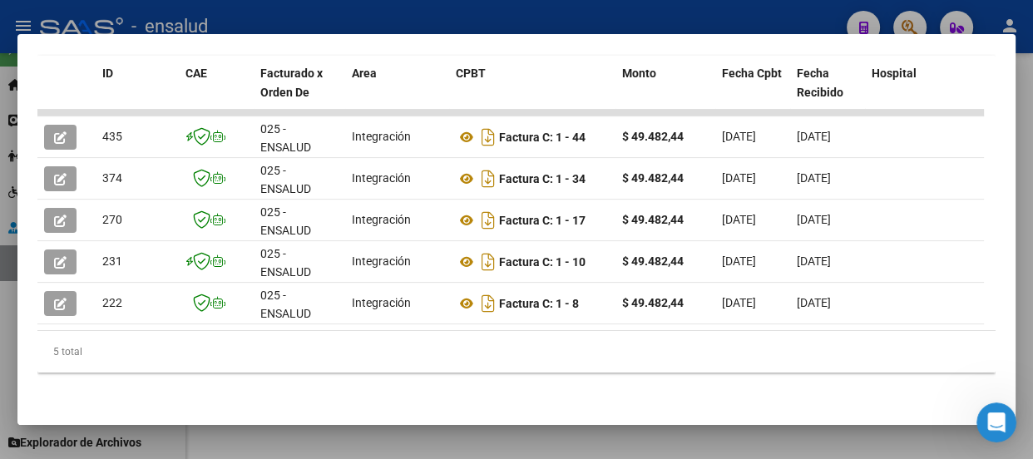
click at [380, 13] on div at bounding box center [516, 229] width 1033 height 459
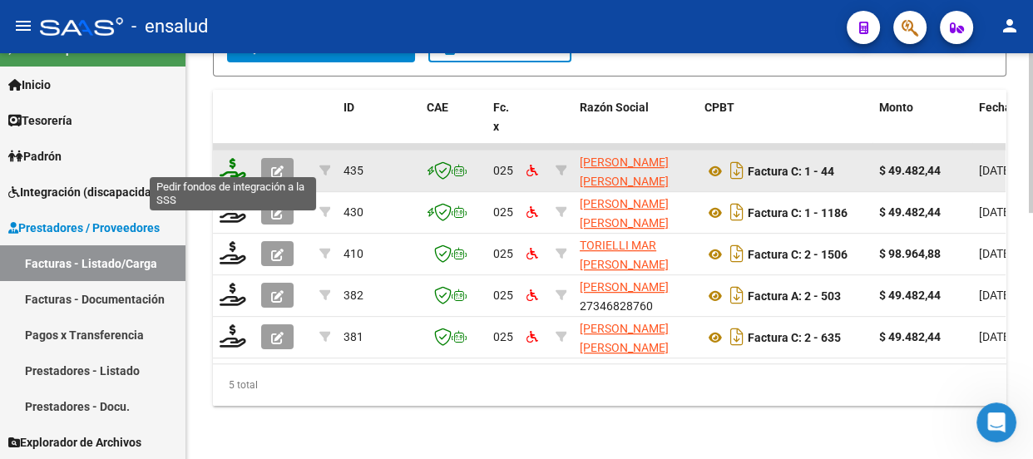
click at [231, 163] on icon at bounding box center [233, 169] width 27 height 23
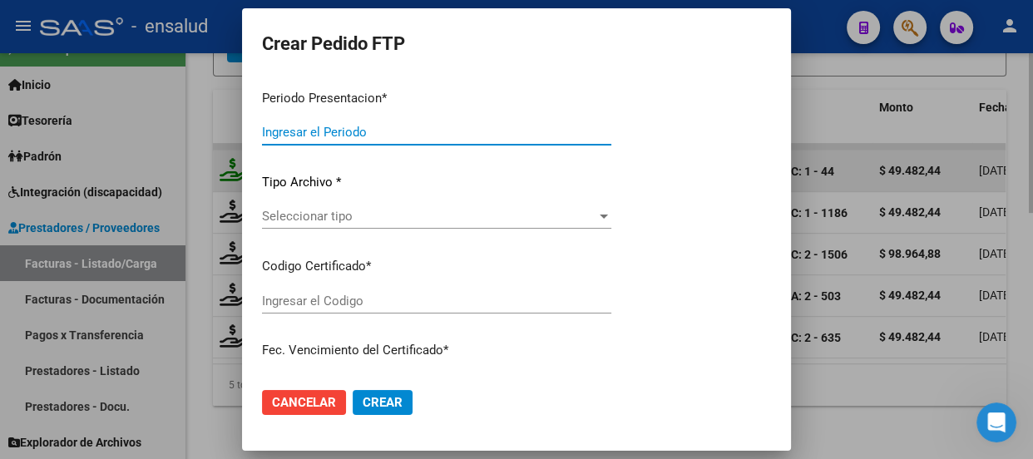
type input "202508"
type input "$ 49.482,44"
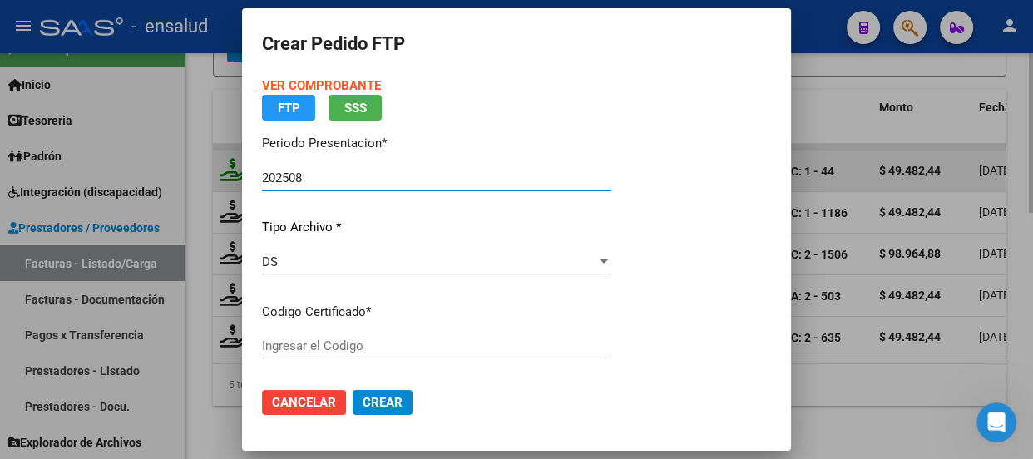
type input "ARG02000590372142024062620290626BS AS315"
type input "[DATE]"
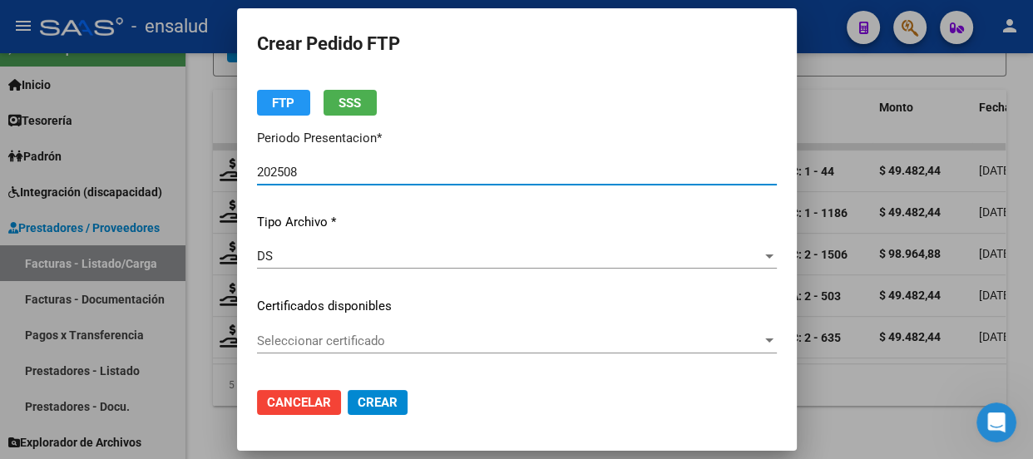
scroll to position [75, 0]
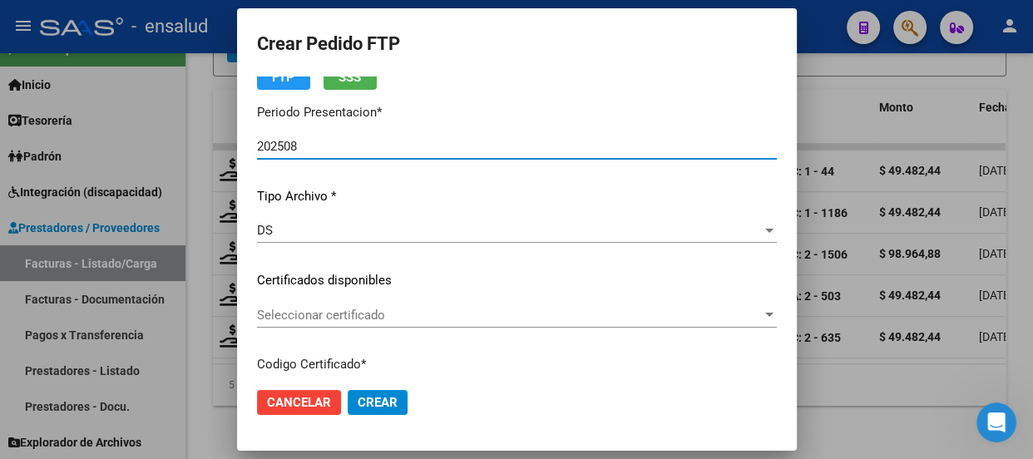
click at [529, 316] on span "Seleccionar certificado" at bounding box center [509, 315] width 505 height 15
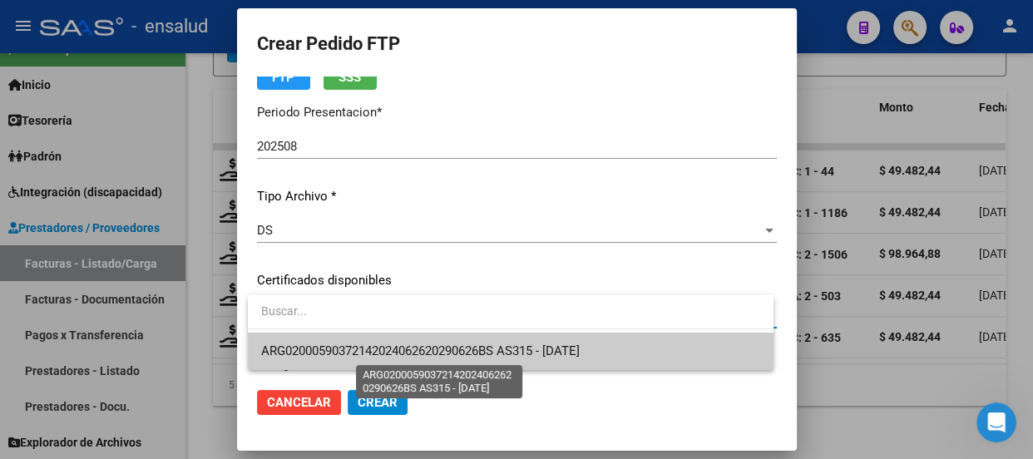
click at [525, 348] on span "ARG02000590372142024062620290626BS AS315 - [DATE]" at bounding box center [420, 350] width 318 height 15
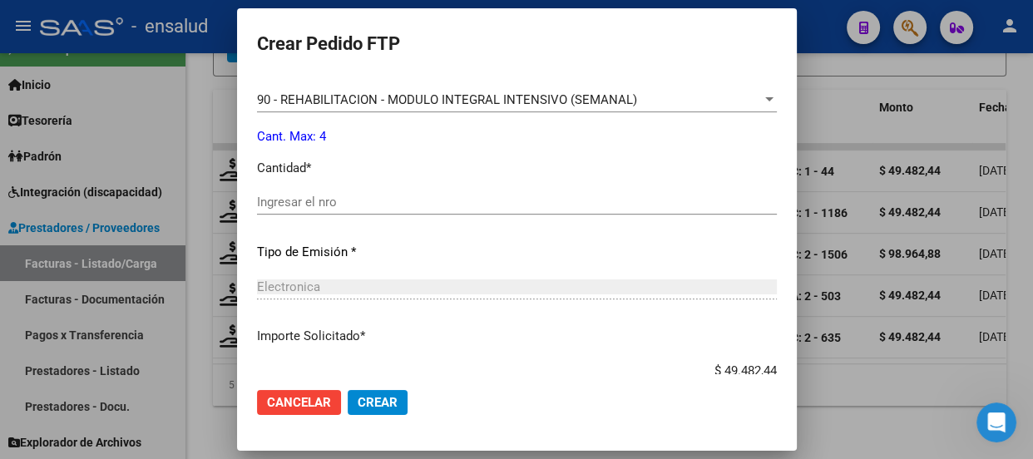
scroll to position [680, 0]
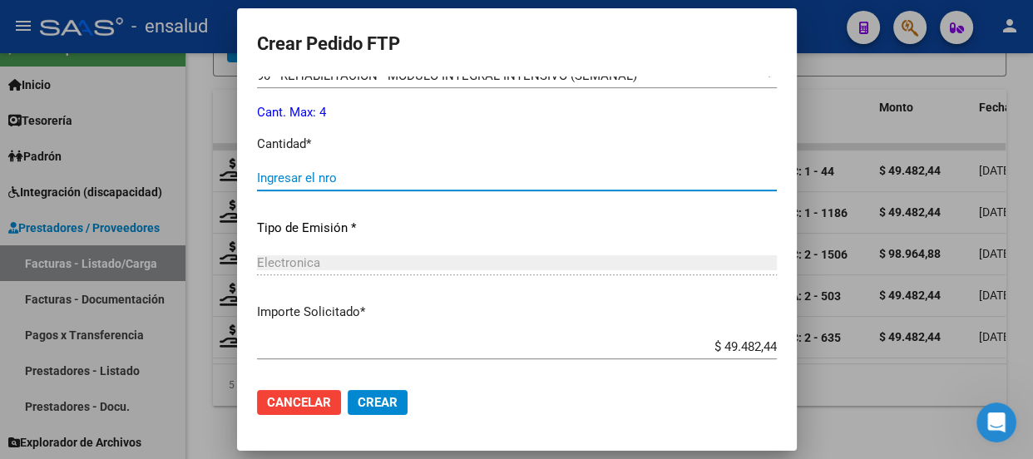
click at [284, 178] on input "Ingresar el nro" at bounding box center [517, 177] width 520 height 15
type input "2"
click at [387, 402] on span "Crear" at bounding box center [378, 402] width 40 height 15
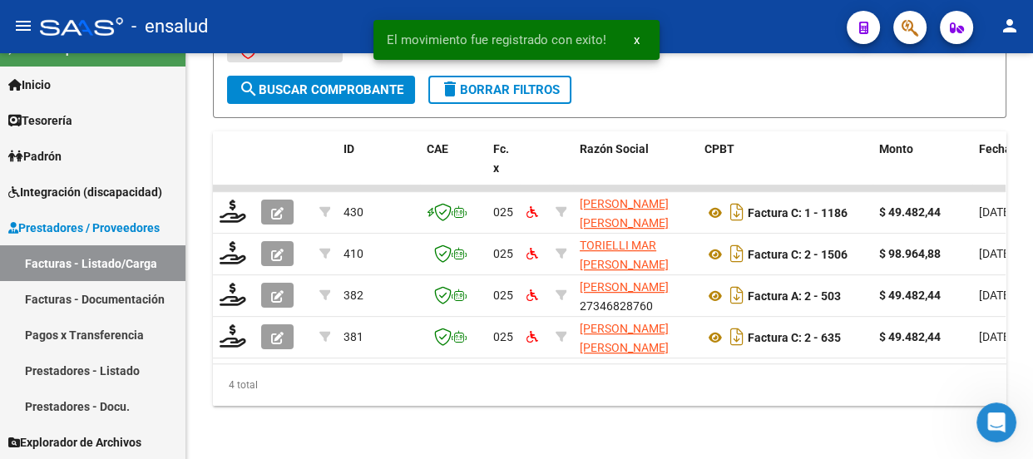
scroll to position [585, 0]
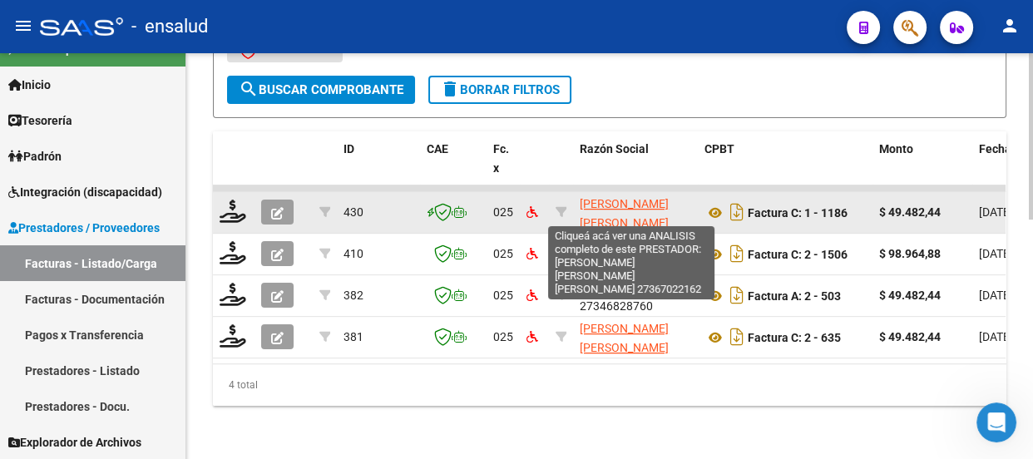
click at [628, 197] on span "[PERSON_NAME] [PERSON_NAME] [PERSON_NAME]" at bounding box center [624, 223] width 89 height 52
type textarea "27367022162"
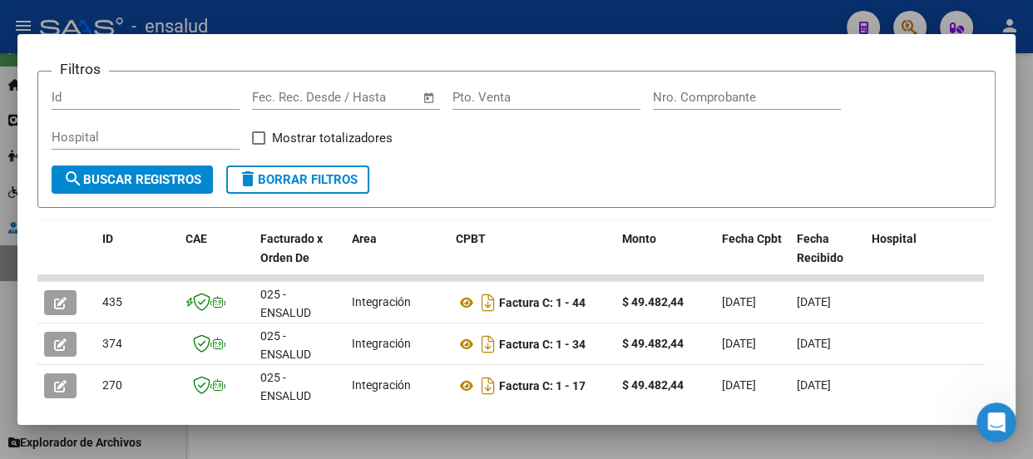
scroll to position [302, 0]
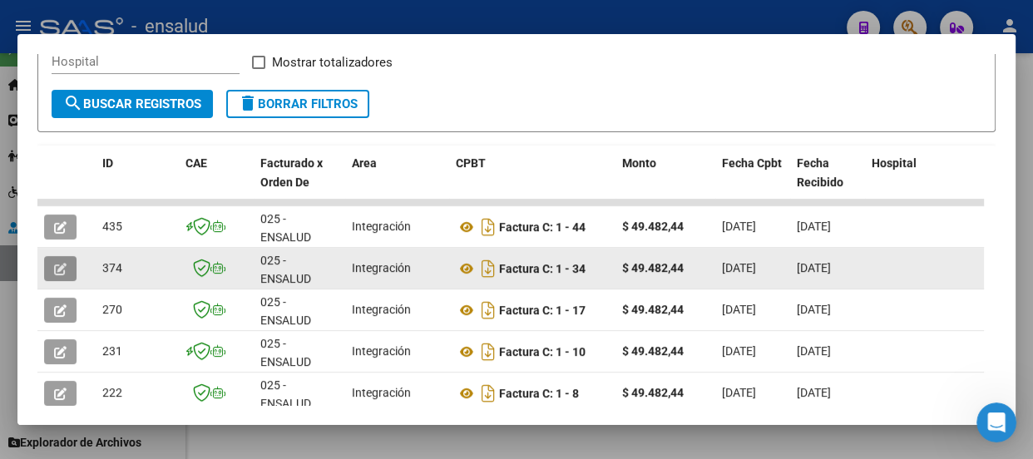
click at [63, 269] on icon "button" at bounding box center [60, 269] width 12 height 12
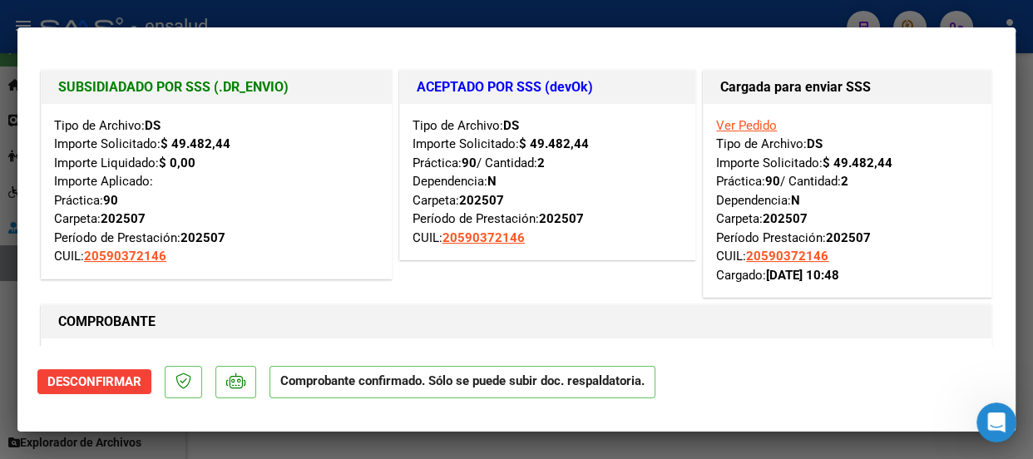
click at [456, 8] on div at bounding box center [516, 229] width 1033 height 459
type input "$ 0,00"
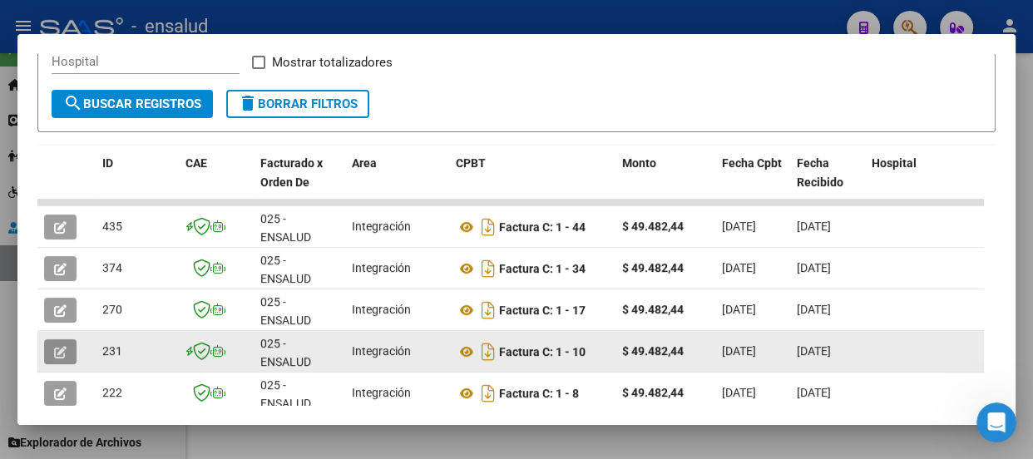
click at [63, 353] on icon "button" at bounding box center [60, 352] width 12 height 12
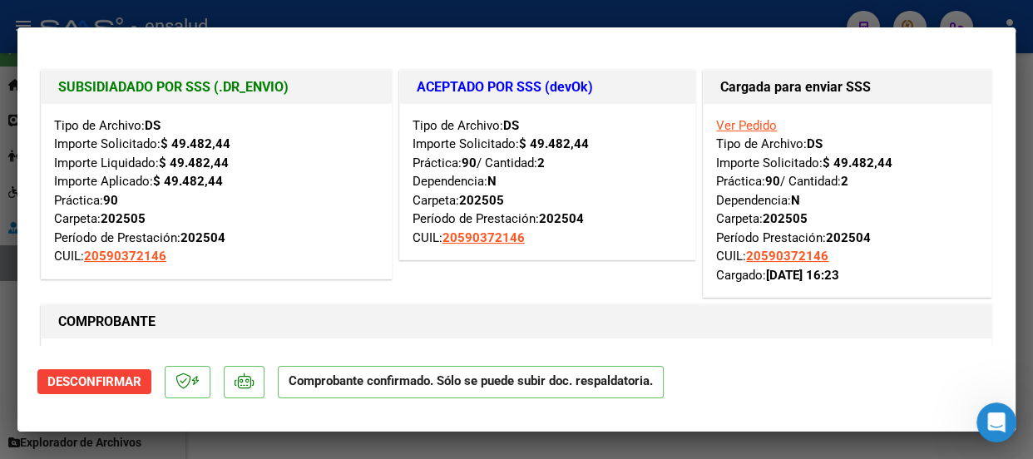
click at [472, 15] on div at bounding box center [516, 229] width 1033 height 459
type input "$ 0,00"
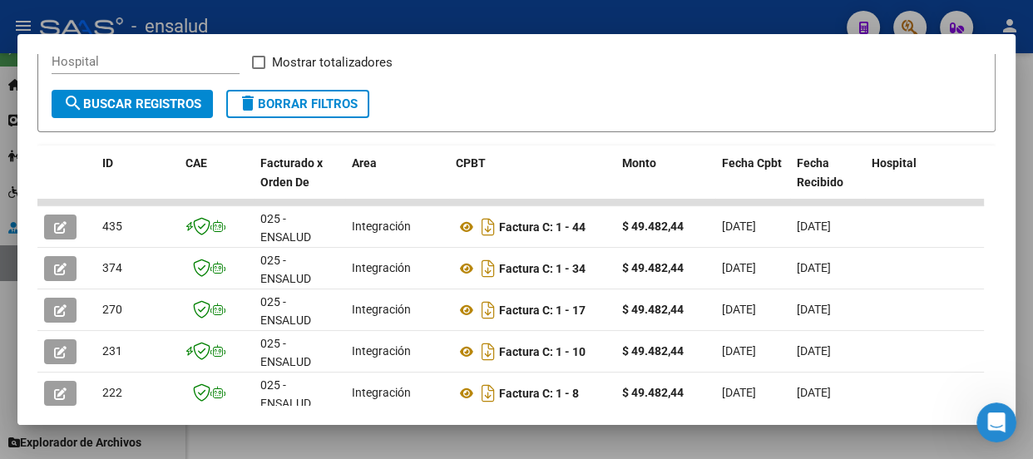
click at [460, 16] on div at bounding box center [516, 229] width 1033 height 459
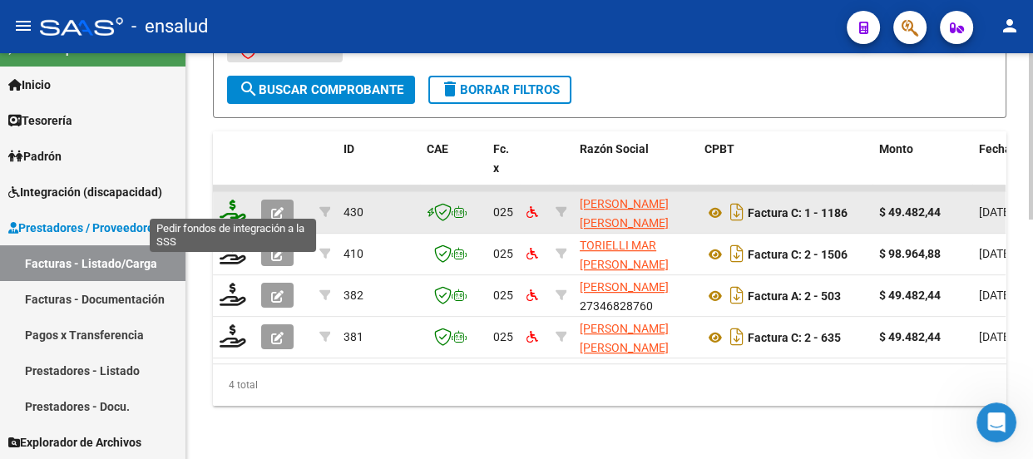
click at [229, 205] on icon at bounding box center [233, 211] width 27 height 23
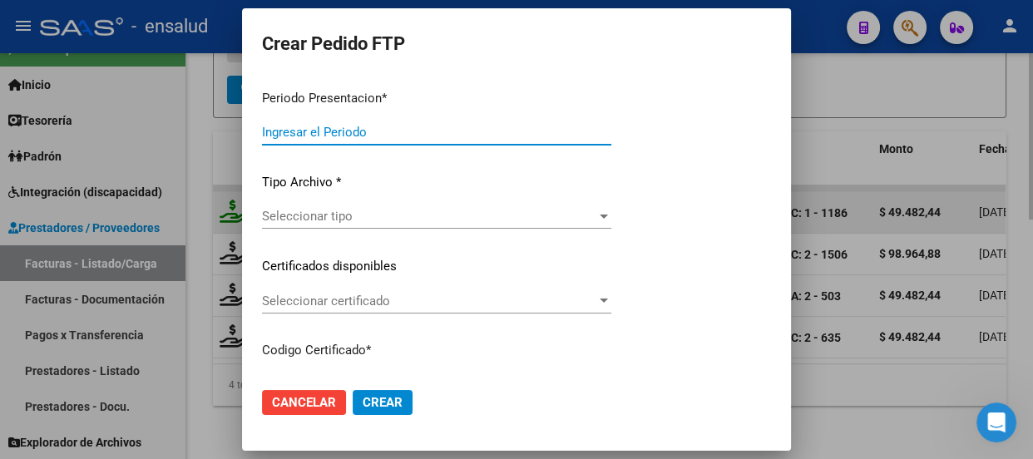
type input "202508"
type input "$ 49.482,44"
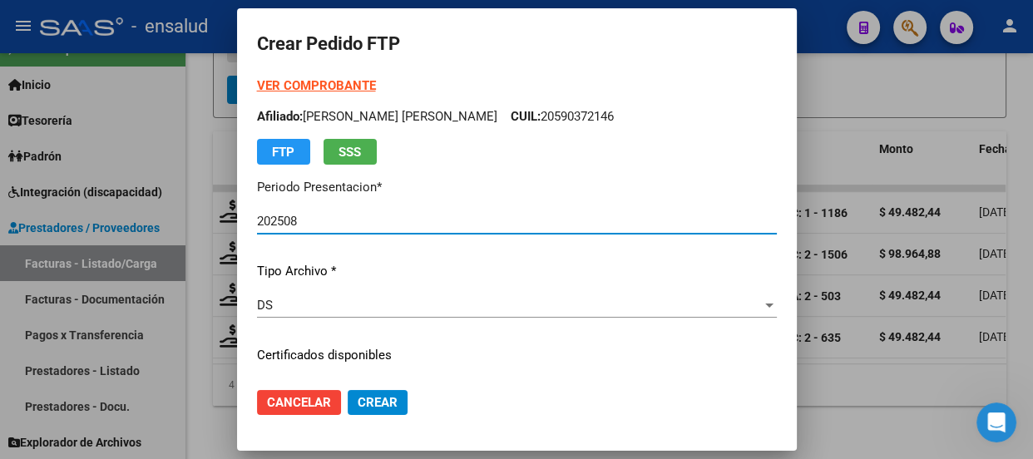
type input "ARG02000590372142024062620290626BS AS315"
type input "[DATE]"
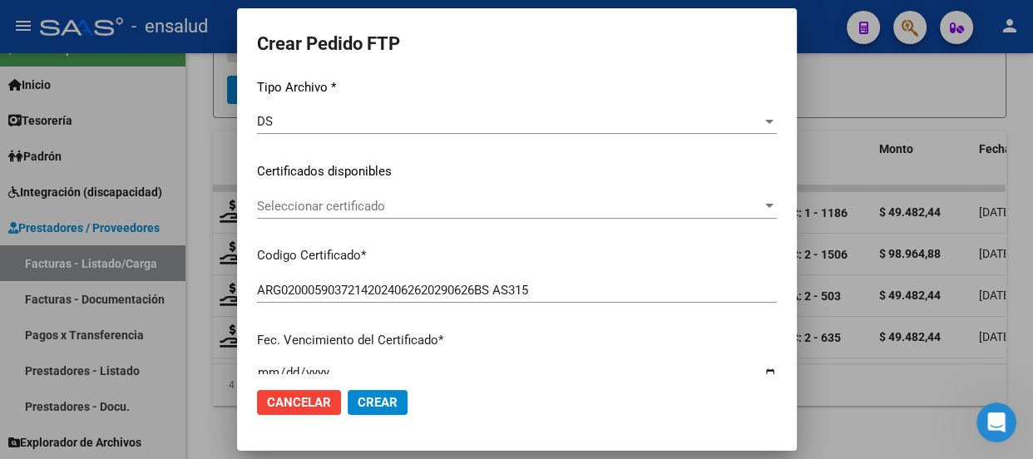
scroll to position [226, 0]
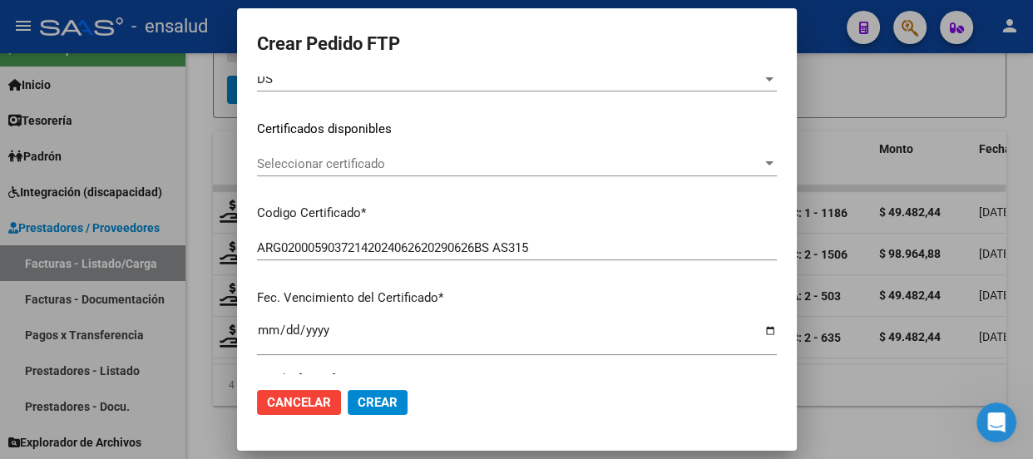
click at [543, 152] on div "Seleccionar certificado Seleccionar certificado" at bounding box center [517, 163] width 520 height 25
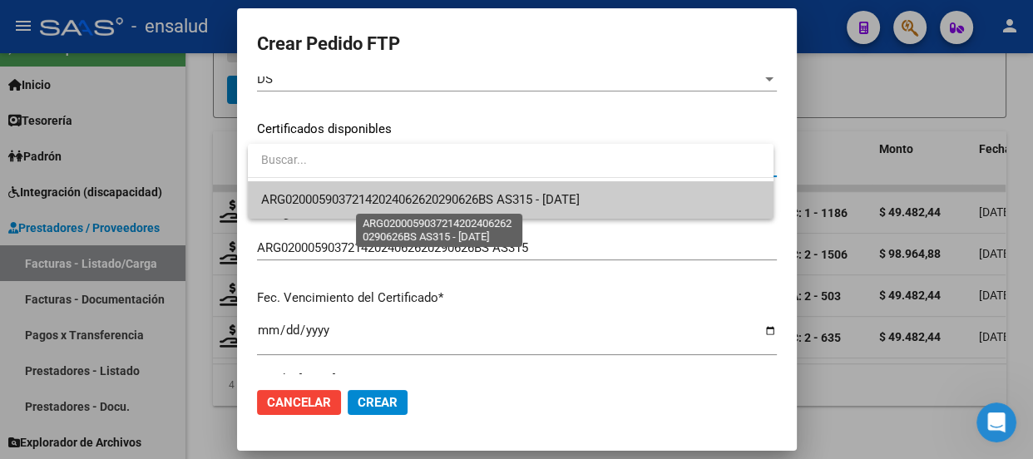
click at [523, 201] on span "ARG02000590372142024062620290626BS AS315 - [DATE]" at bounding box center [420, 199] width 318 height 15
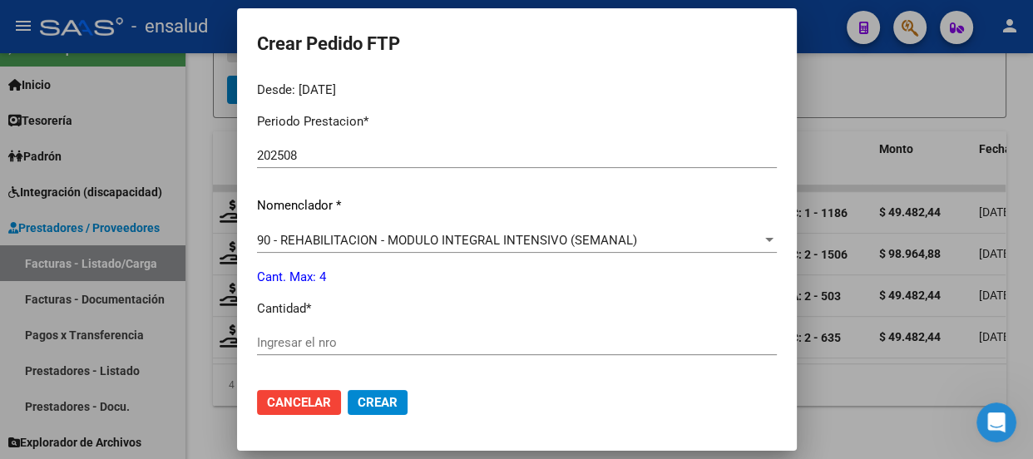
scroll to position [680, 0]
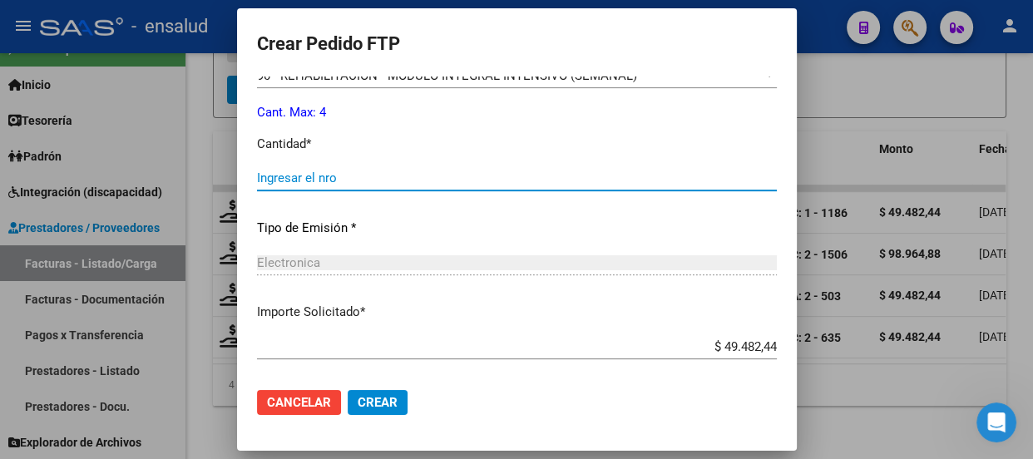
click at [312, 171] on input "Ingresar el nro" at bounding box center [517, 177] width 520 height 15
type input "2"
click at [391, 397] on span "Crear" at bounding box center [378, 402] width 40 height 15
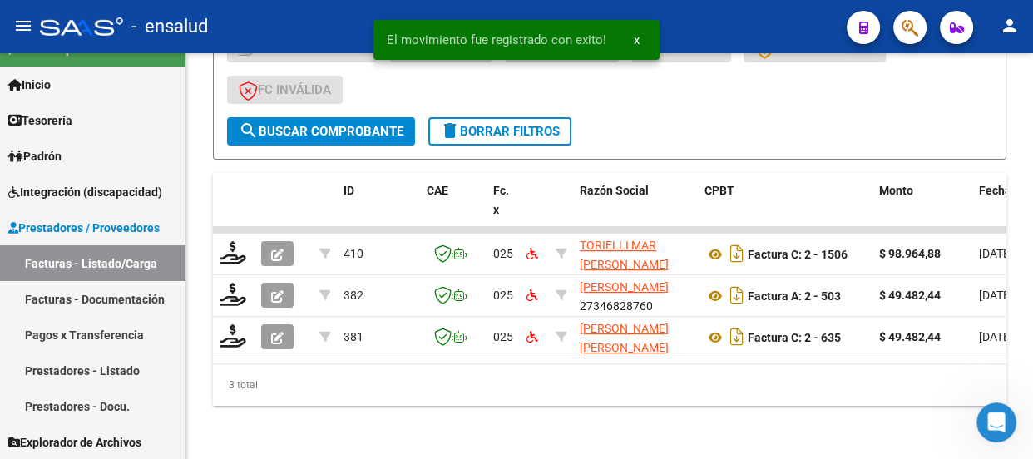
scroll to position [543, 0]
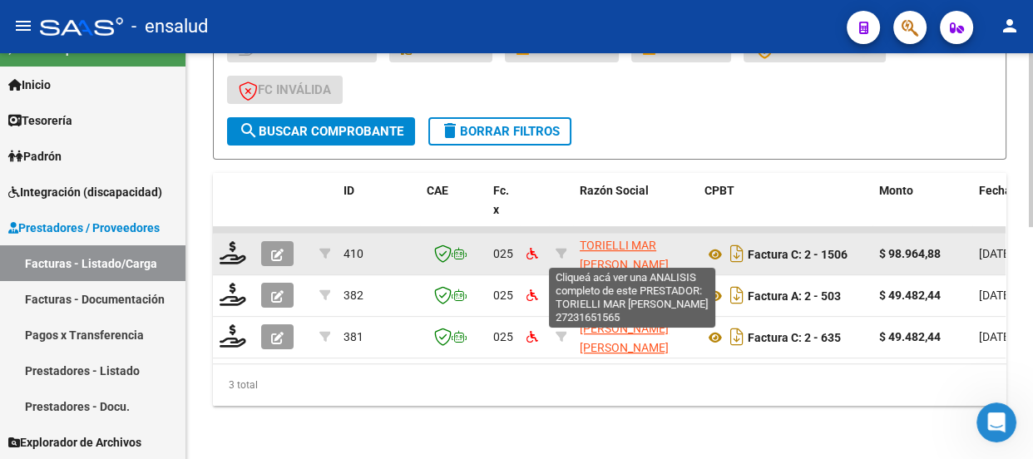
click at [600, 239] on span "TORIELLI MAR [PERSON_NAME]" at bounding box center [624, 255] width 89 height 32
type textarea "27231651565"
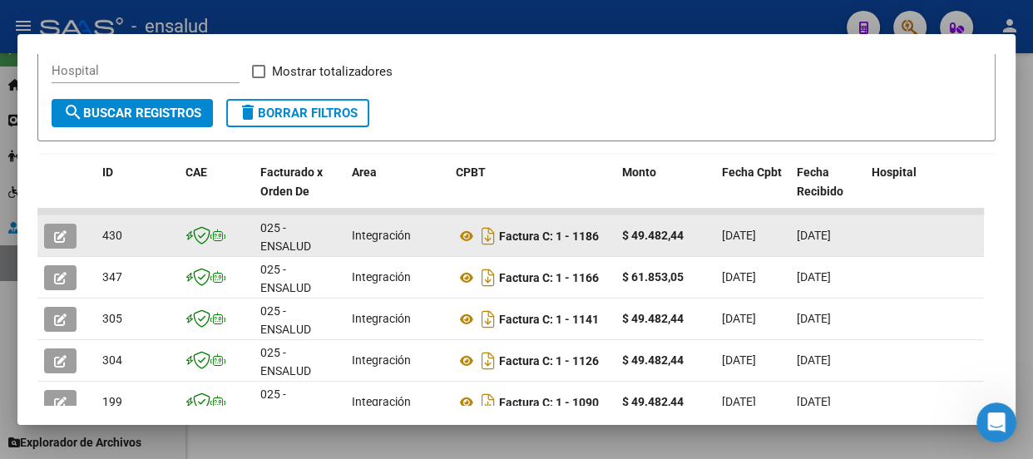
scroll to position [302, 0]
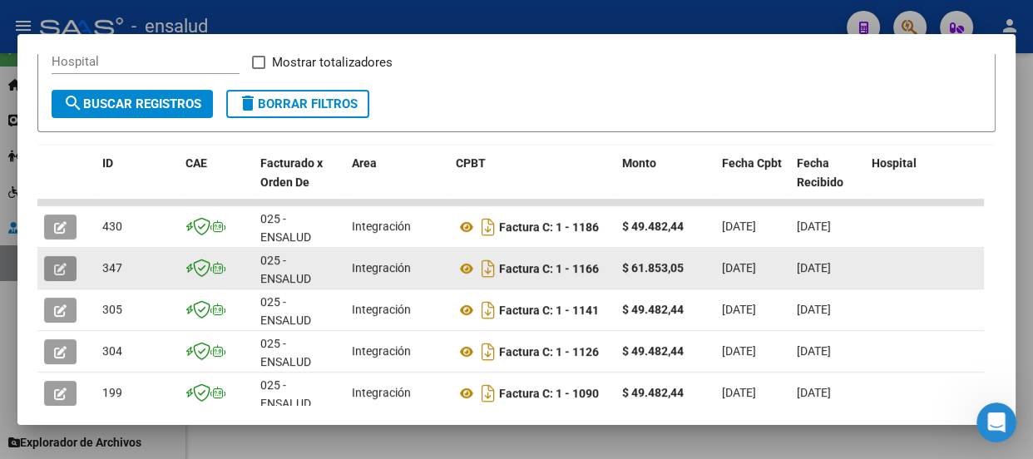
click at [58, 267] on icon "button" at bounding box center [60, 269] width 12 height 12
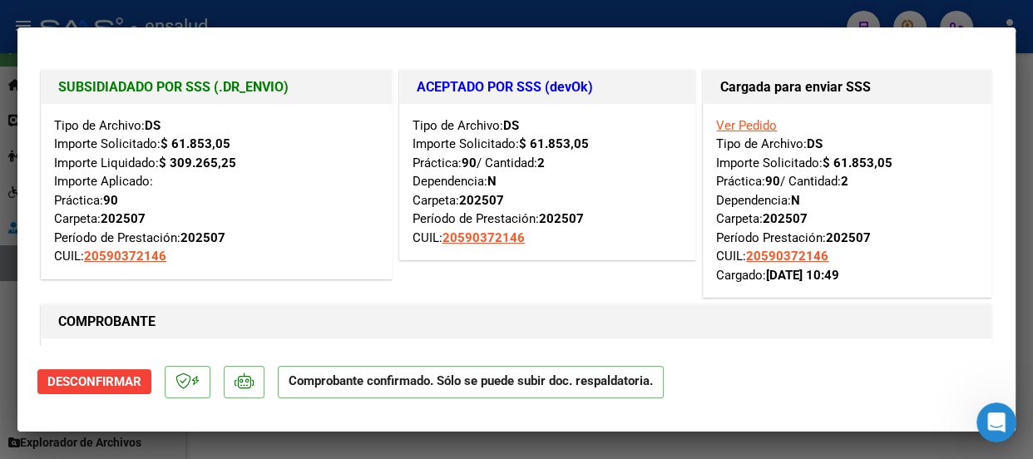
click at [433, 7] on div at bounding box center [516, 229] width 1033 height 459
type input "$ 0,00"
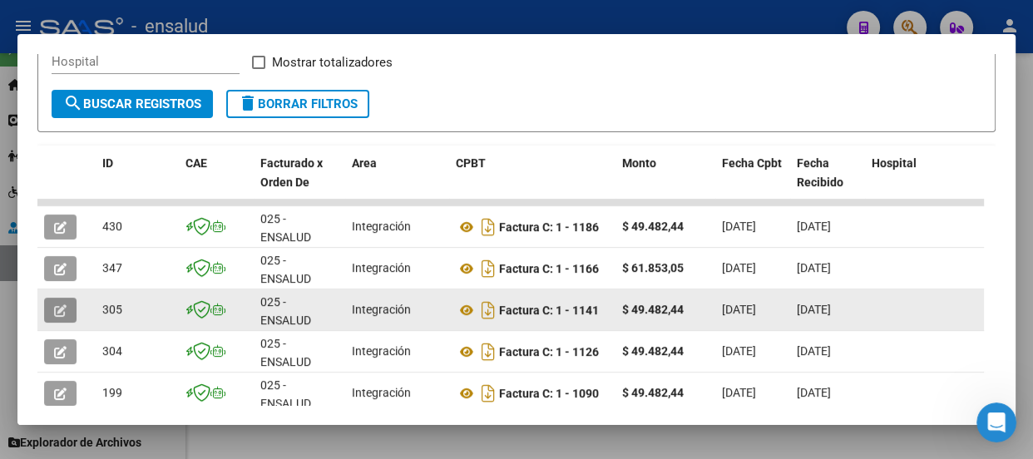
click at [62, 316] on button "button" at bounding box center [60, 310] width 32 height 25
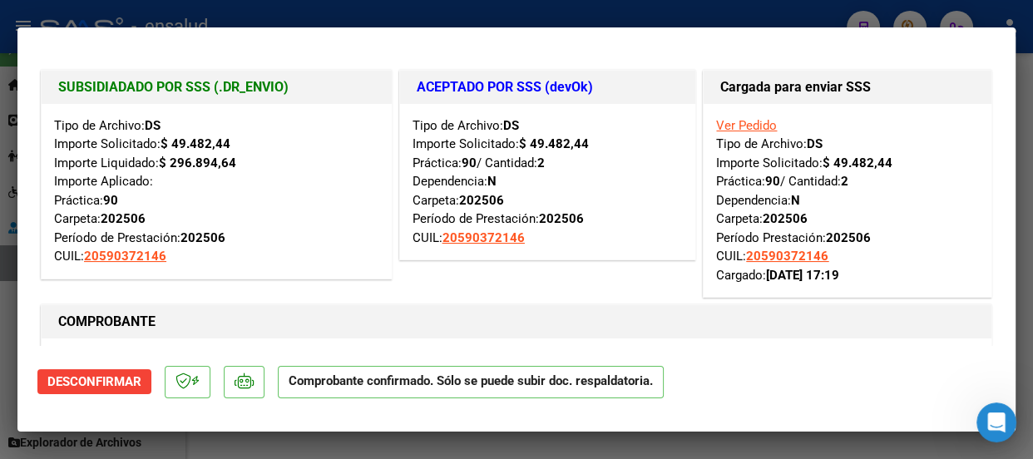
click at [555, 8] on div at bounding box center [516, 229] width 1033 height 459
type input "$ 0,00"
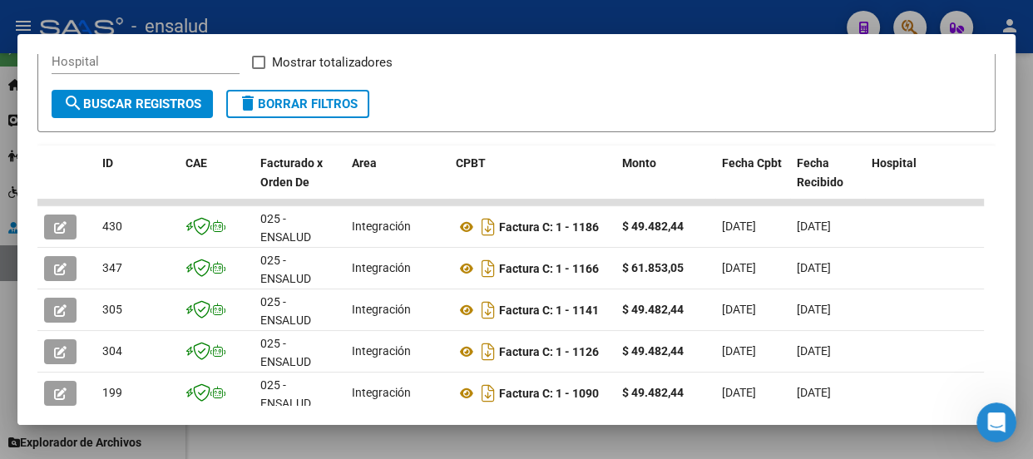
click at [472, 13] on div at bounding box center [516, 229] width 1033 height 459
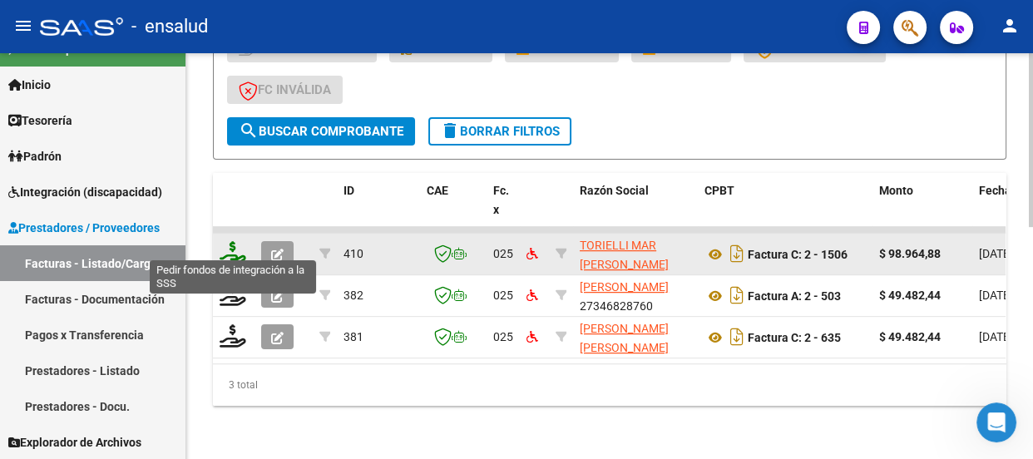
click at [238, 241] on icon at bounding box center [233, 252] width 27 height 23
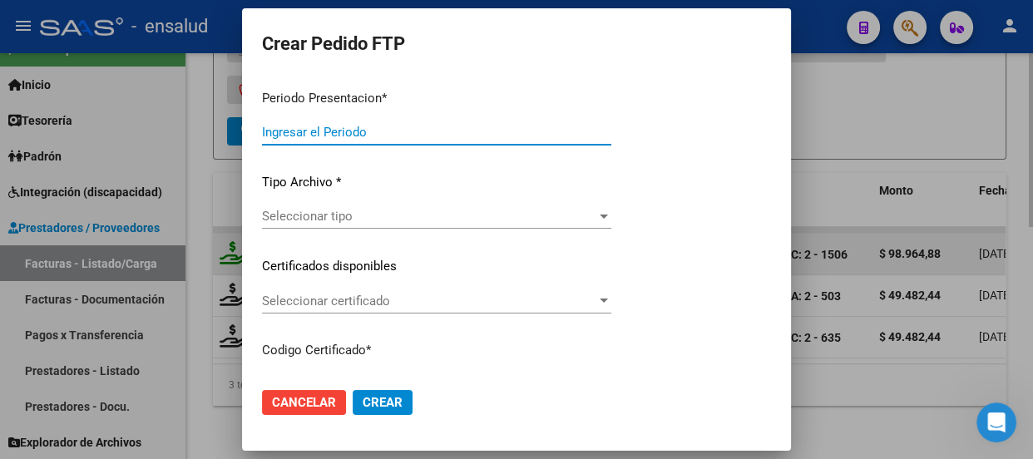
type input "202508"
type input "$ 98.964,88"
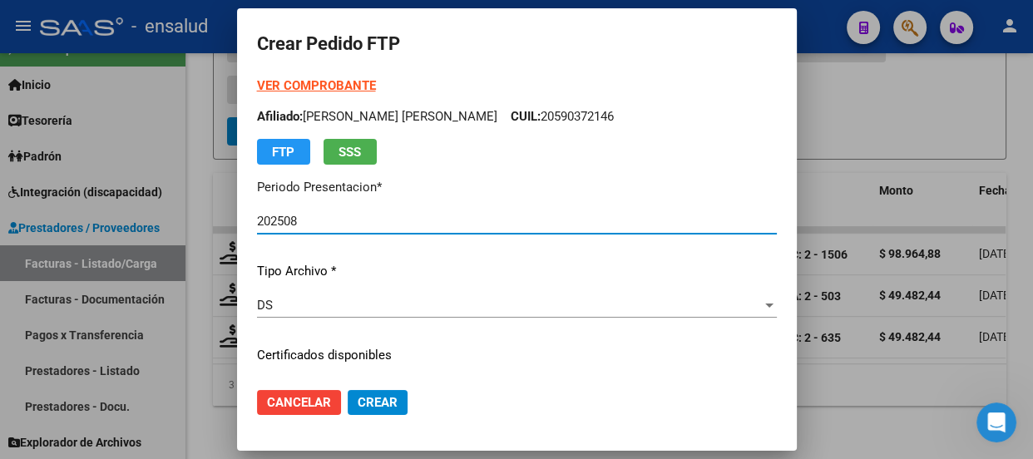
type input "ARG02000590372142024062620290626BS AS315"
type input "[DATE]"
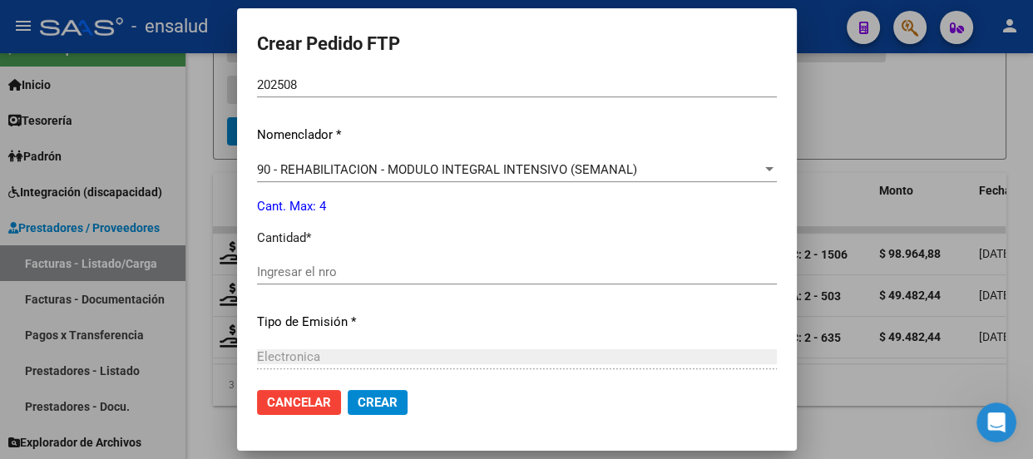
scroll to position [604, 0]
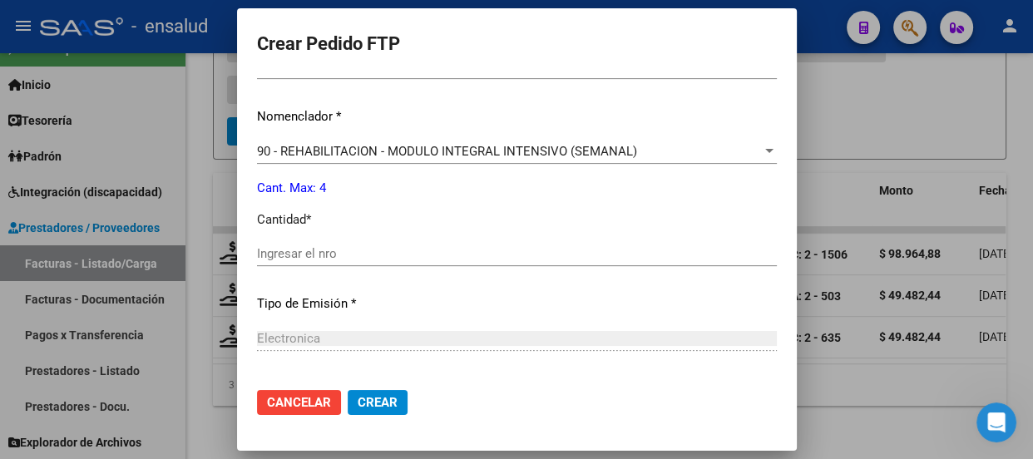
click at [291, 251] on input "Ingresar el nro" at bounding box center [517, 253] width 520 height 15
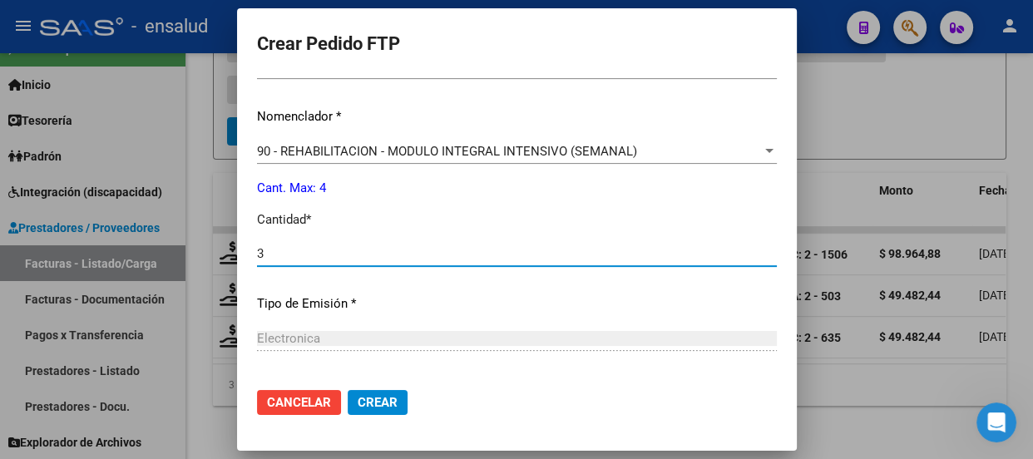
type input "3"
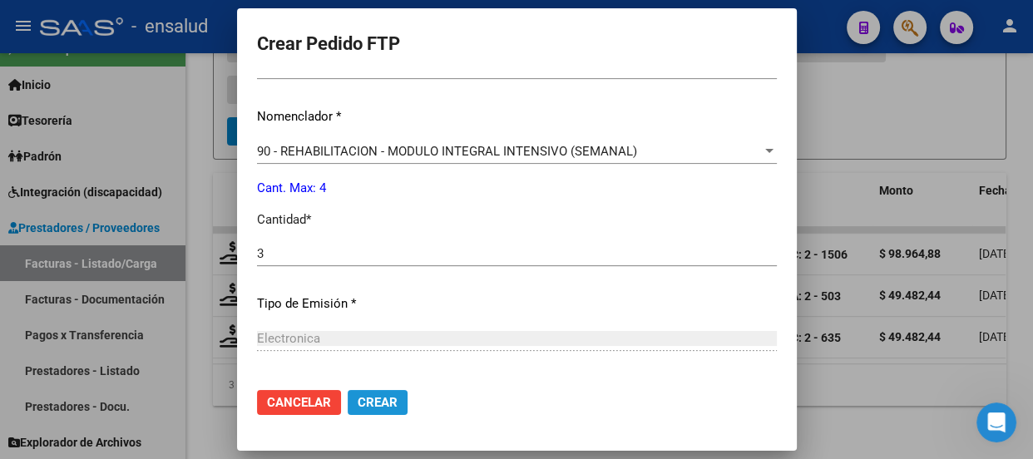
click at [376, 402] on span "Crear" at bounding box center [378, 402] width 40 height 15
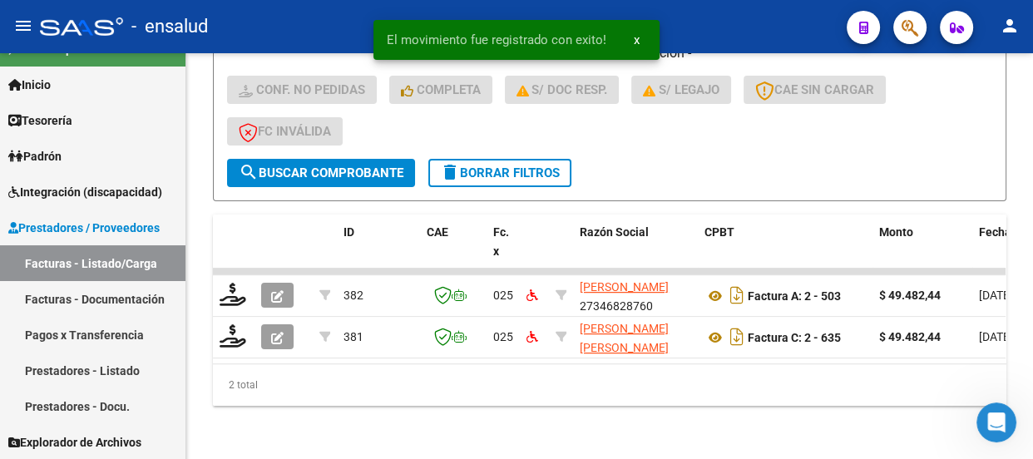
scroll to position [501, 0]
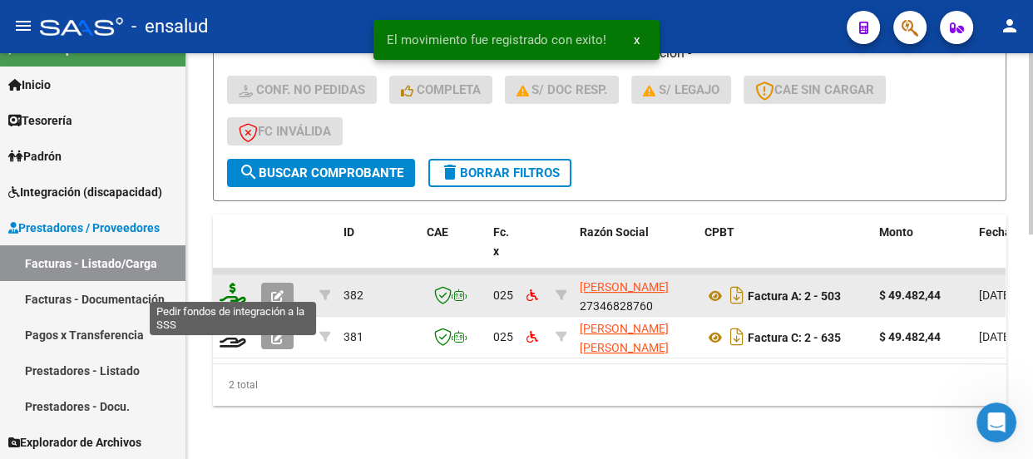
click at [224, 283] on icon at bounding box center [233, 294] width 27 height 23
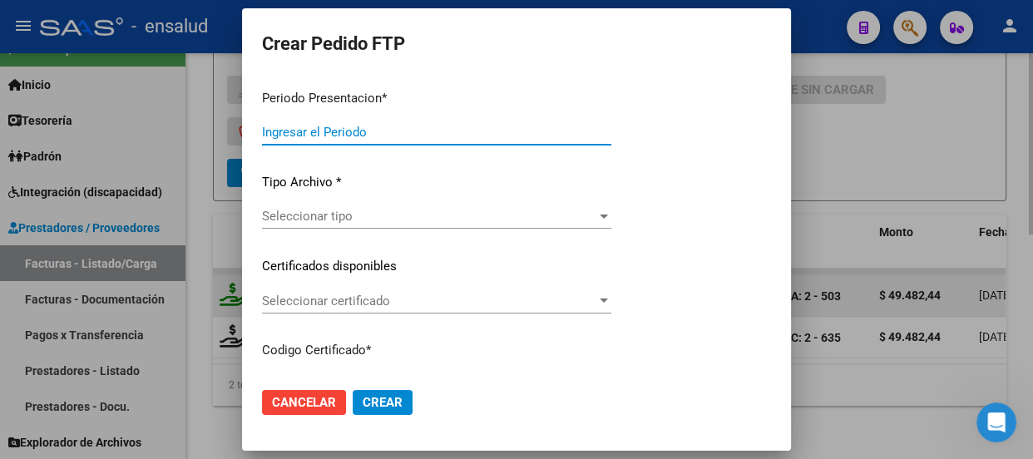
type input "202508"
type input "$ 49.482,44"
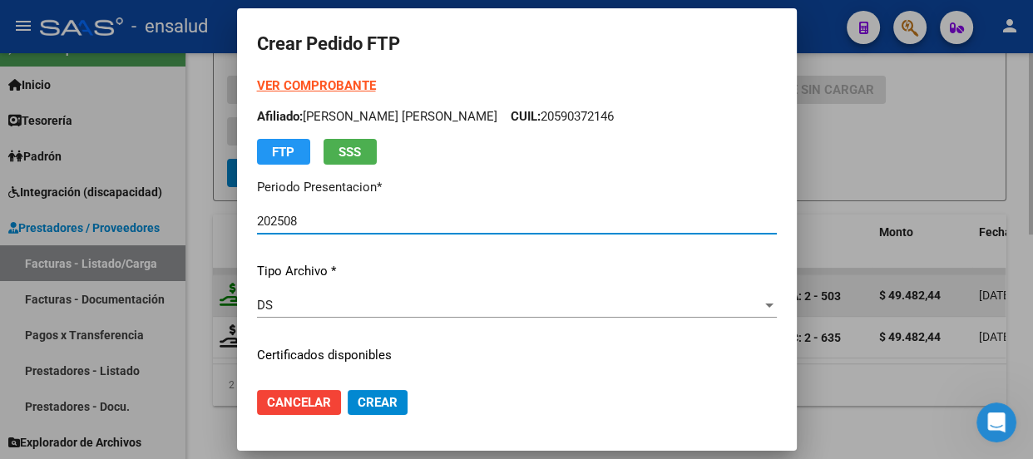
type input "ARG02000590372142024062620290626BS AS315"
type input "[DATE]"
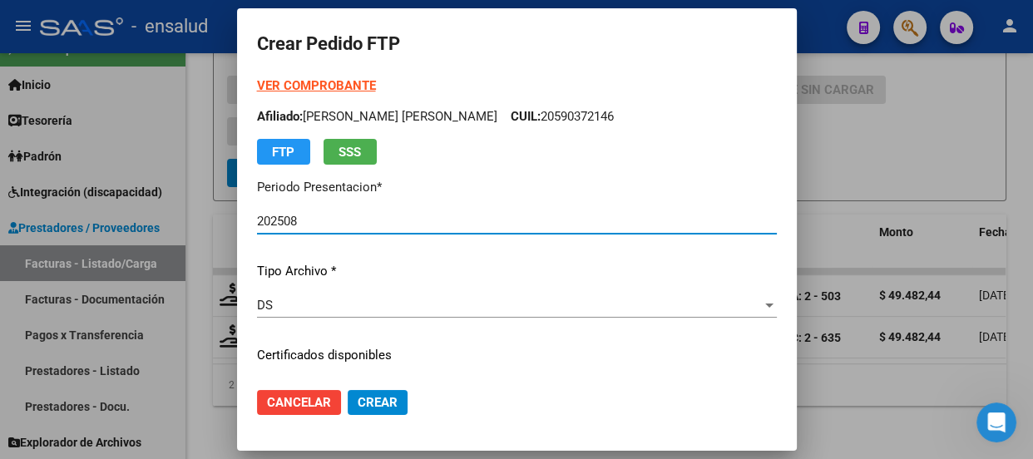
scroll to position [150, 0]
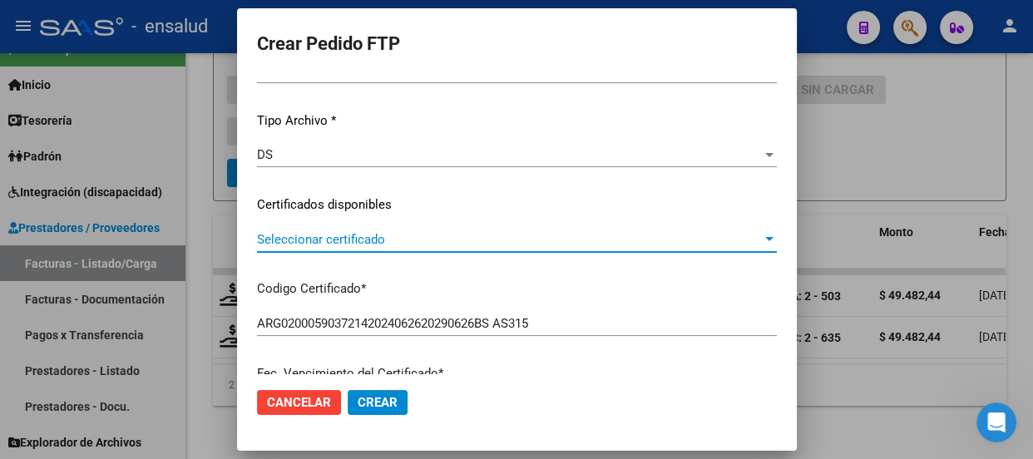
click at [480, 243] on span "Seleccionar certificado" at bounding box center [509, 239] width 505 height 15
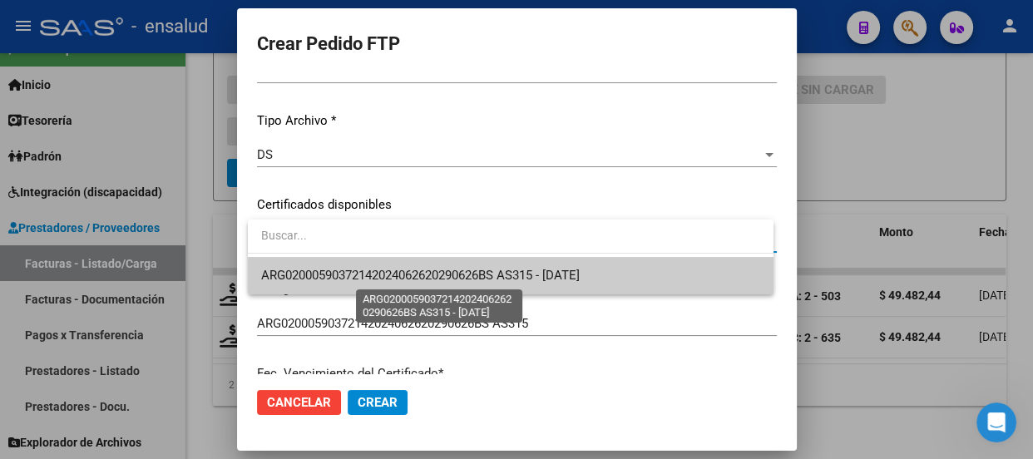
click at [457, 275] on span "ARG02000590372142024062620290626BS AS315 - [DATE]" at bounding box center [420, 275] width 318 height 15
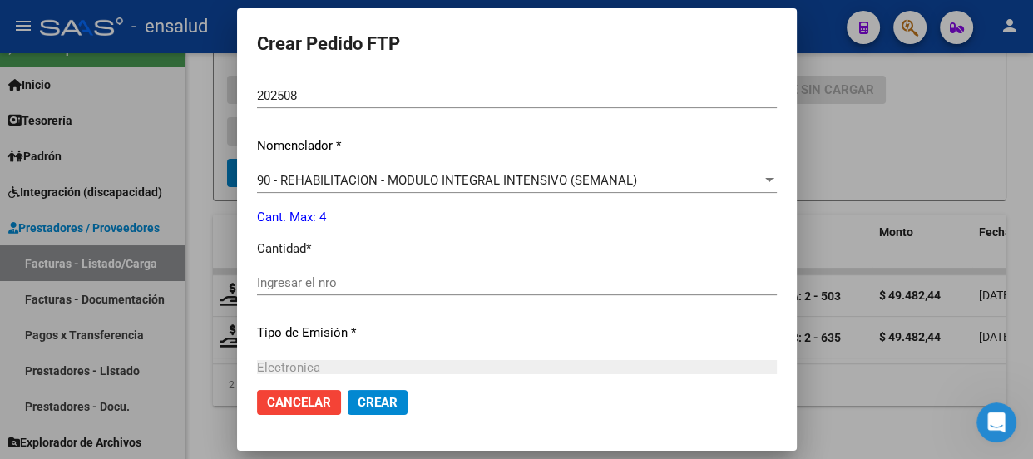
scroll to position [604, 0]
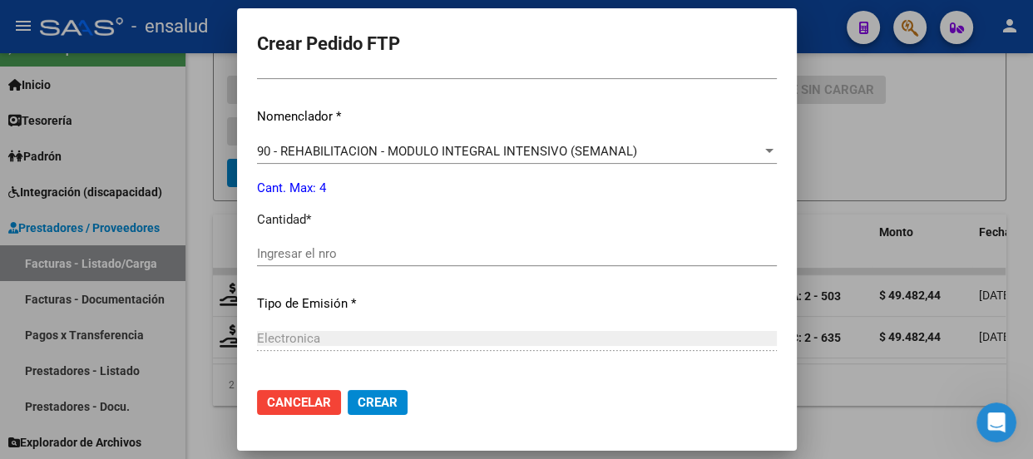
click at [294, 255] on input "Ingresar el nro" at bounding box center [517, 253] width 520 height 15
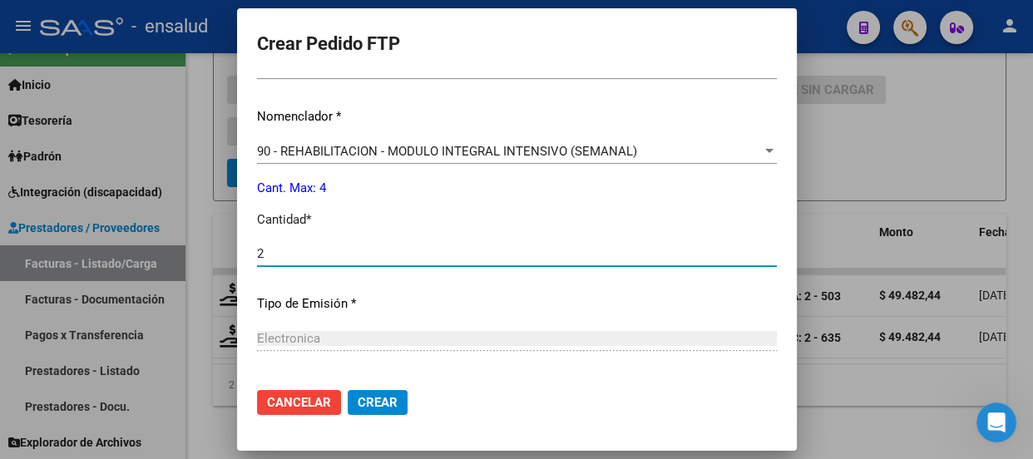
type input "2"
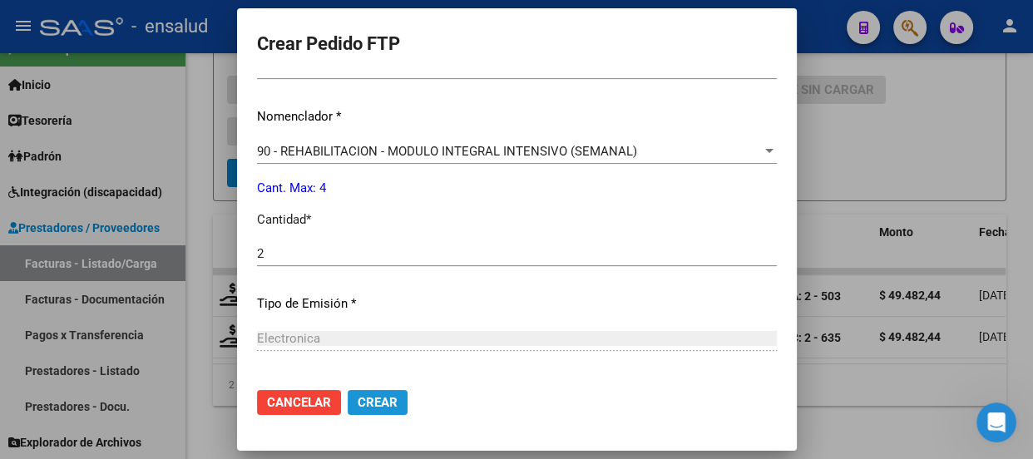
click at [368, 405] on span "Crear" at bounding box center [378, 402] width 40 height 15
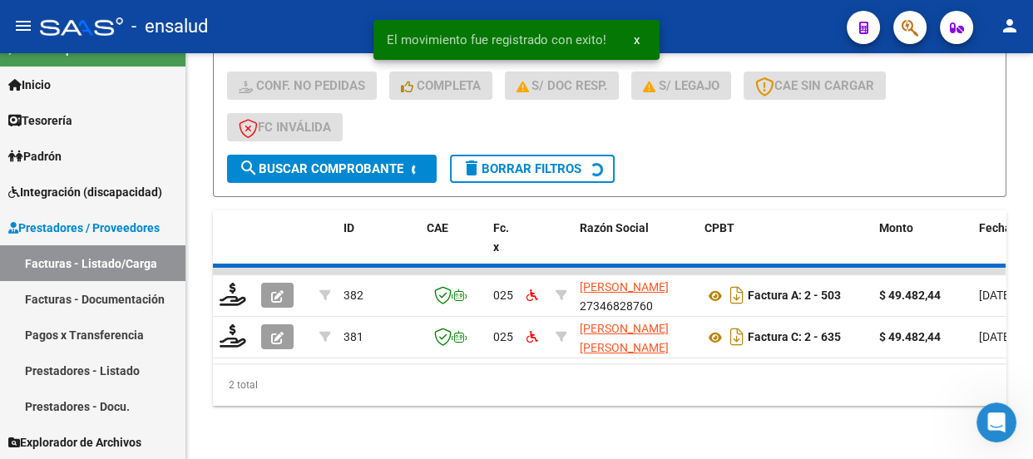
scroll to position [460, 0]
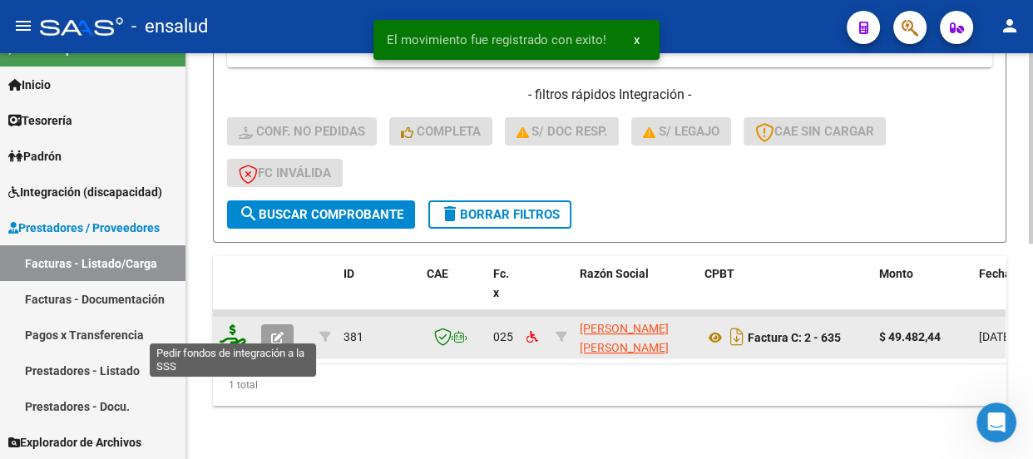
click at [232, 326] on icon at bounding box center [233, 335] width 27 height 23
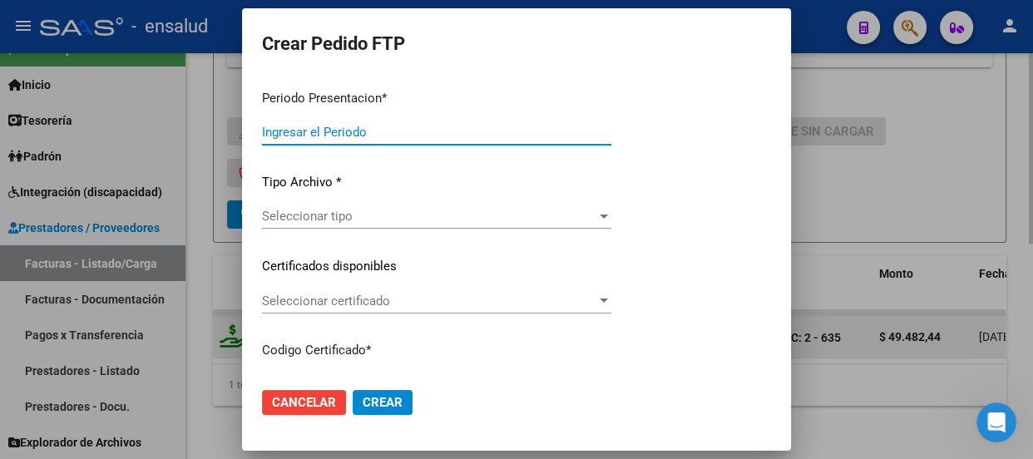
type input "202508"
type input "$ 49.482,44"
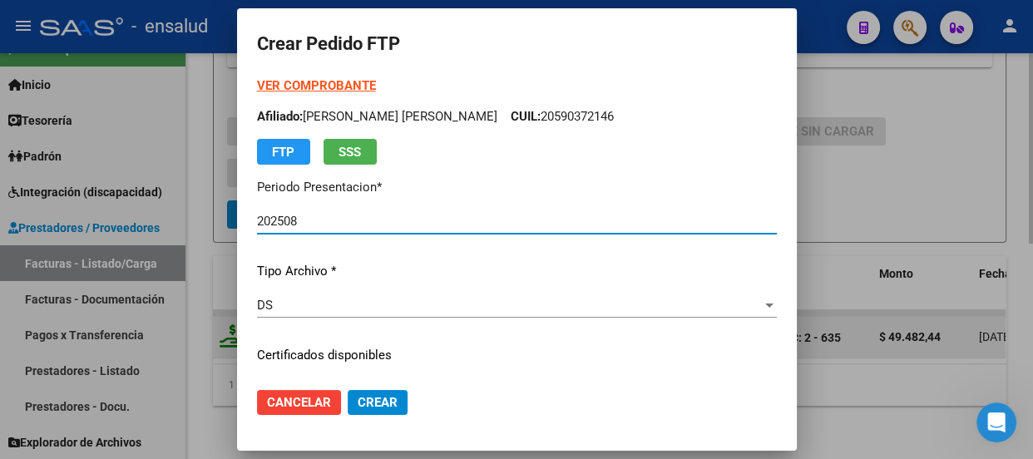
type input "ARG02000590372142024062620290626BS AS315"
type input "[DATE]"
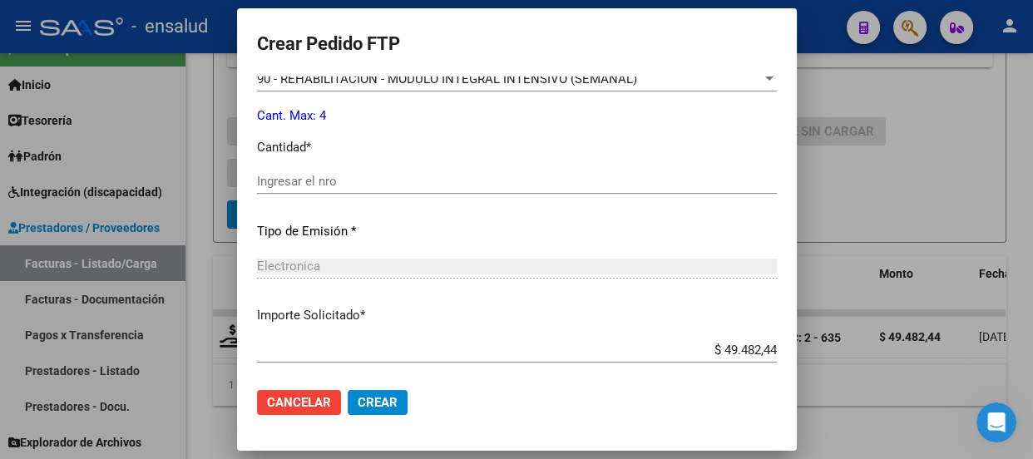
scroll to position [680, 0]
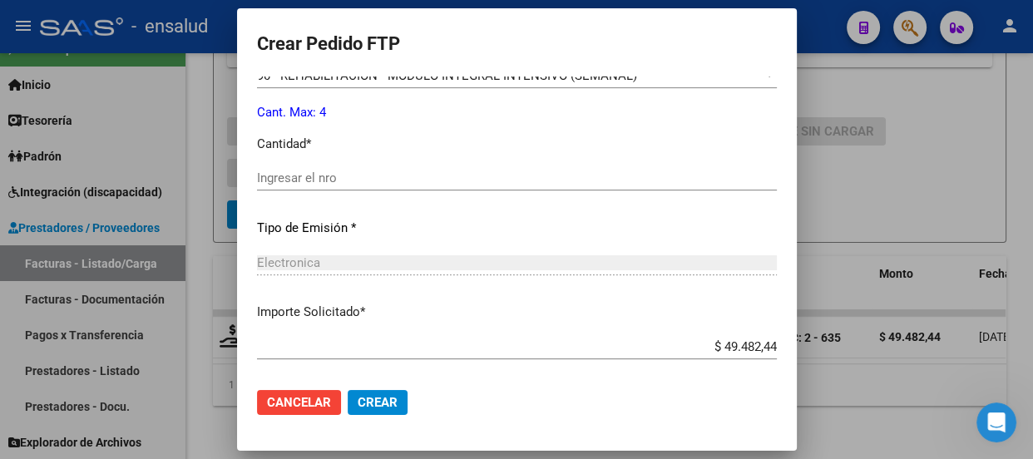
click at [348, 178] on input "Ingresar el nro" at bounding box center [517, 177] width 520 height 15
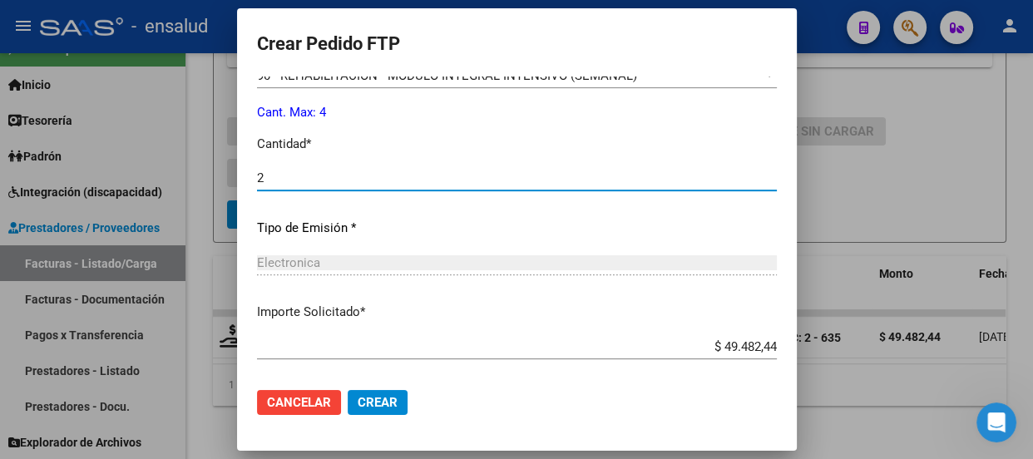
type input "2"
click at [373, 407] on span "Crear" at bounding box center [378, 402] width 40 height 15
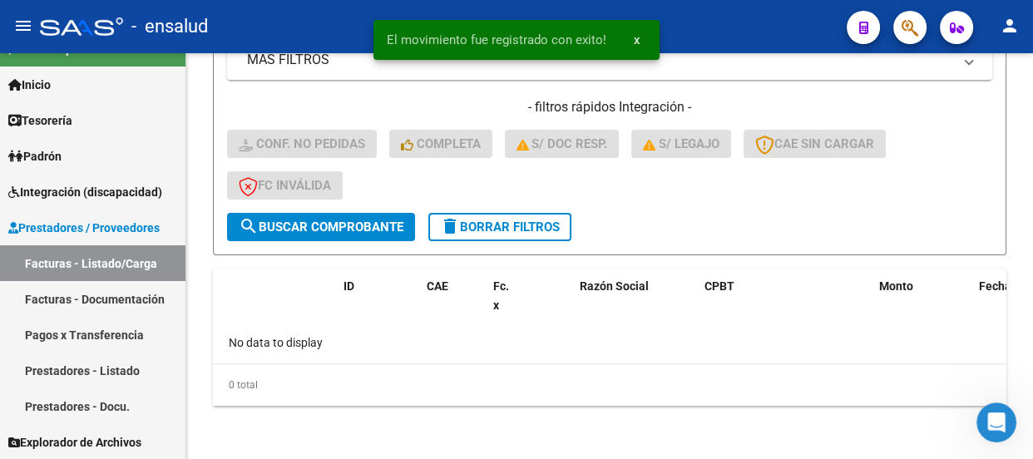
scroll to position [436, 0]
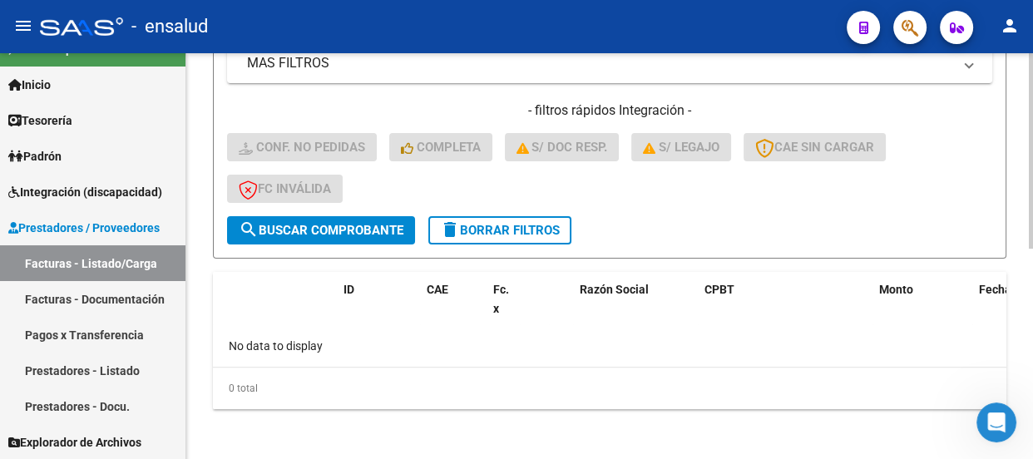
click at [519, 229] on span "delete Borrar Filtros" at bounding box center [500, 230] width 120 height 15
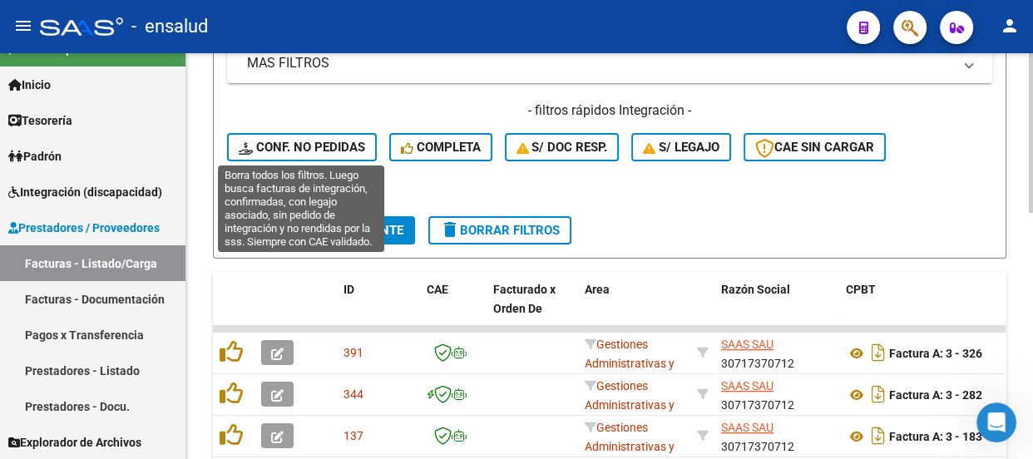
click at [296, 141] on span "Conf. no pedidas" at bounding box center [302, 147] width 126 height 15
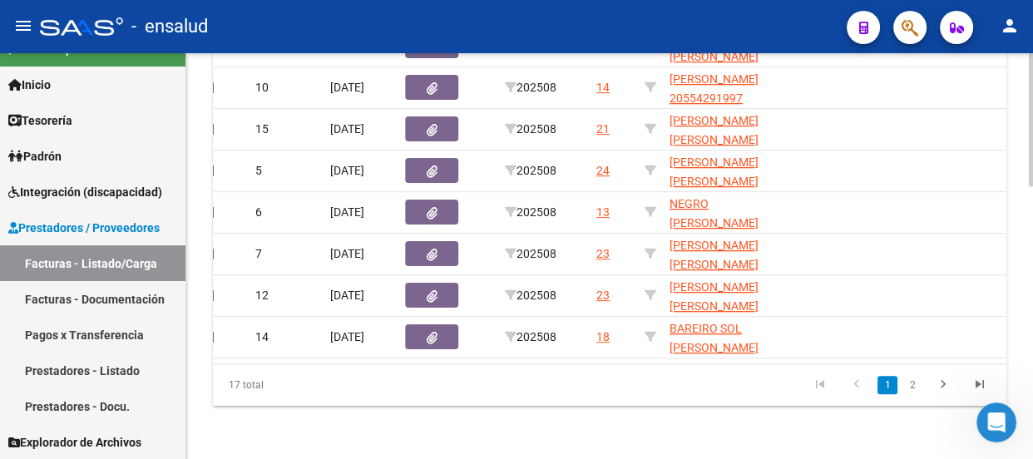
scroll to position [0, 883]
